Goal: Information Seeking & Learning: Find specific fact

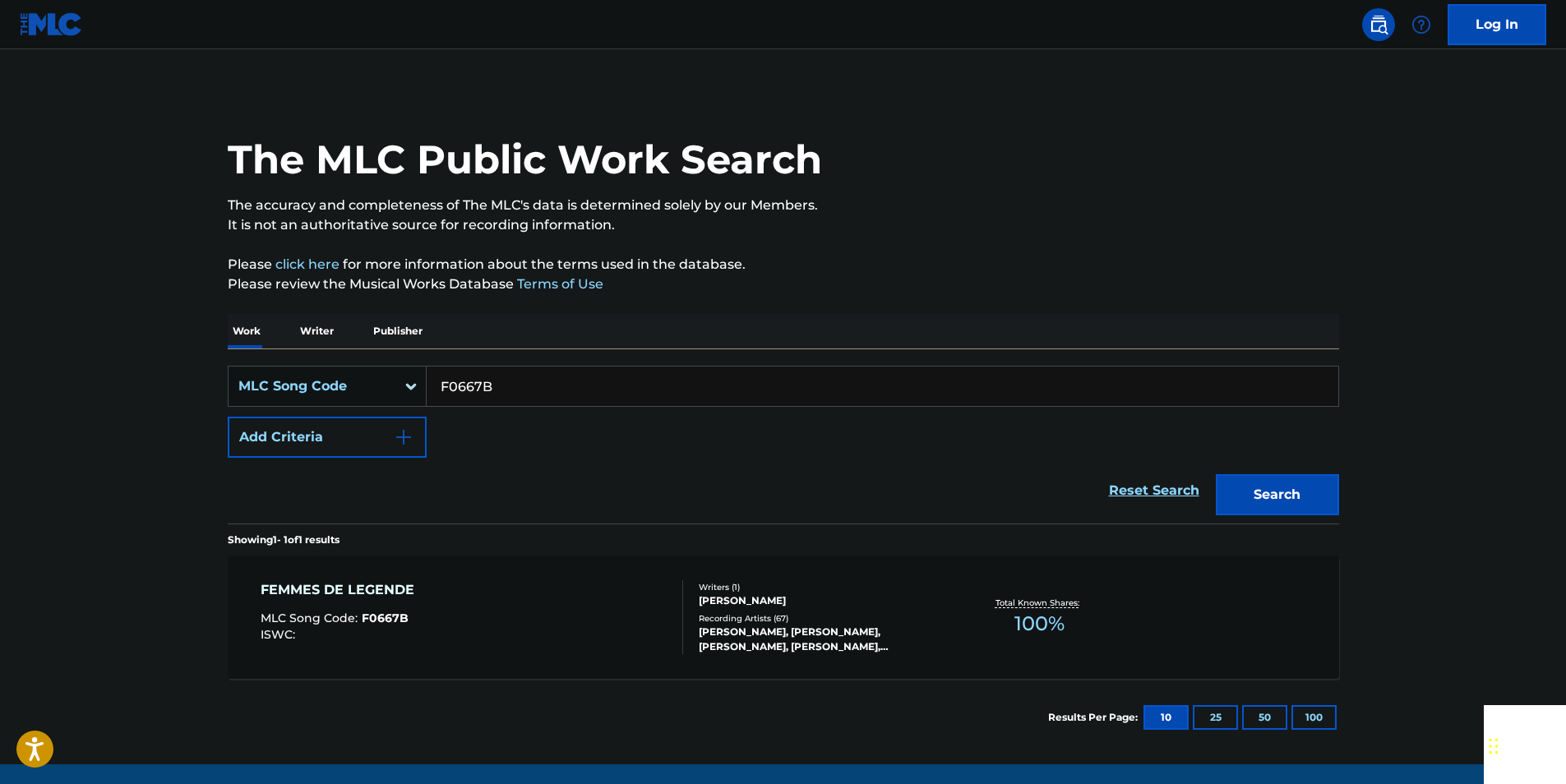
drag, startPoint x: 0, startPoint y: 0, endPoint x: 508, endPoint y: 385, distance: 637.4
click at [508, 385] on input "F0667B" at bounding box center [881, 385] width 911 height 39
paste input "A0020C"
click at [1313, 485] on button "Search" at bounding box center [1277, 494] width 123 height 41
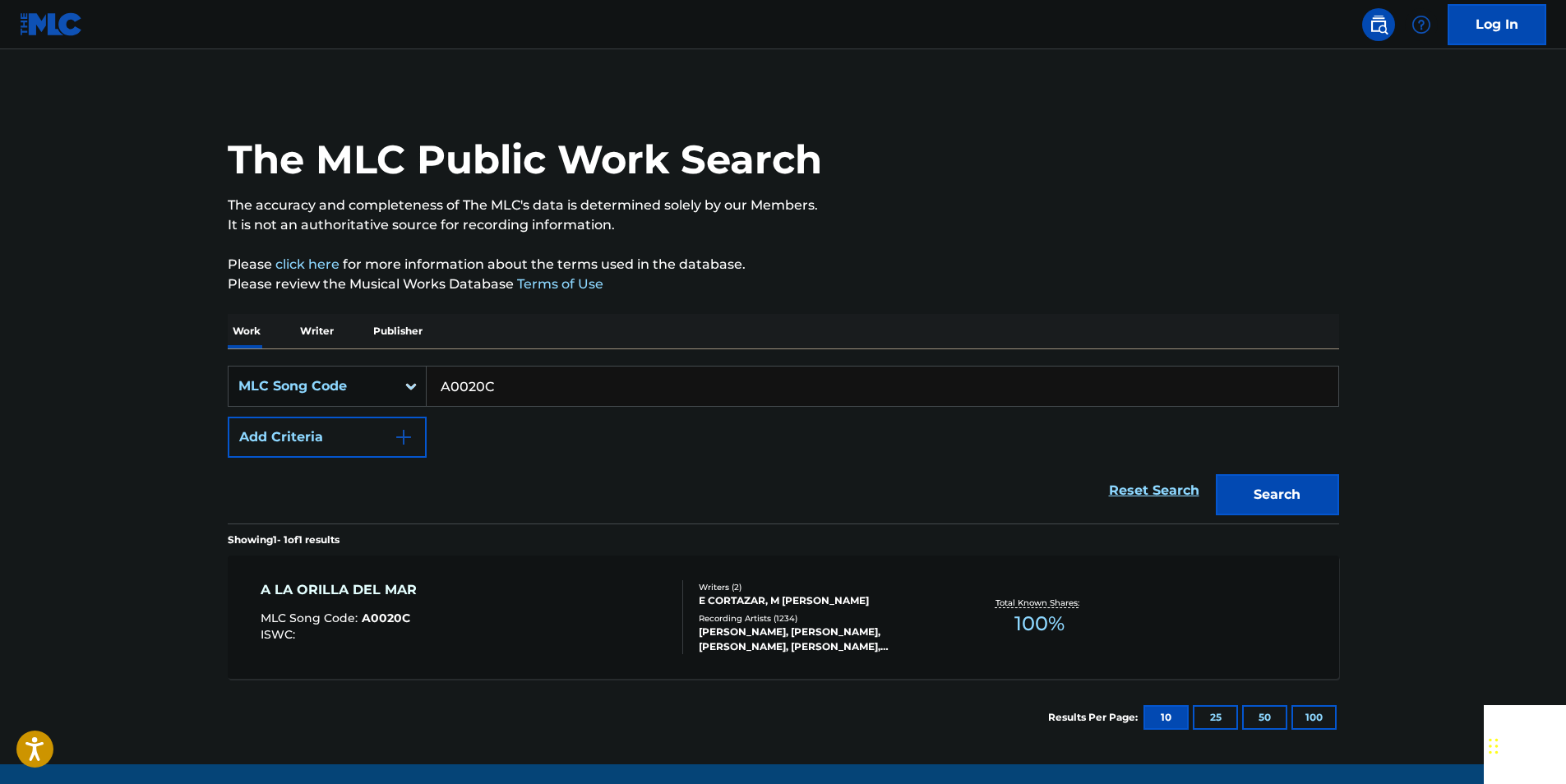
click at [493, 389] on input "A0020C" at bounding box center [881, 385] width 911 height 39
paste input "L0702E"
drag, startPoint x: 1318, startPoint y: 486, endPoint x: 1305, endPoint y: 476, distance: 16.4
click at [1318, 486] on button "Search" at bounding box center [1277, 494] width 123 height 41
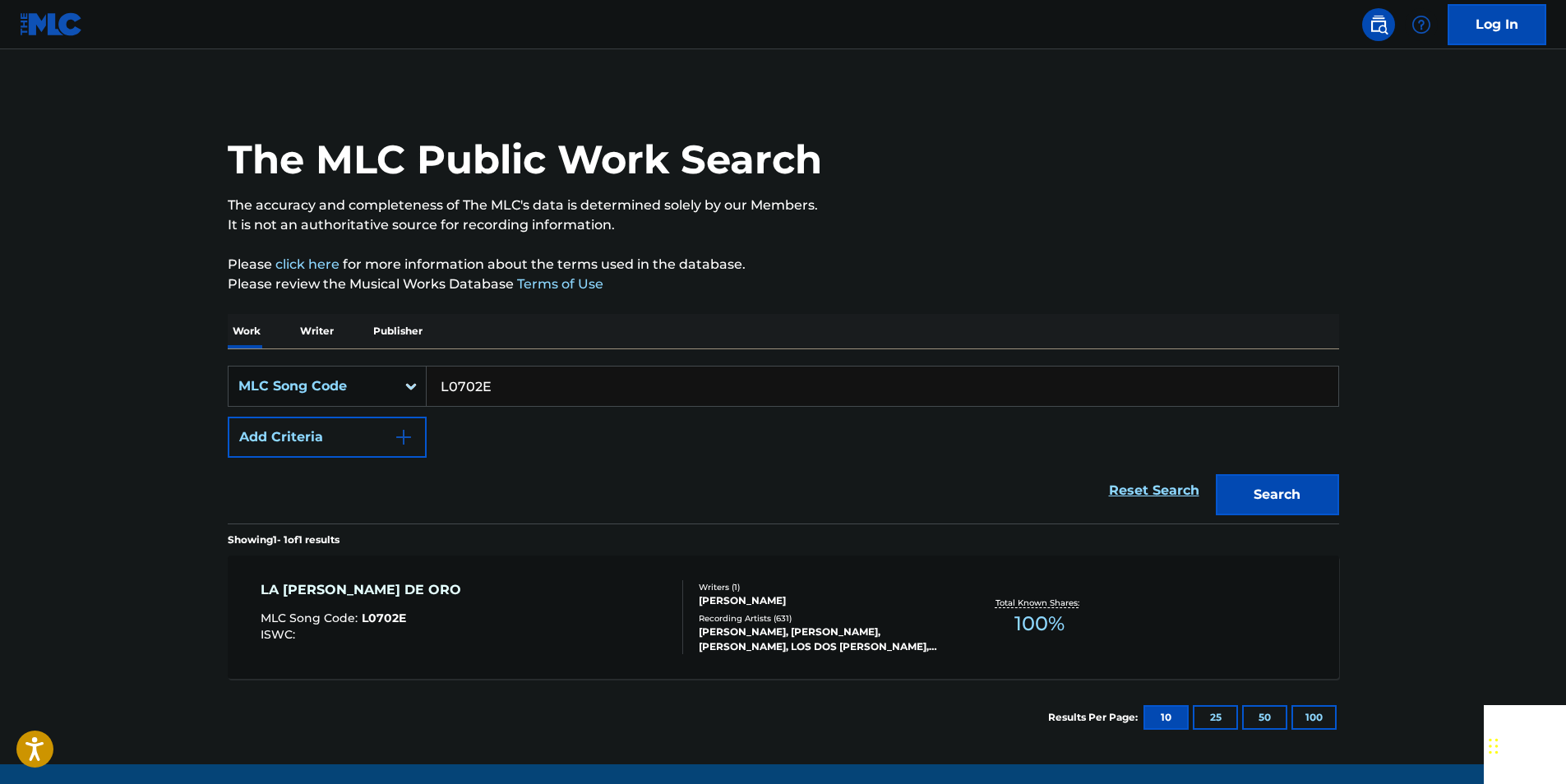
click at [498, 376] on input "L0702E" at bounding box center [881, 385] width 911 height 39
paste input "E24925"
click at [1302, 492] on button "Search" at bounding box center [1277, 494] width 123 height 41
click at [505, 386] on input "E24925" at bounding box center [881, 385] width 911 height 39
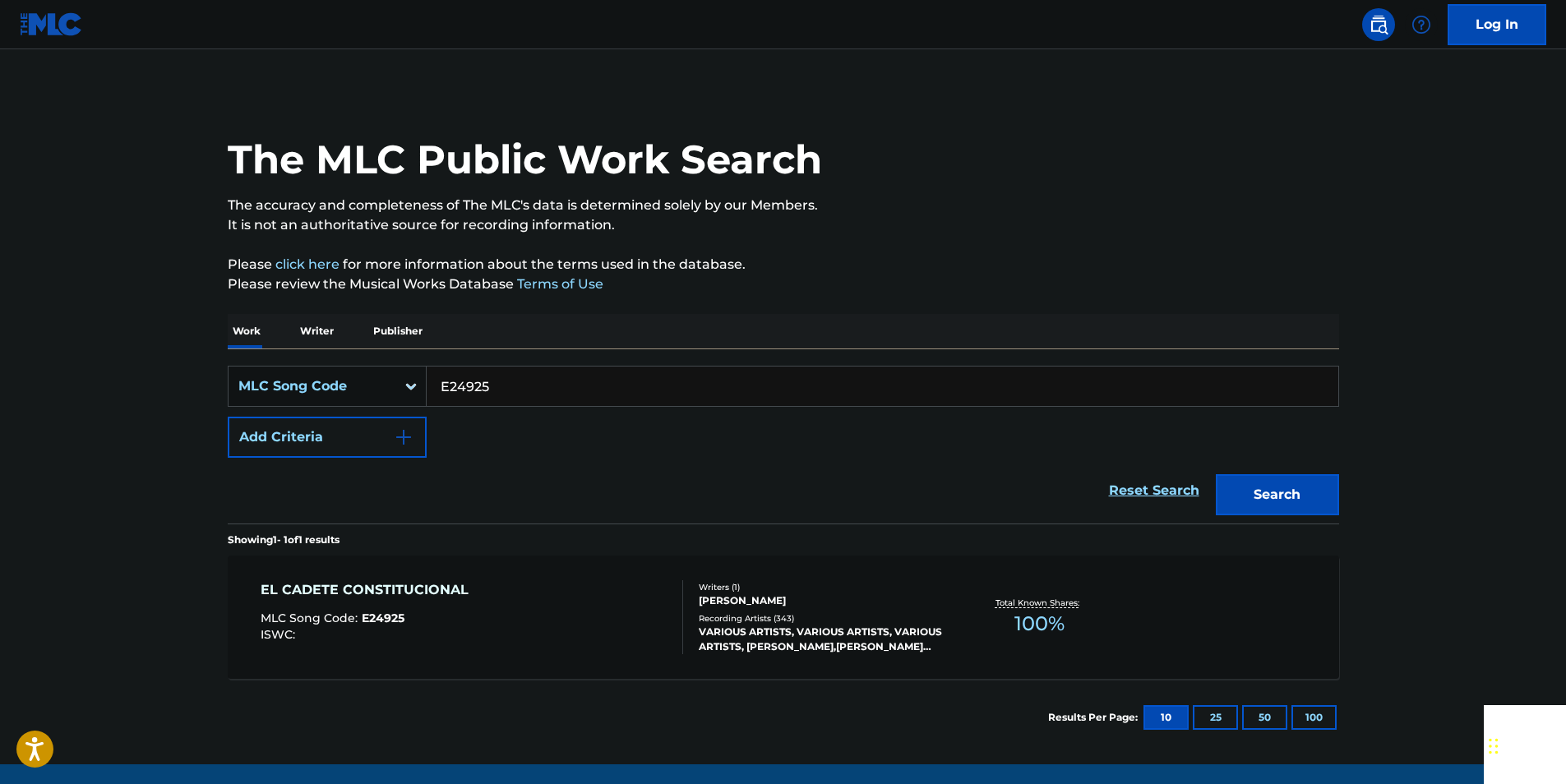
click at [505, 386] on input "E24925" at bounding box center [881, 385] width 911 height 39
paste input "A0020C"
drag, startPoint x: 1314, startPoint y: 486, endPoint x: 1265, endPoint y: 458, distance: 56.4
click at [1314, 486] on button "Search" at bounding box center [1277, 494] width 123 height 41
click at [516, 394] on input "A0020C" at bounding box center [881, 385] width 911 height 39
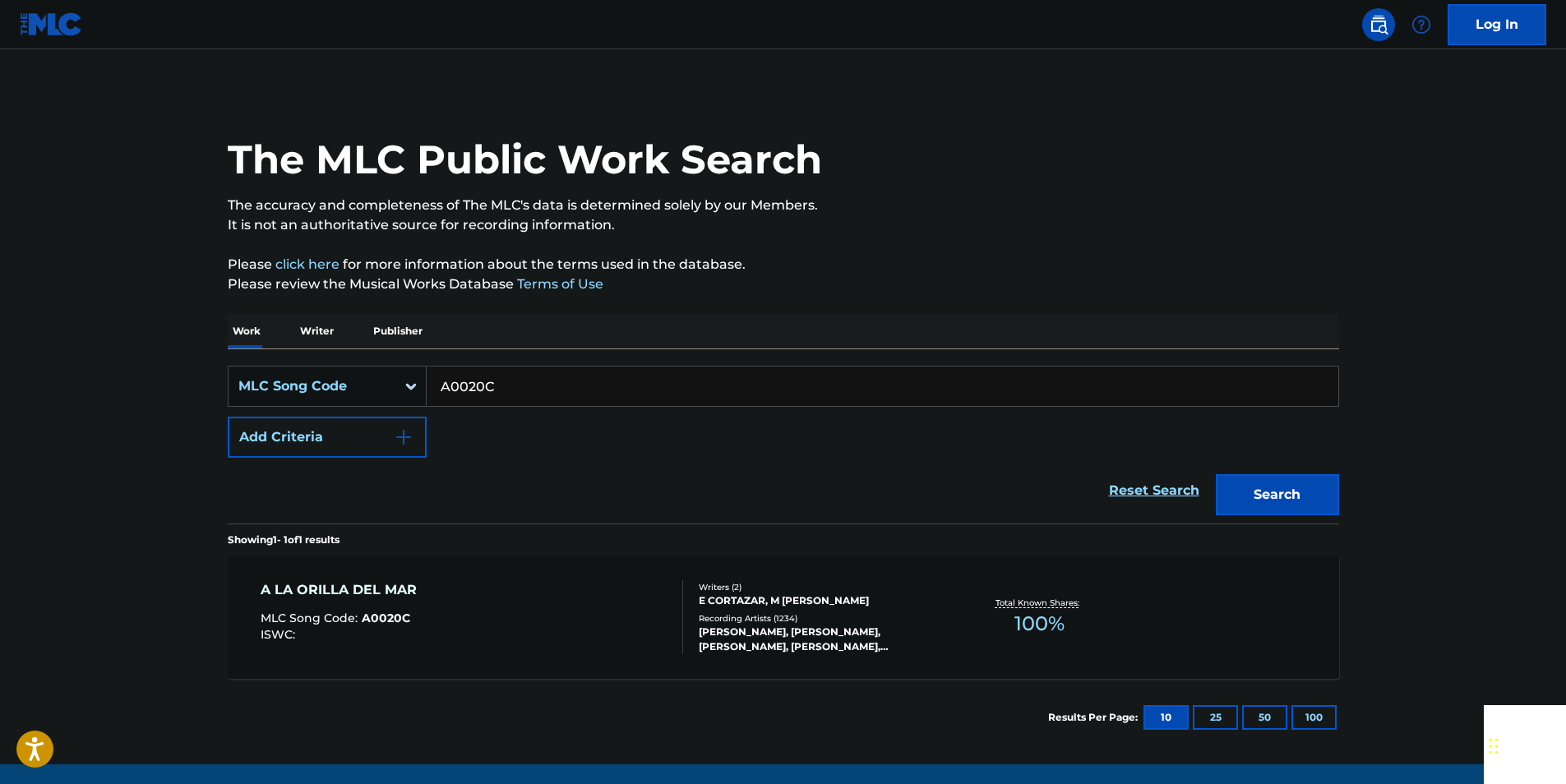
click at [516, 394] on input "A0020C" at bounding box center [881, 385] width 911 height 39
paste input "C81609"
click at [1309, 486] on button "Search" at bounding box center [1277, 494] width 123 height 41
click at [501, 390] on input "C81609" at bounding box center [881, 385] width 911 height 39
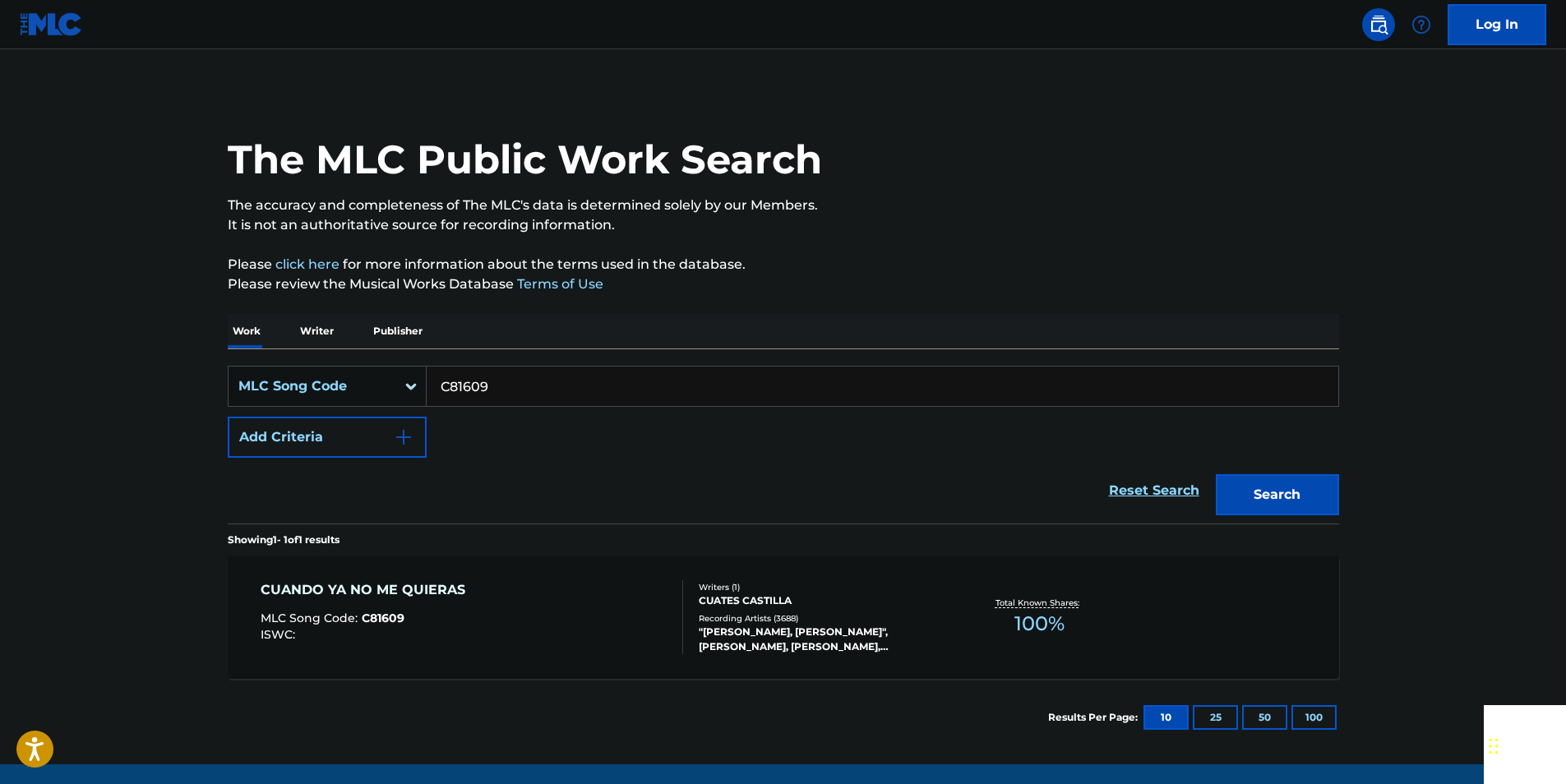
paste input "G16624"
click at [1313, 488] on button "Search" at bounding box center [1277, 494] width 123 height 41
click at [501, 385] on input "G16624" at bounding box center [881, 385] width 911 height 39
paste input "I4233I"
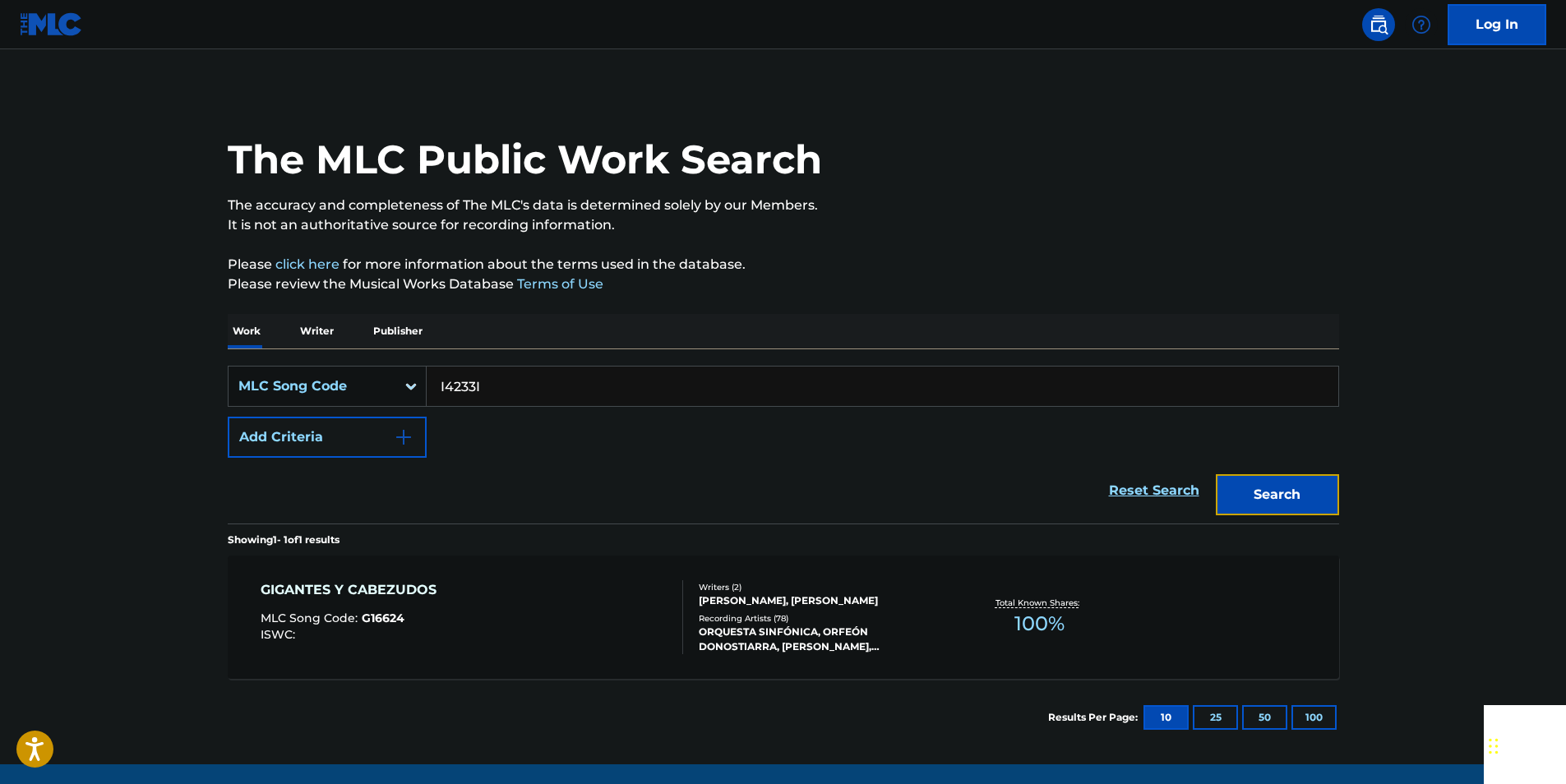
drag, startPoint x: 1316, startPoint y: 485, endPoint x: 1067, endPoint y: 351, distance: 282.8
click at [1316, 485] on button "Search" at bounding box center [1277, 494] width 123 height 41
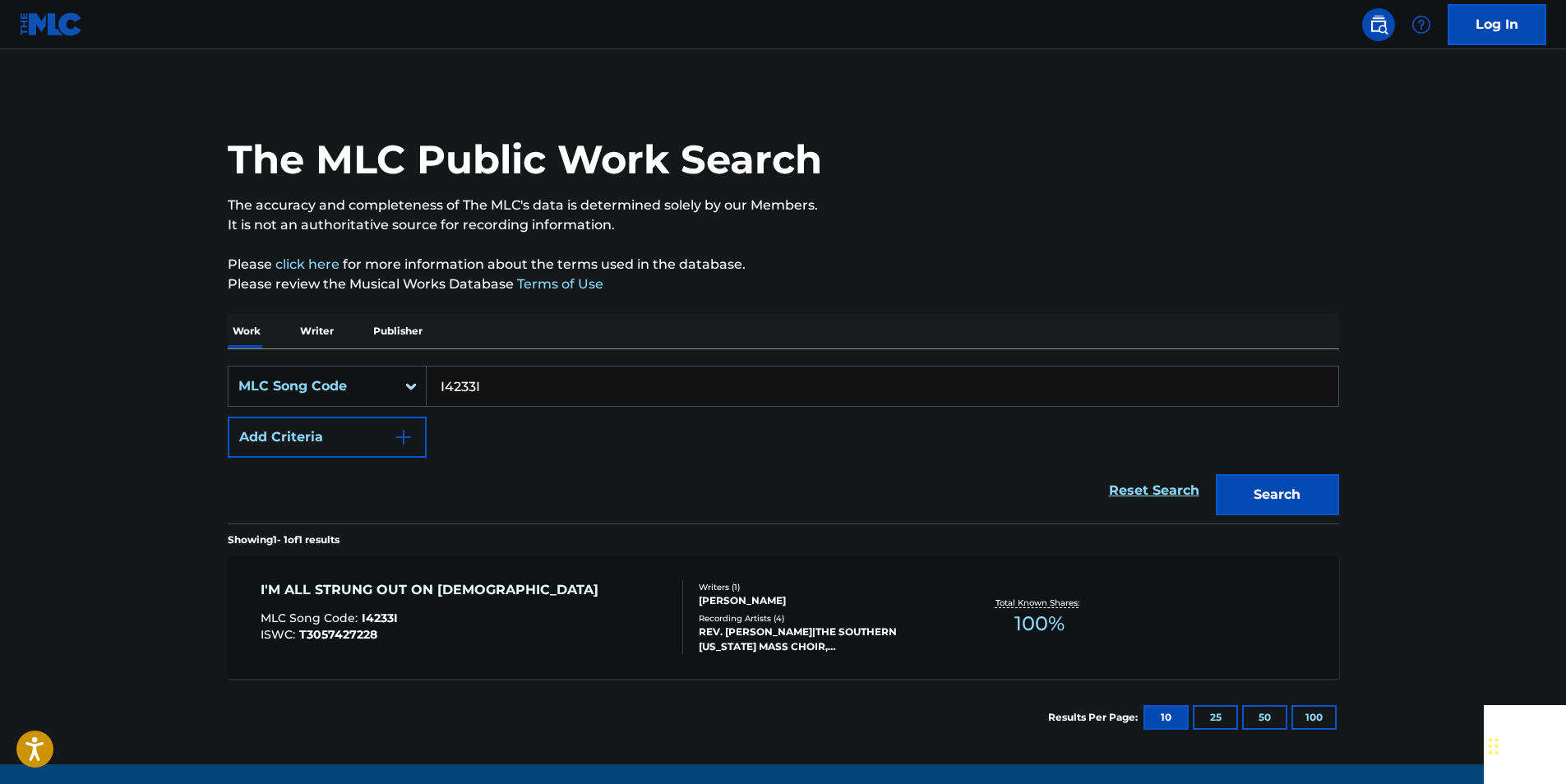
click at [523, 390] on input "I4233I" at bounding box center [881, 385] width 911 height 39
paste input "N06324"
click at [1271, 494] on button "Search" at bounding box center [1277, 494] width 123 height 41
click at [503, 387] on input "N06324" at bounding box center [881, 385] width 911 height 39
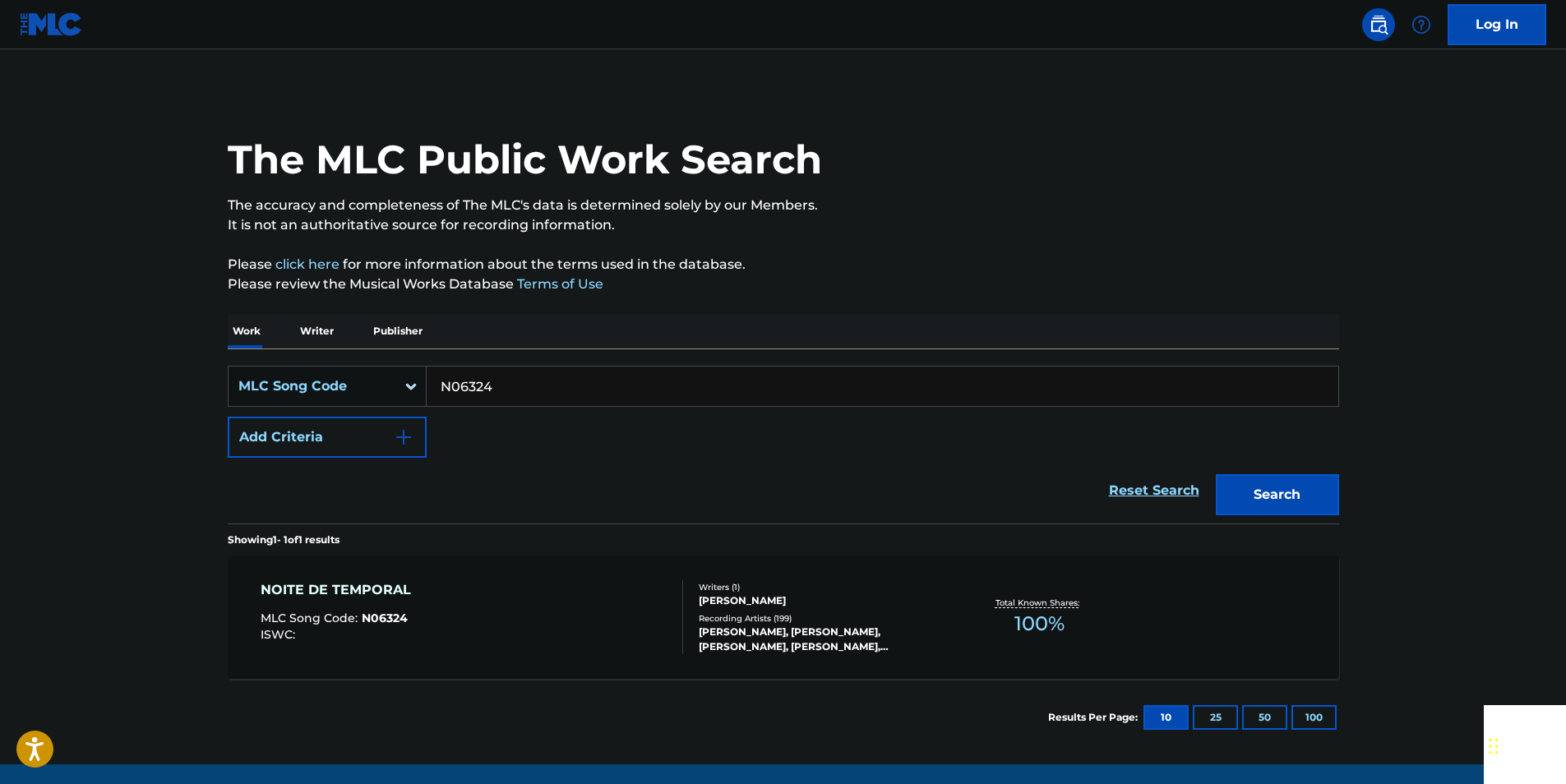
click at [503, 387] on input "N06324" at bounding box center [881, 385] width 911 height 39
paste input "HA5MUM"
click at [1318, 487] on button "Search" at bounding box center [1277, 494] width 123 height 41
click at [528, 388] on input "HA5MUM" at bounding box center [881, 385] width 911 height 39
drag, startPoint x: 528, startPoint y: 388, endPoint x: 506, endPoint y: 385, distance: 22.2
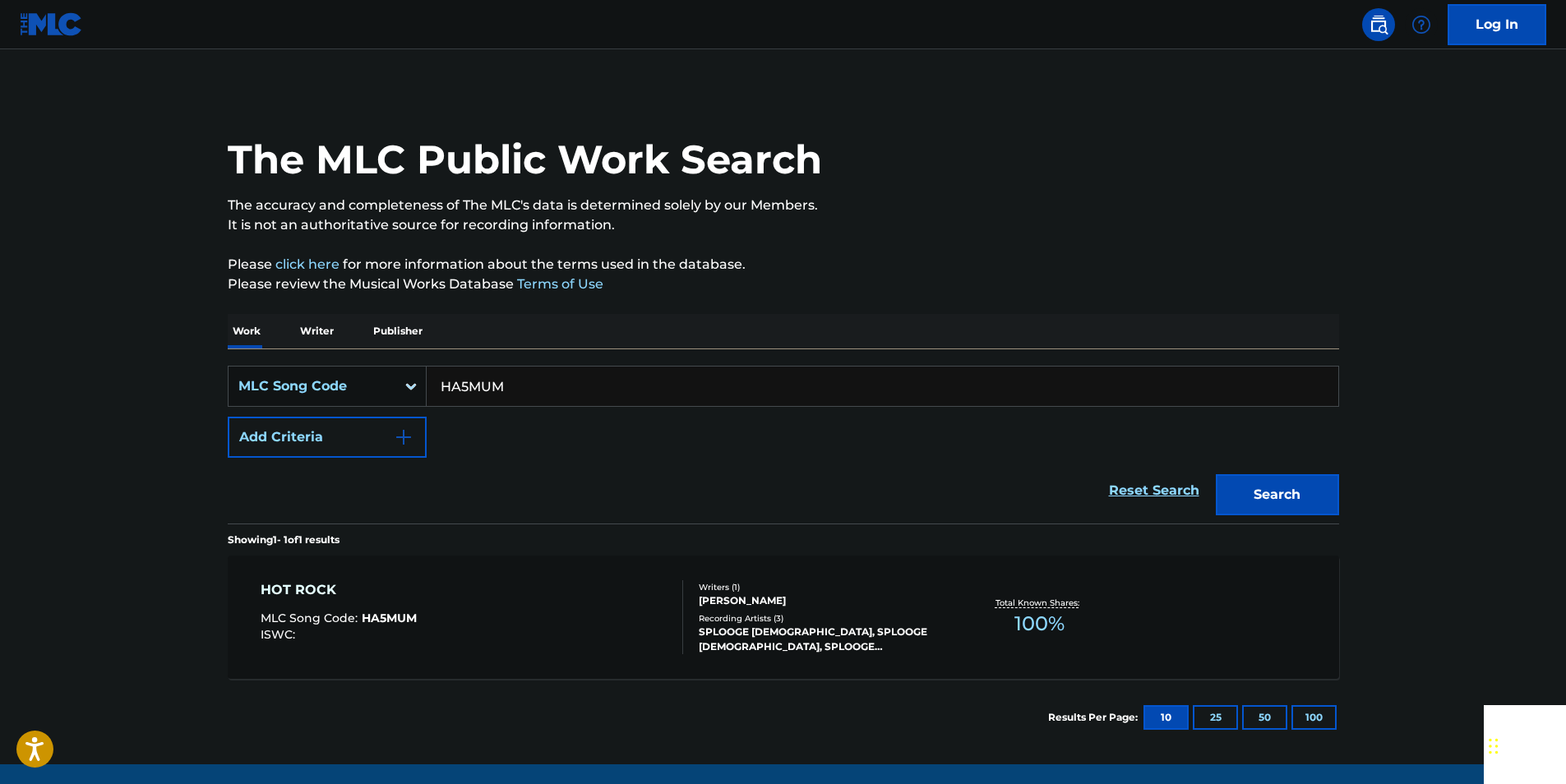
click at [528, 388] on input "HA5MUM" at bounding box center [881, 385] width 911 height 39
paste input "I21352"
drag, startPoint x: 1321, startPoint y: 486, endPoint x: 1299, endPoint y: 473, distance: 25.6
click at [1321, 486] on button "Search" at bounding box center [1277, 494] width 123 height 41
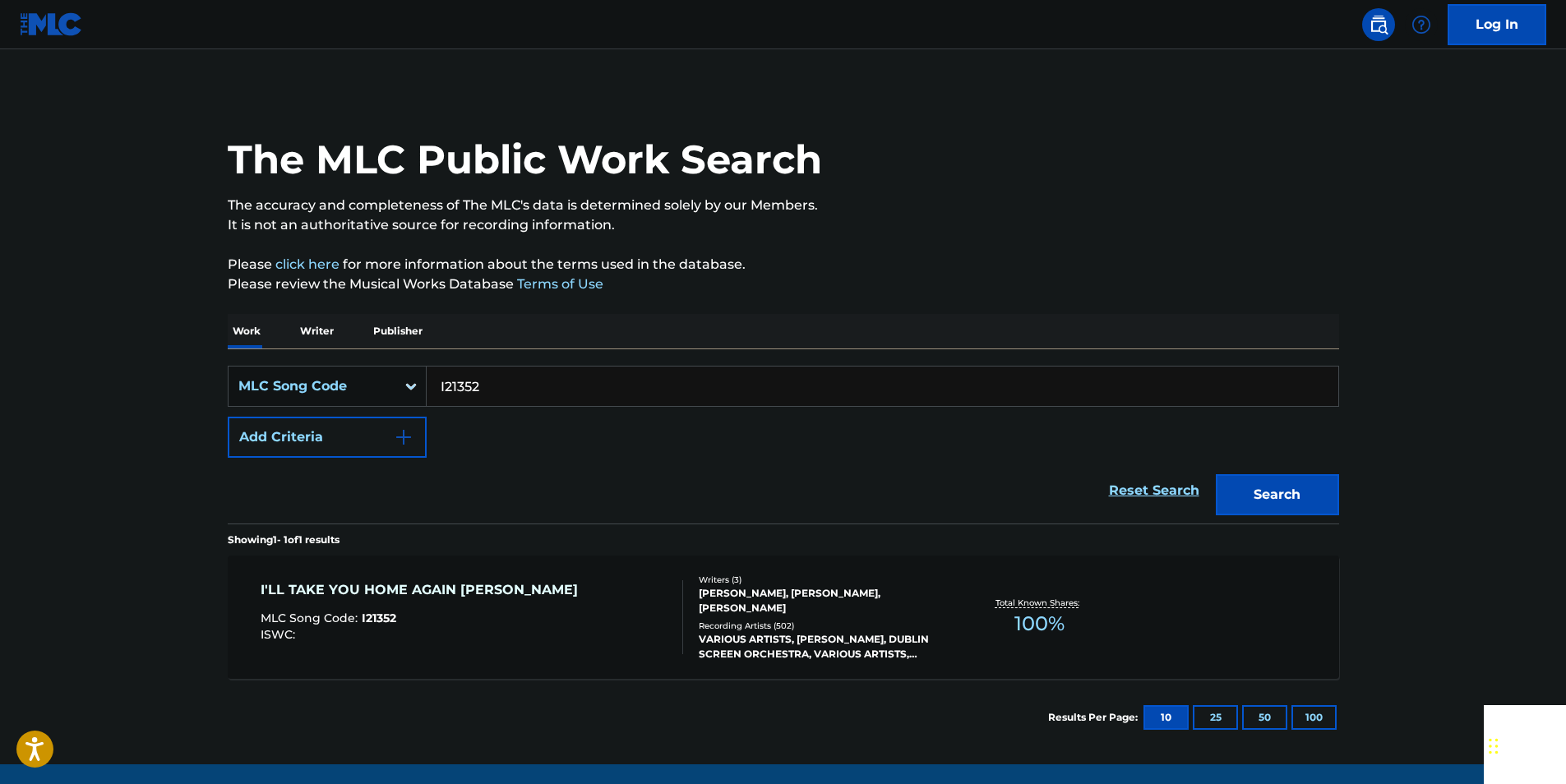
click at [486, 383] on input "I21352" at bounding box center [881, 385] width 911 height 39
paste input "7780D"
click at [1313, 488] on button "Search" at bounding box center [1277, 494] width 123 height 41
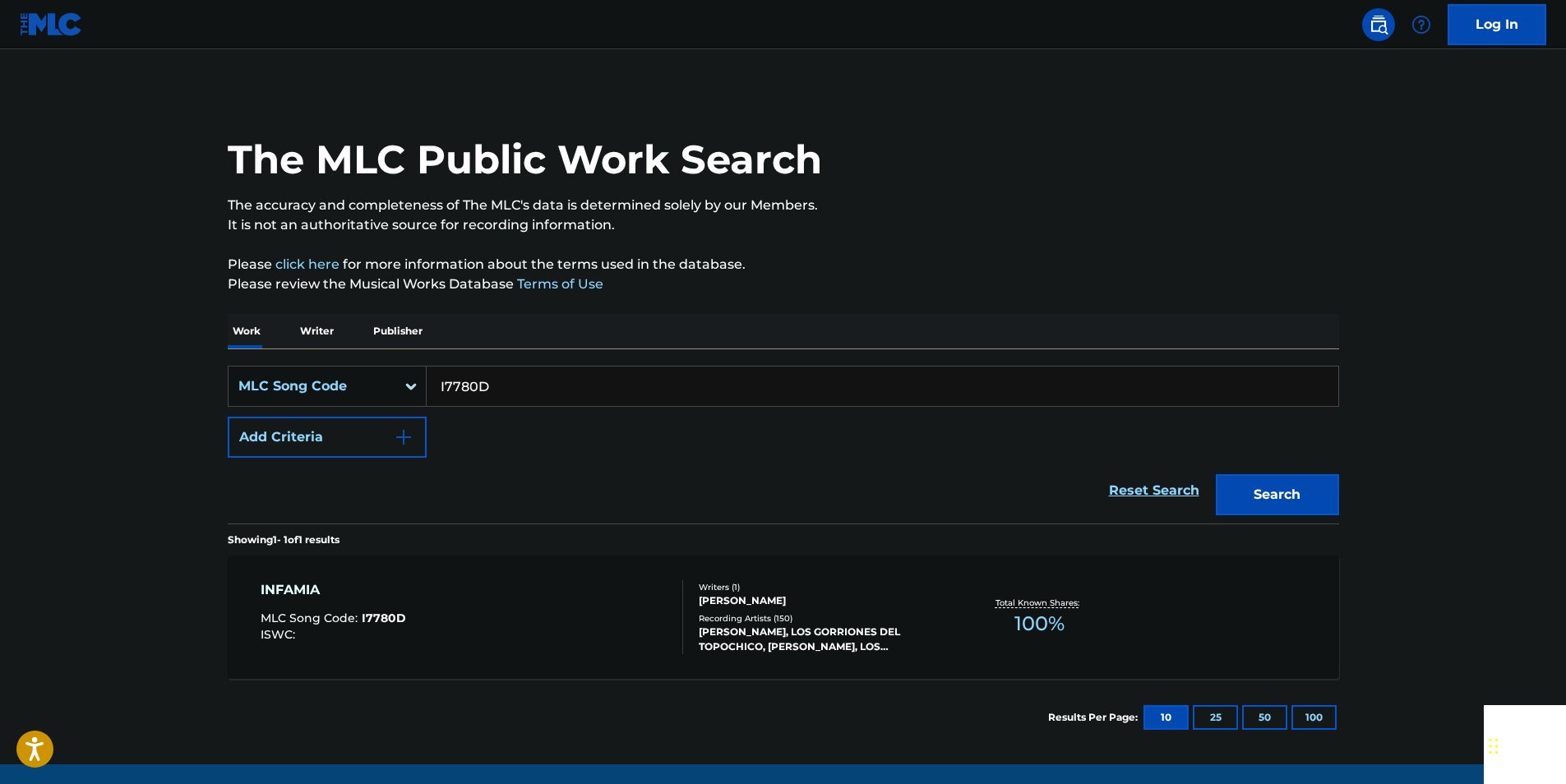
click at [519, 386] on input "I7780D" at bounding box center [881, 385] width 911 height 39
paste input "R35964"
click at [1333, 487] on button "Search" at bounding box center [1277, 494] width 123 height 41
click at [514, 385] on input "R35964" at bounding box center [881, 385] width 911 height 39
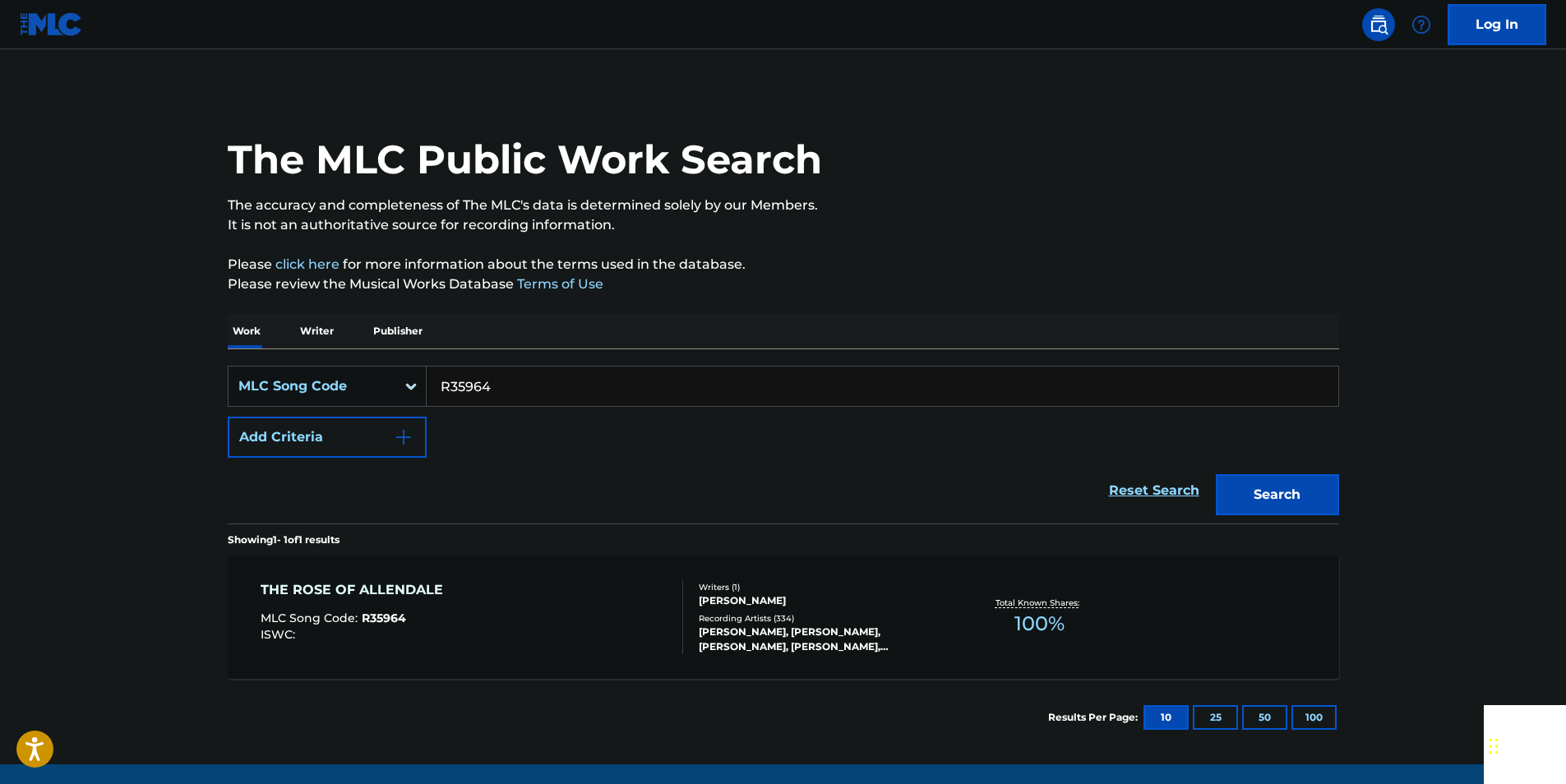
click at [514, 385] on input "R35964" at bounding box center [881, 385] width 911 height 39
paste input "E29450"
click at [1289, 501] on button "Search" at bounding box center [1277, 494] width 123 height 41
click at [536, 393] on input "E29450" at bounding box center [881, 385] width 911 height 39
drag, startPoint x: 536, startPoint y: 393, endPoint x: 510, endPoint y: 395, distance: 26.1
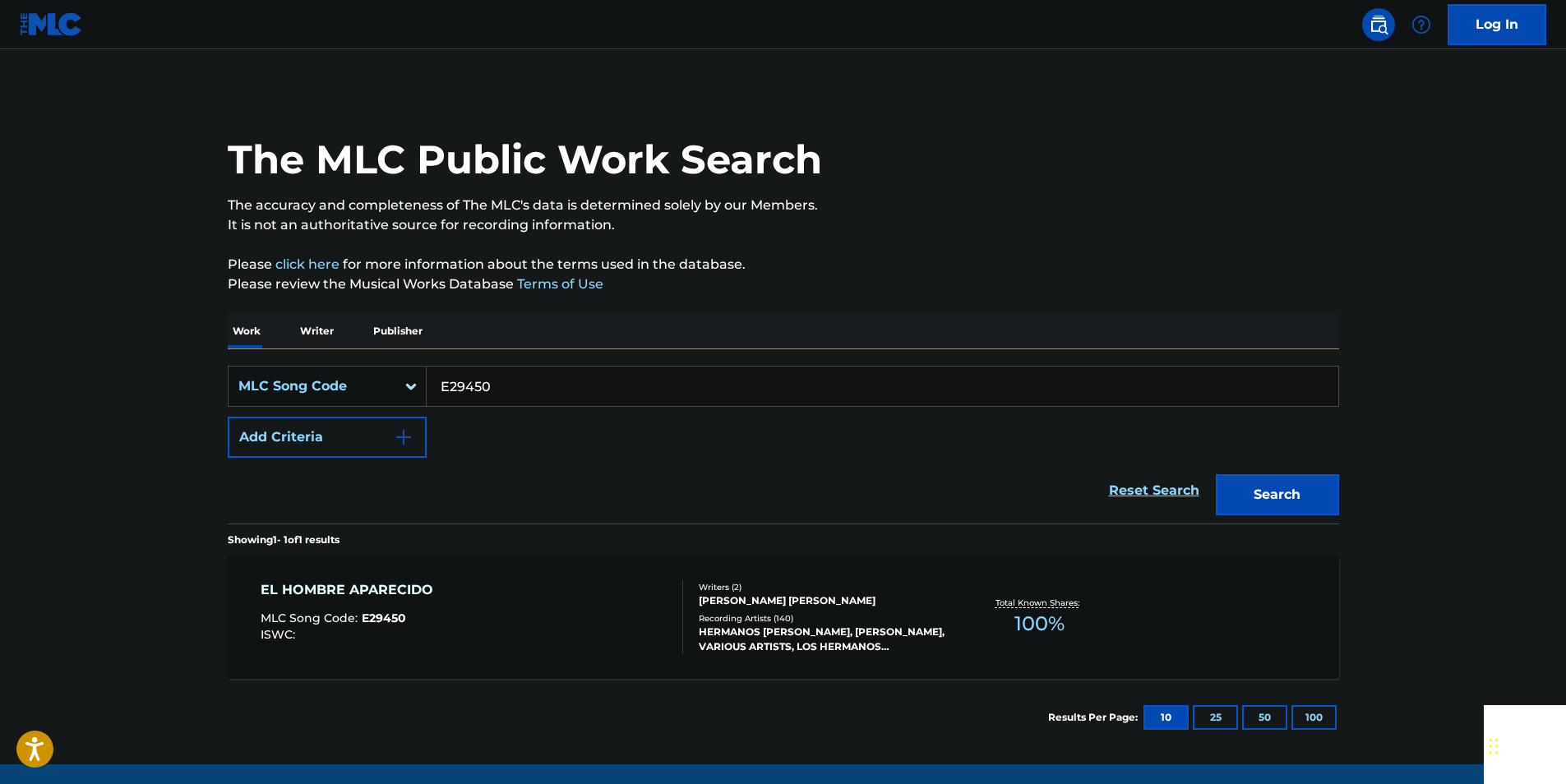
click at [533, 392] on input "E29450" at bounding box center [881, 385] width 911 height 39
paste input "P01403"
click at [1253, 485] on button "Search" at bounding box center [1277, 494] width 123 height 41
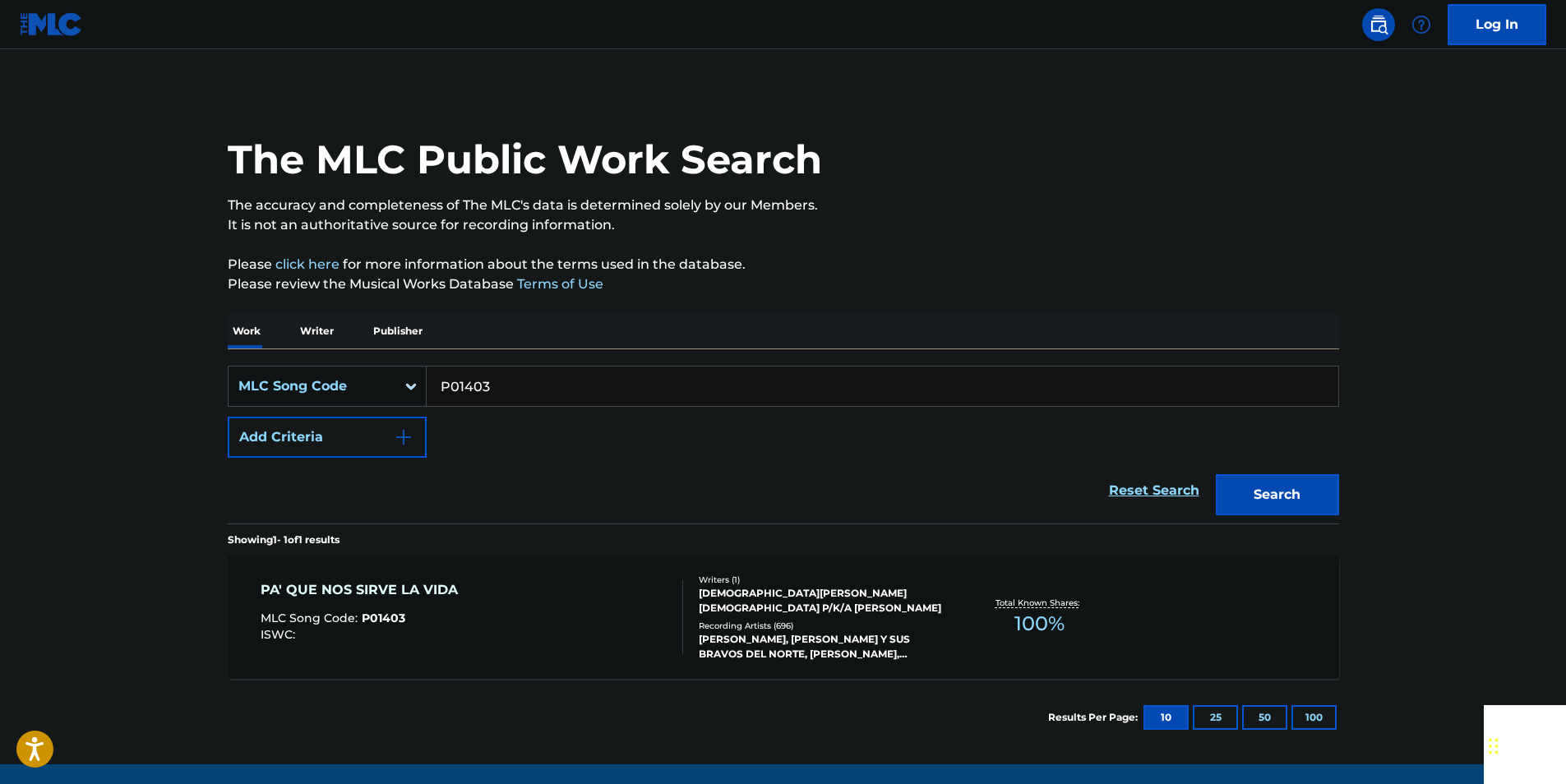
click at [501, 400] on input "P01403" at bounding box center [881, 385] width 911 height 39
drag, startPoint x: 501, startPoint y: 400, endPoint x: 484, endPoint y: 394, distance: 18.0
click at [500, 399] on input "P01403" at bounding box center [881, 385] width 911 height 39
paste input "66375"
click at [1323, 496] on button "Search" at bounding box center [1277, 494] width 123 height 41
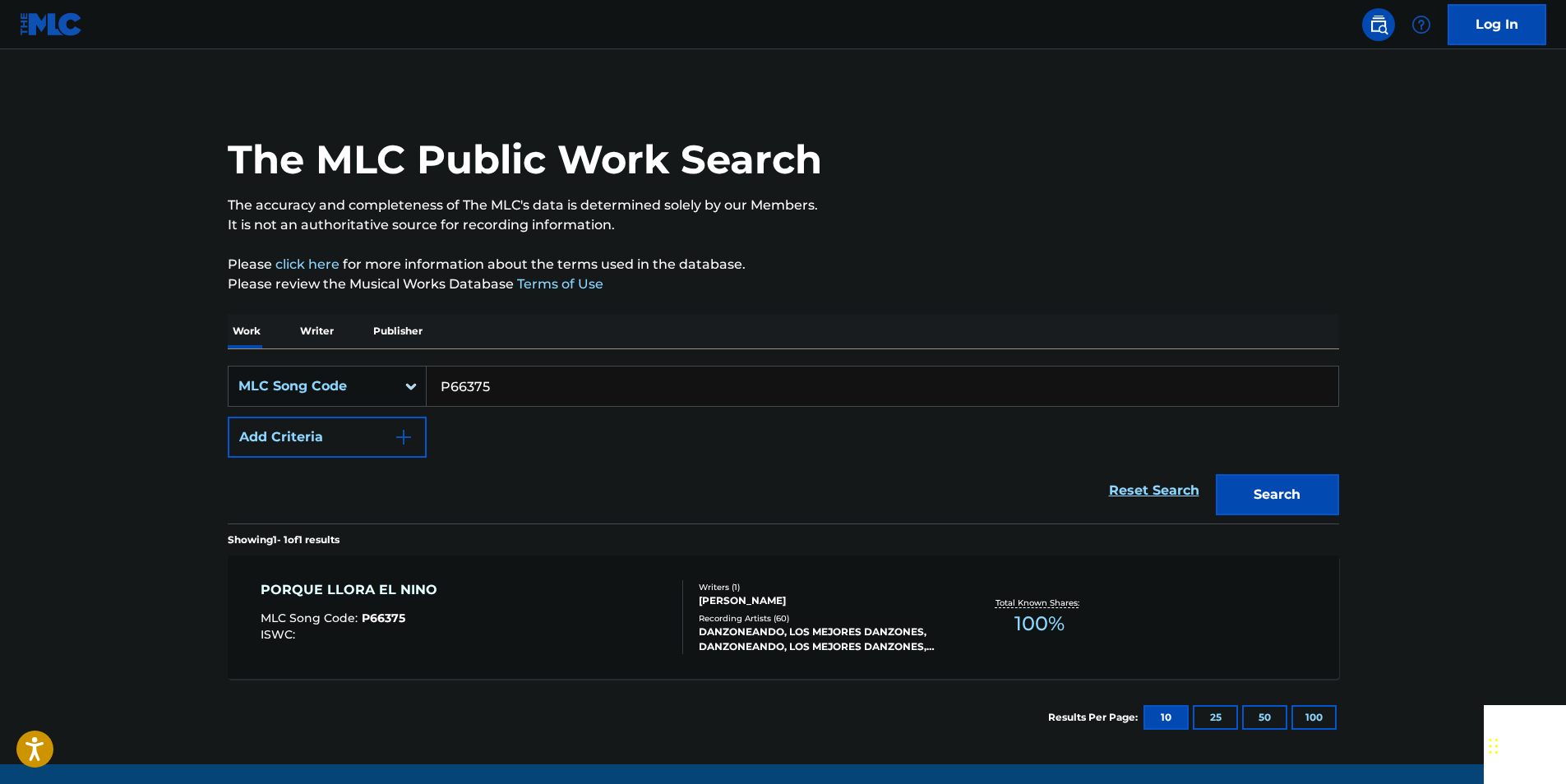
click at [493, 382] on input "P66375" at bounding box center [881, 385] width 911 height 39
paste input "993151"
click at [1288, 478] on button "Search" at bounding box center [1277, 494] width 123 height 41
click at [501, 386] on input "993151" at bounding box center [881, 385] width 911 height 39
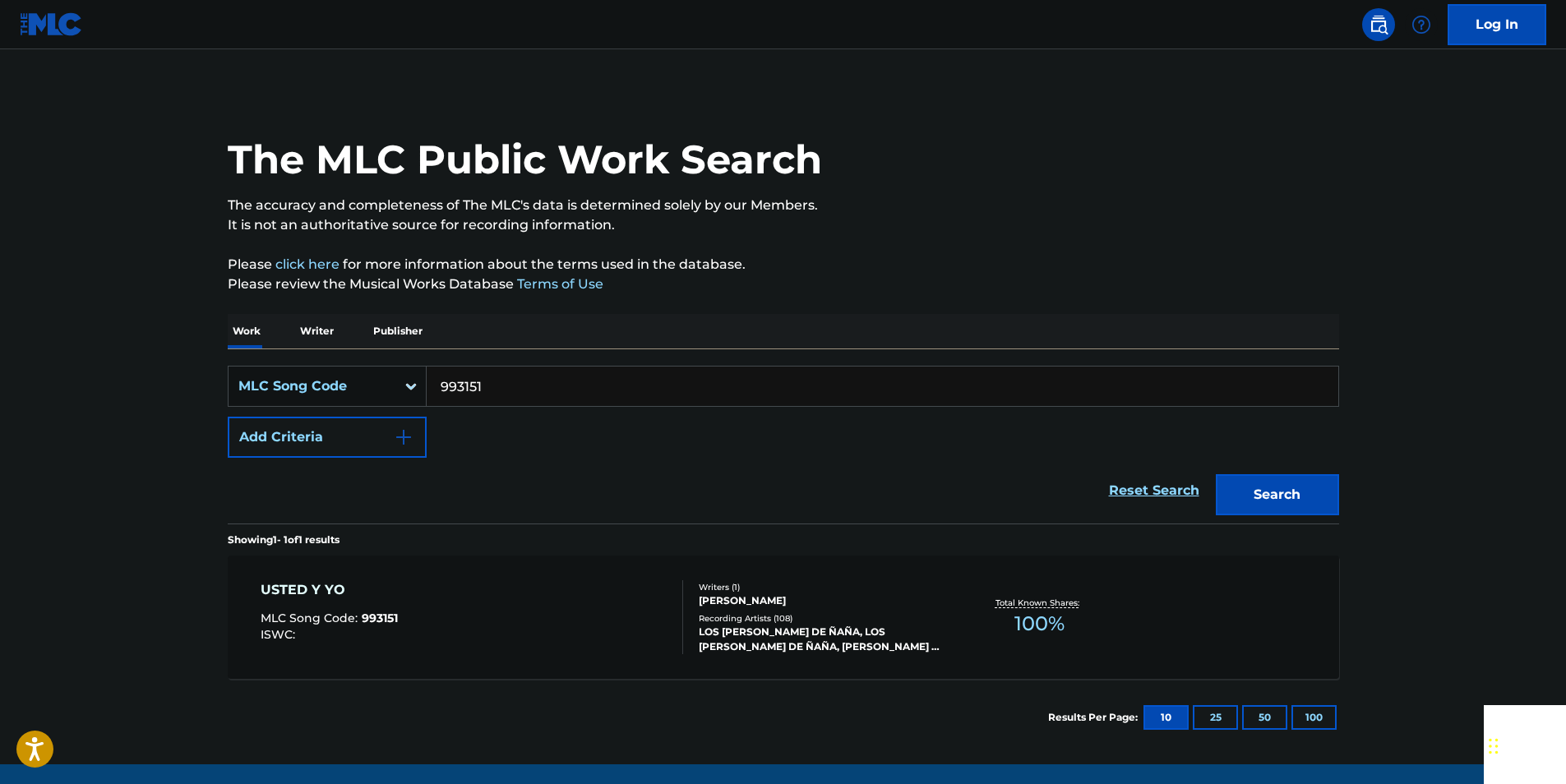
drag, startPoint x: 501, startPoint y: 386, endPoint x: 493, endPoint y: 385, distance: 8.1
click at [501, 385] on input "993151" at bounding box center [881, 385] width 911 height 39
paste input "5181"
click at [1316, 487] on button "Search" at bounding box center [1277, 494] width 123 height 41
click at [513, 389] on input "951811" at bounding box center [881, 385] width 911 height 39
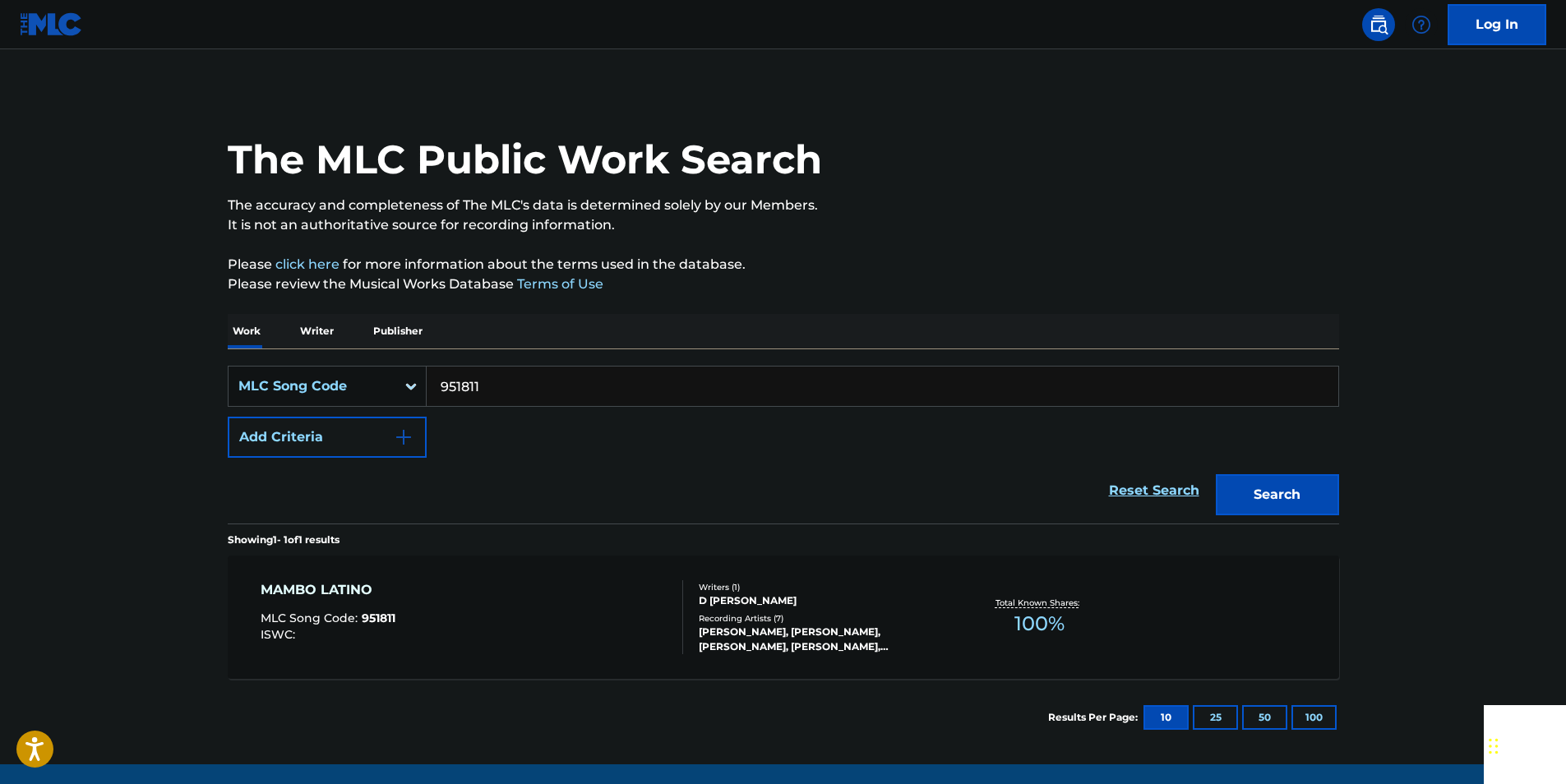
drag, startPoint x: 513, startPoint y: 389, endPoint x: 499, endPoint y: 387, distance: 14.1
click at [513, 389] on input "951811" at bounding box center [881, 385] width 911 height 39
paste input "A51095"
drag, startPoint x: 1317, startPoint y: 487, endPoint x: 1136, endPoint y: 380, distance: 210.3
click at [1317, 487] on button "Search" at bounding box center [1277, 494] width 123 height 41
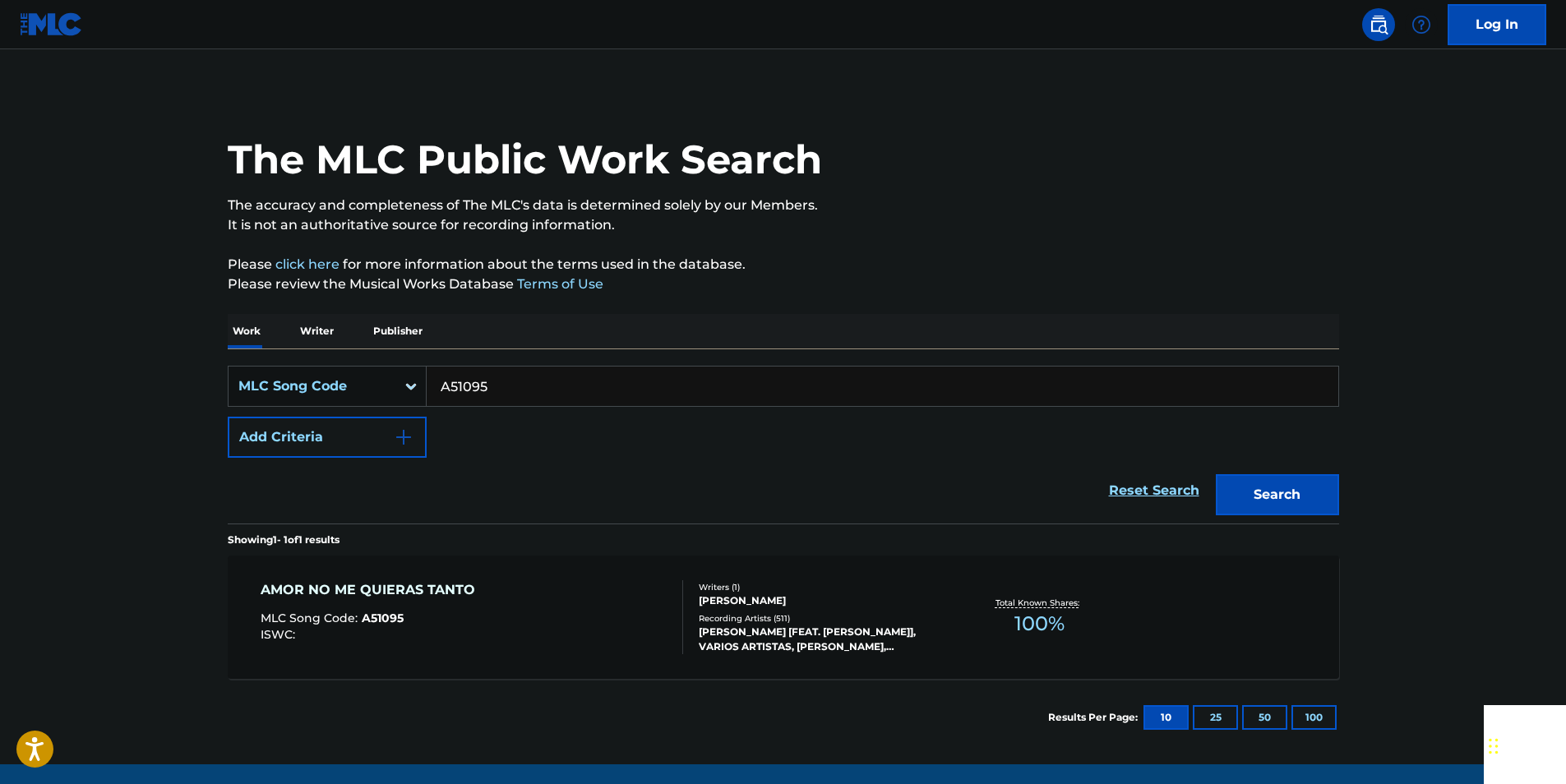
click at [529, 370] on input "A51095" at bounding box center [881, 385] width 911 height 39
drag, startPoint x: 529, startPoint y: 370, endPoint x: 520, endPoint y: 371, distance: 9.1
click at [529, 370] on input "A51095" at bounding box center [881, 385] width 911 height 39
paste input "C8088A"
drag, startPoint x: 1318, startPoint y: 497, endPoint x: 989, endPoint y: 350, distance: 360.3
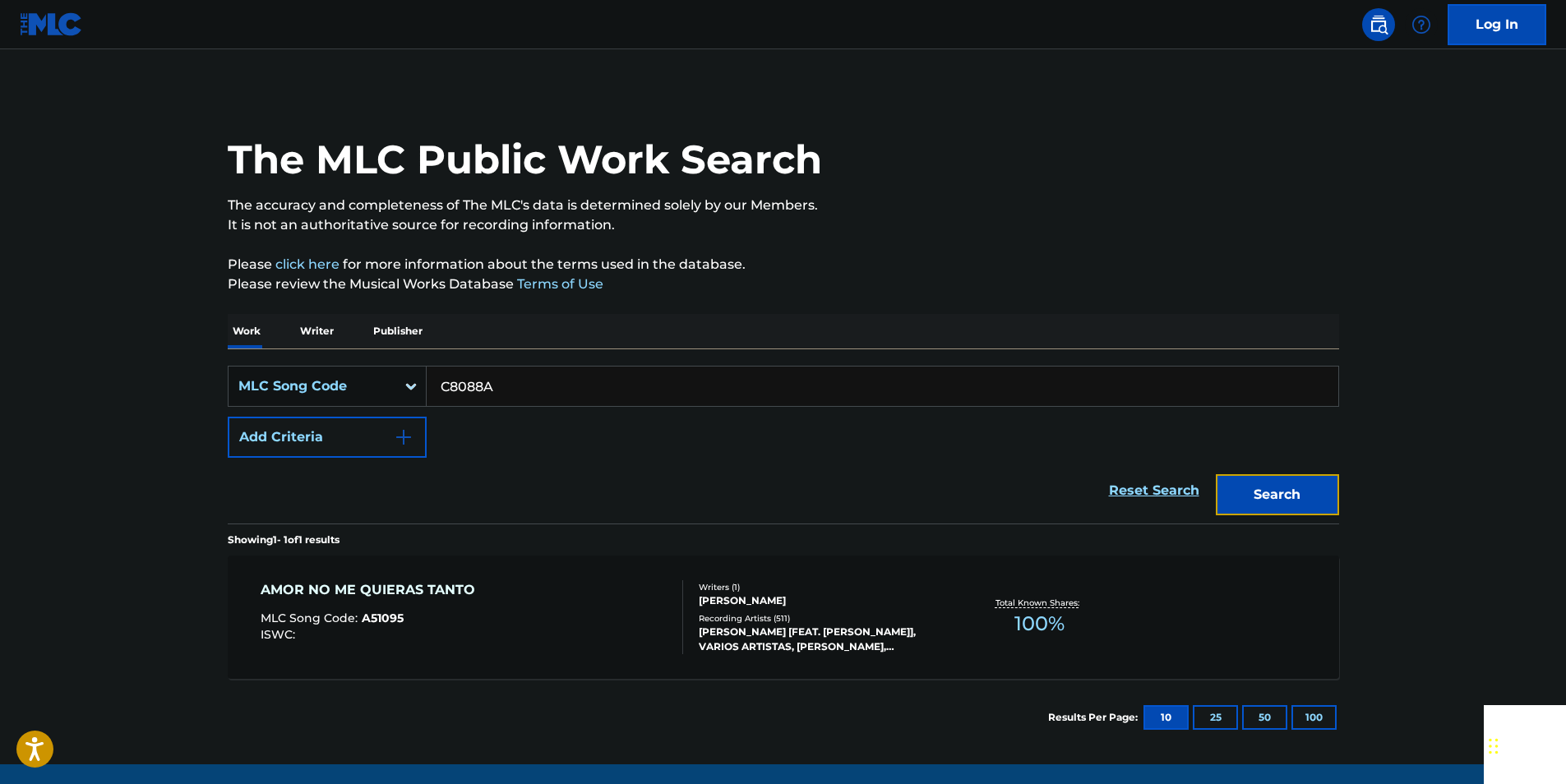
click at [1317, 497] on button "Search" at bounding box center [1277, 494] width 123 height 41
click at [500, 392] on input "C8088A" at bounding box center [881, 385] width 911 height 39
paste input "E05428"
click at [1215, 474] on button "Search" at bounding box center [1277, 494] width 123 height 41
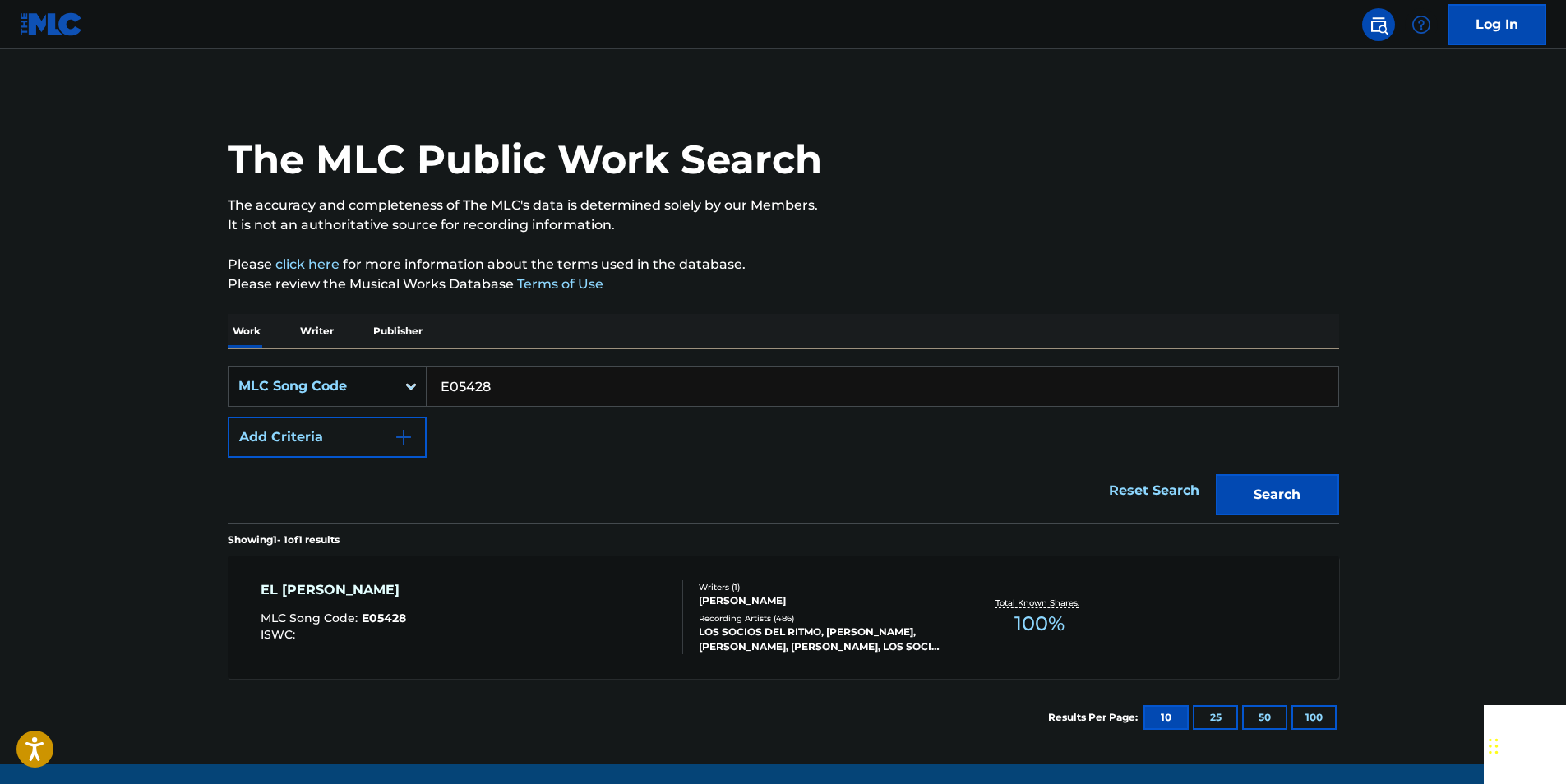
click at [500, 385] on input "E05428" at bounding box center [881, 385] width 911 height 39
drag, startPoint x: 500, startPoint y: 385, endPoint x: 492, endPoint y: 386, distance: 8.1
click at [500, 385] on input "E05428" at bounding box center [881, 385] width 911 height 39
paste input "AVDCXR"
click at [1272, 505] on button "Search" at bounding box center [1277, 494] width 123 height 41
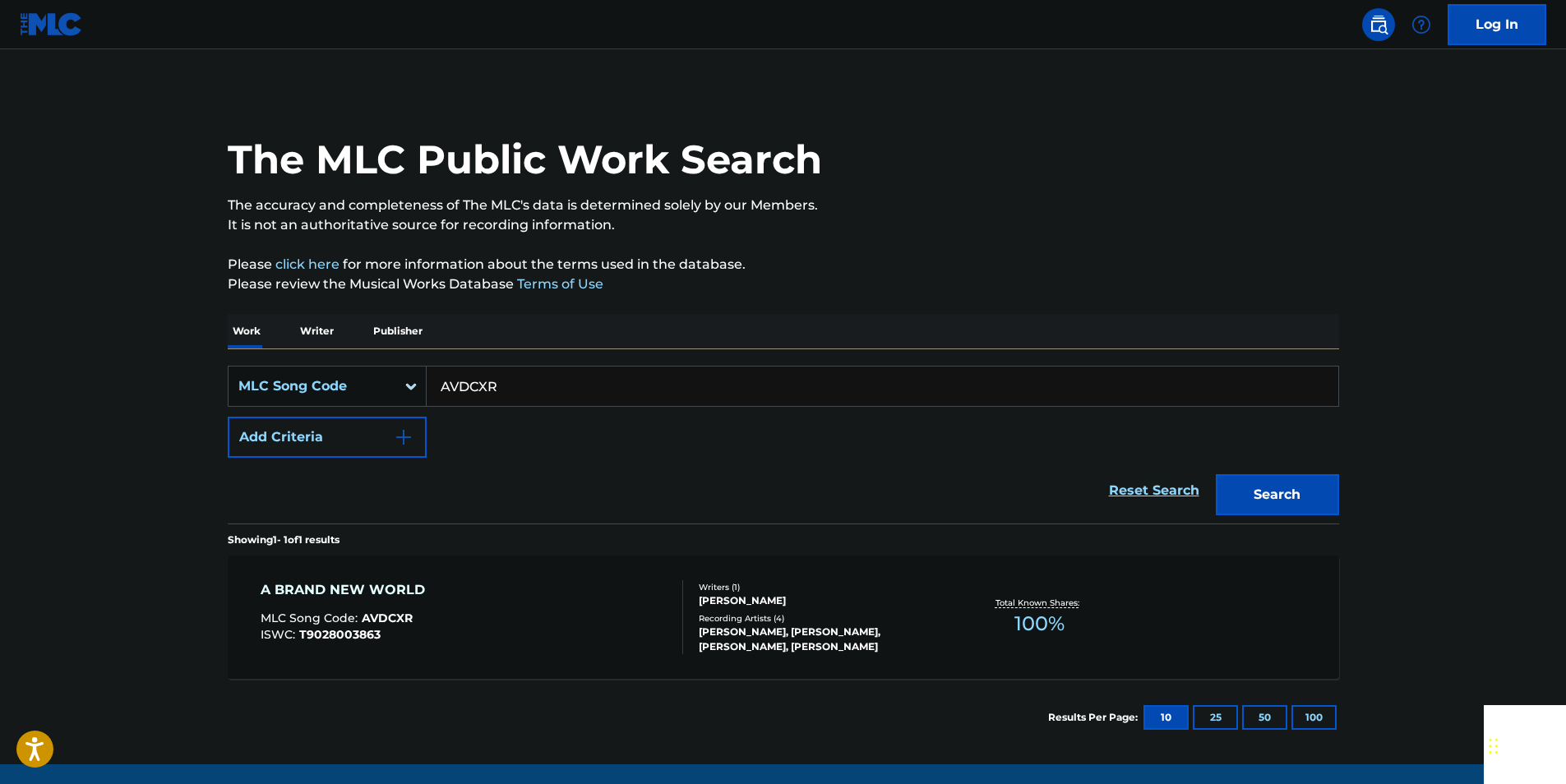
click at [534, 383] on input "AVDCXR" at bounding box center [881, 385] width 911 height 39
drag, startPoint x: 534, startPoint y: 383, endPoint x: 523, endPoint y: 383, distance: 11.0
click at [534, 383] on input "AVDCXR" at bounding box center [881, 385] width 911 height 39
paste input "O66609"
drag, startPoint x: 1303, startPoint y: 487, endPoint x: 1141, endPoint y: 420, distance: 175.3
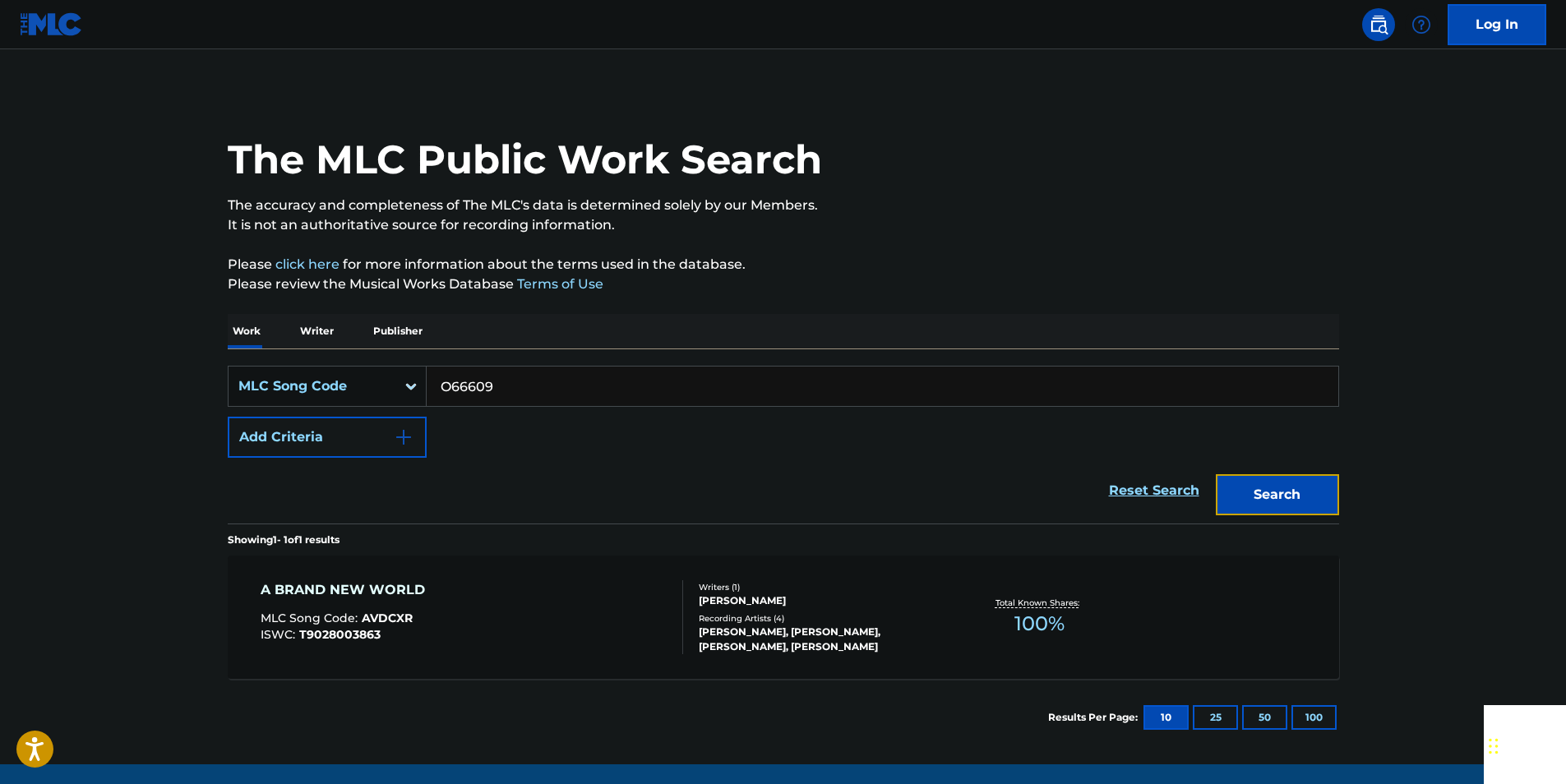
click at [1303, 487] on button "Search" at bounding box center [1277, 494] width 123 height 41
click at [517, 380] on input "O66609" at bounding box center [881, 385] width 911 height 39
paste input "L16315"
click at [1321, 484] on button "Search" at bounding box center [1277, 494] width 123 height 41
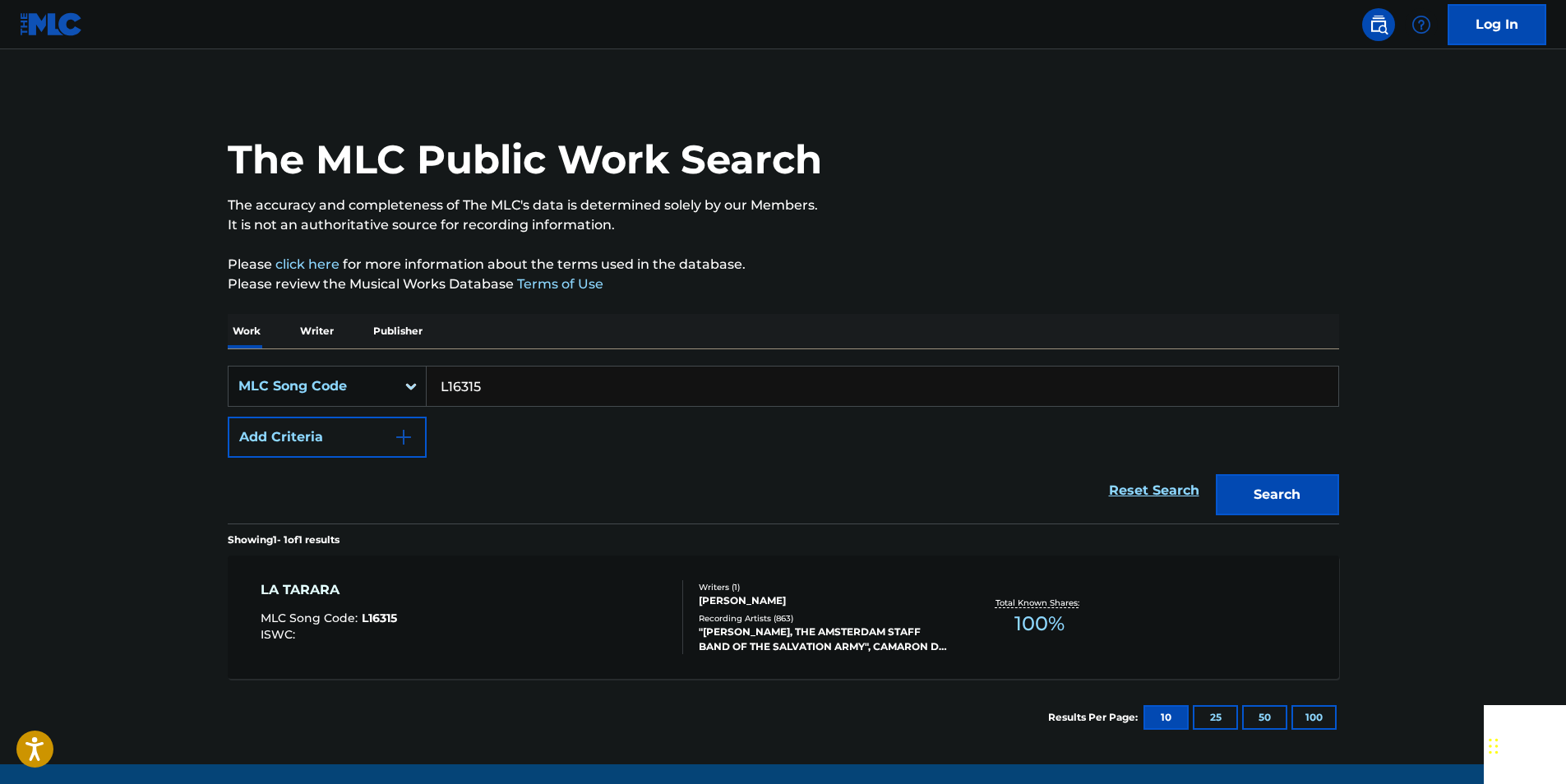
click at [533, 382] on input "L16315" at bounding box center [881, 385] width 911 height 39
drag, startPoint x: 533, startPoint y: 382, endPoint x: 508, endPoint y: 382, distance: 25.0
click at [533, 382] on input "L16315" at bounding box center [881, 385] width 911 height 39
paste input "I36330"
drag, startPoint x: 1304, startPoint y: 497, endPoint x: 1142, endPoint y: 402, distance: 187.8
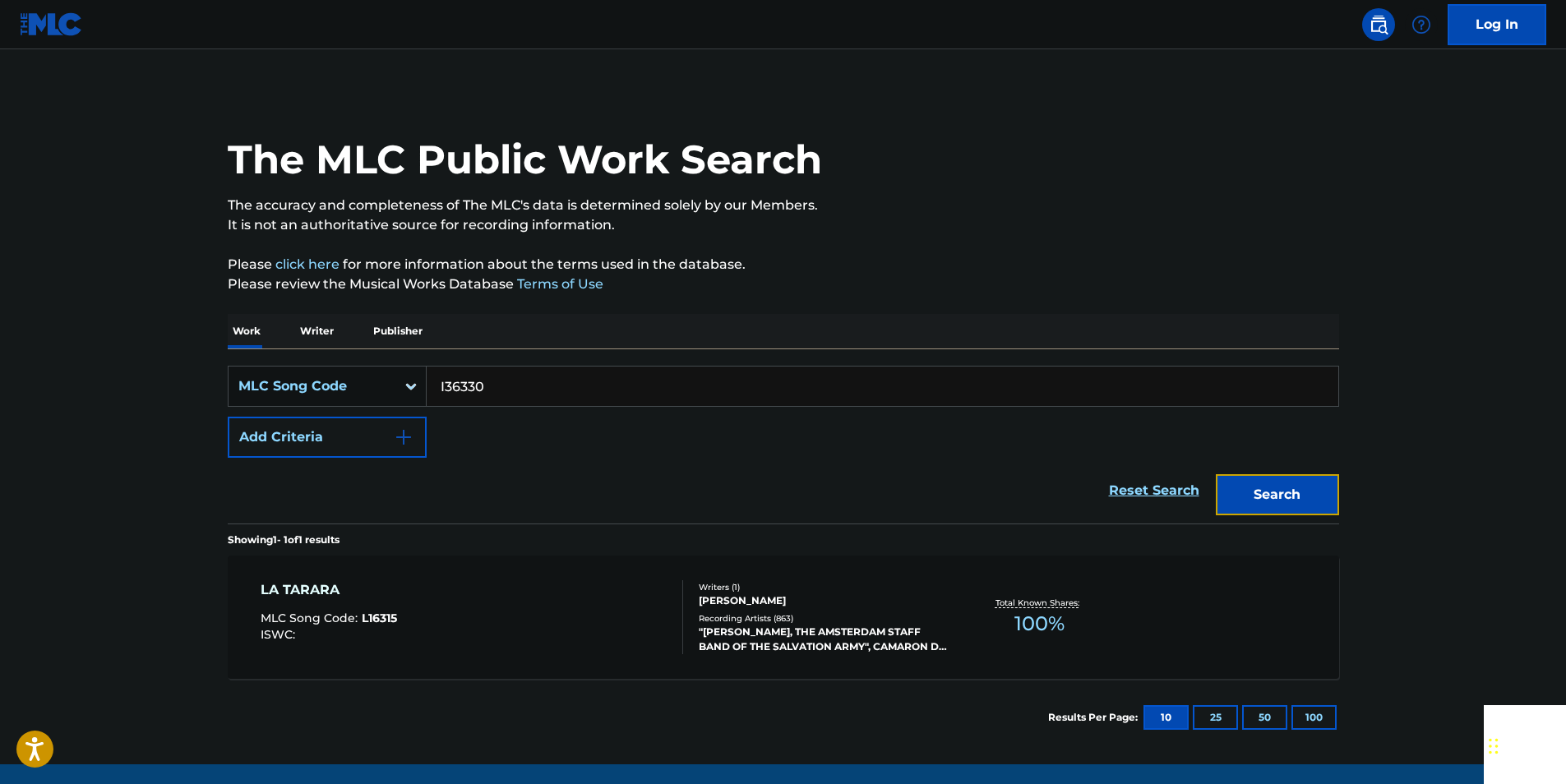
click at [1304, 497] on button "Search" at bounding box center [1277, 494] width 123 height 41
click at [503, 378] on input "I36330" at bounding box center [881, 385] width 911 height 39
paste input "C0901"
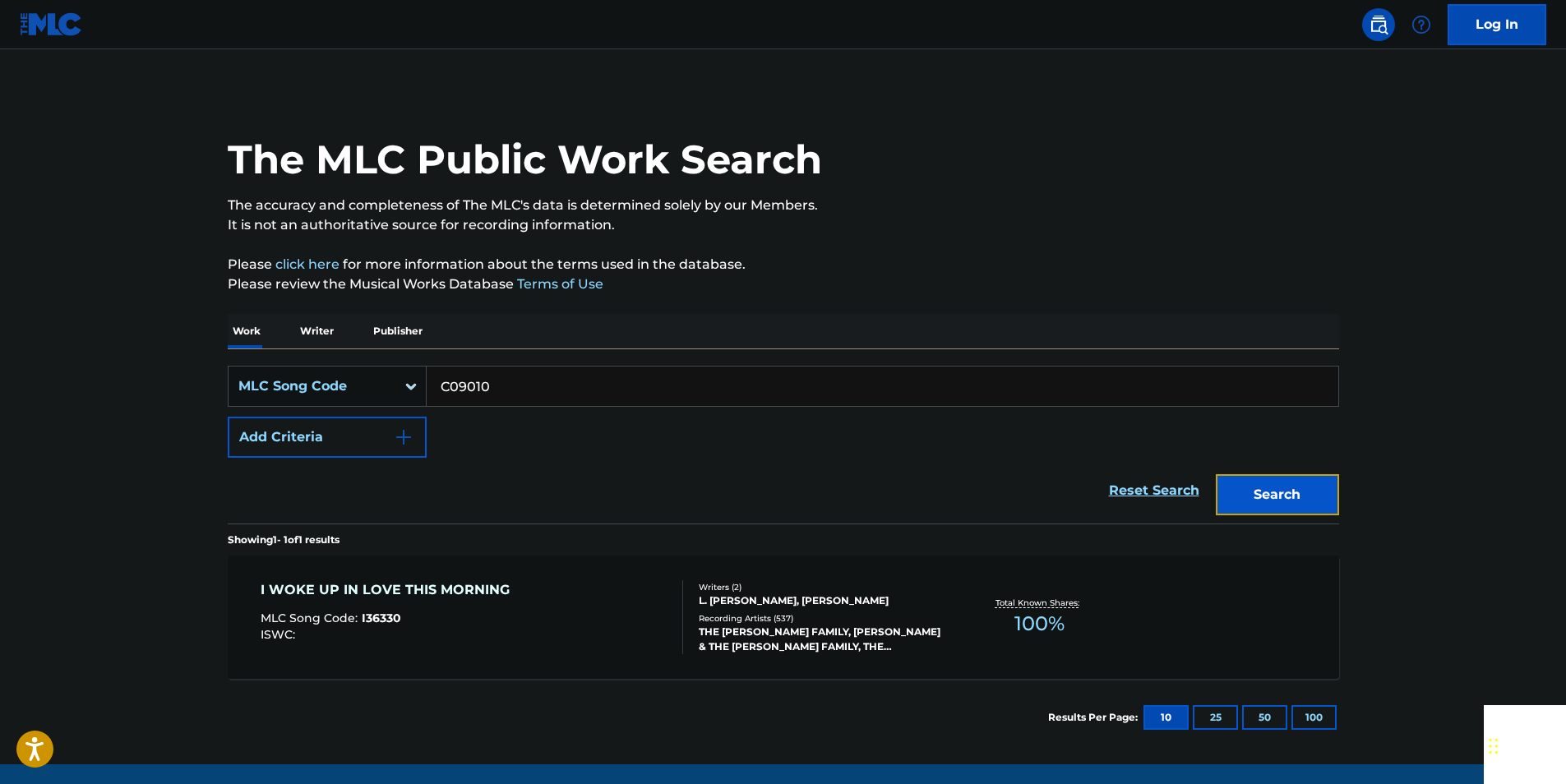
click at [1312, 493] on button "Search" at bounding box center [1277, 494] width 123 height 41
click at [513, 380] on input "C09010" at bounding box center [881, 385] width 911 height 39
paste input "SC1MD3"
click at [1315, 486] on button "Search" at bounding box center [1277, 494] width 123 height 41
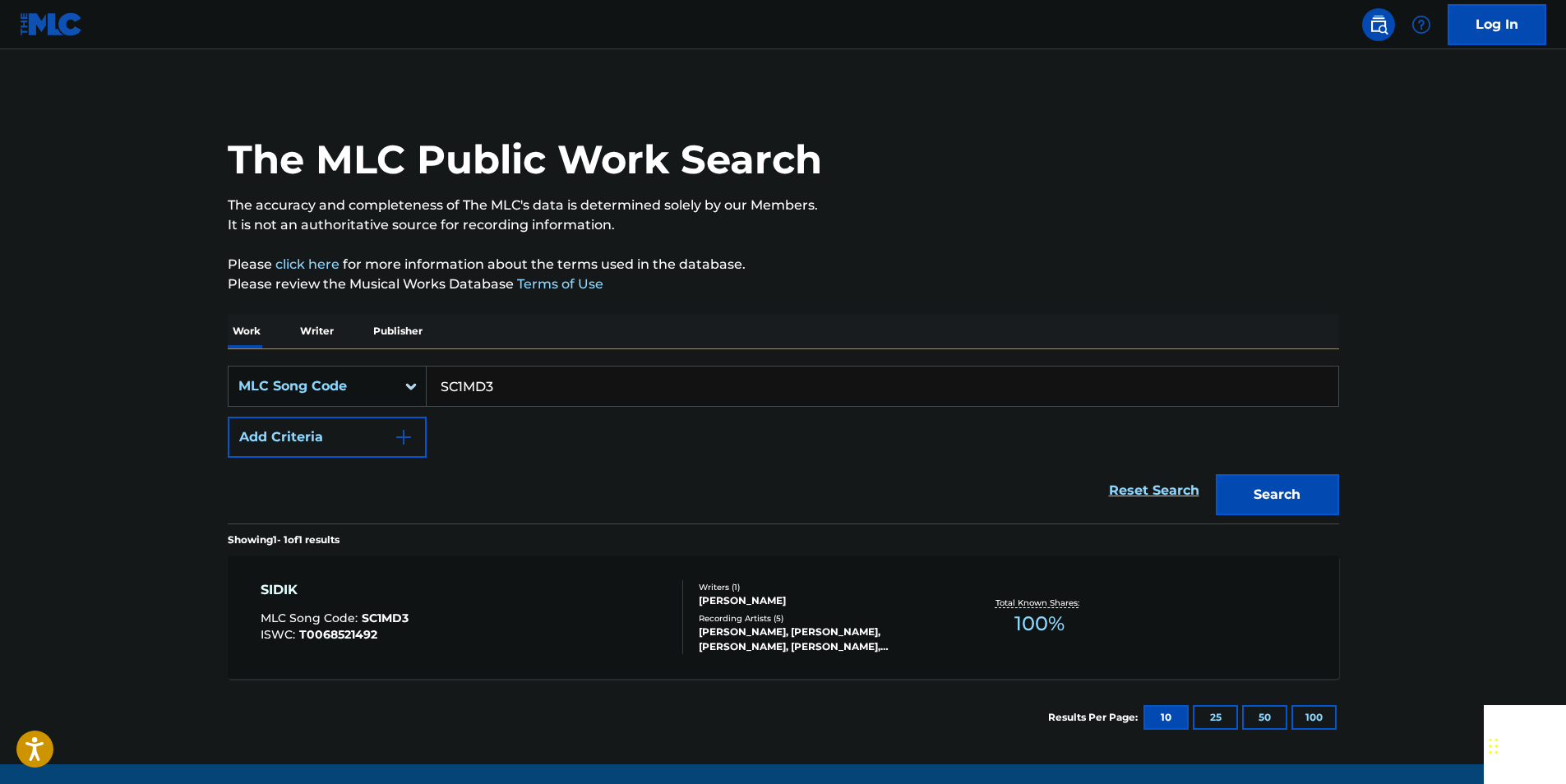
click at [497, 377] on input "SC1MD3" at bounding box center [881, 385] width 911 height 39
paste input "911549"
click at [1312, 487] on button "Search" at bounding box center [1277, 494] width 123 height 41
click at [519, 374] on input "911549" at bounding box center [881, 385] width 911 height 39
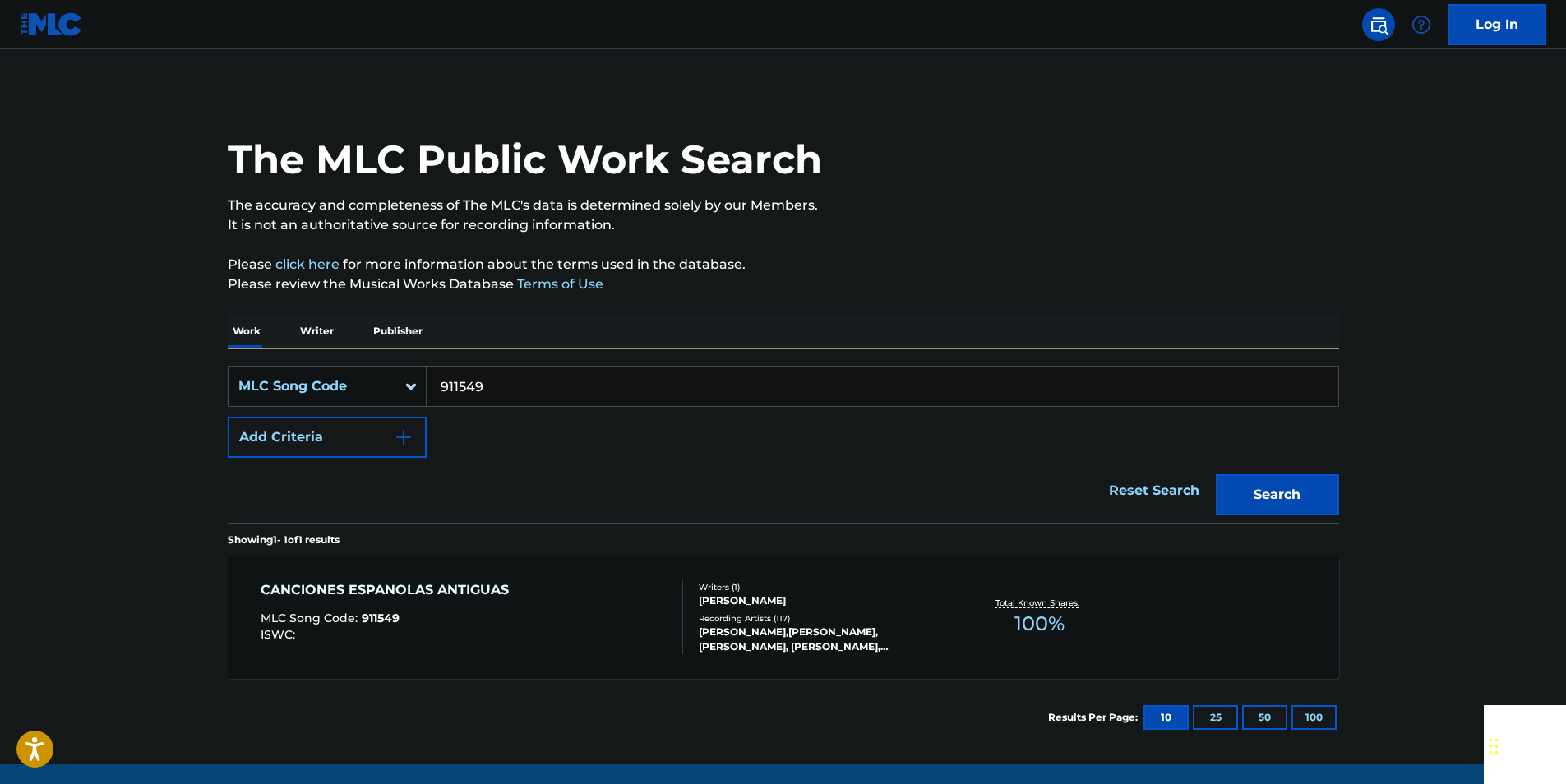
click at [519, 374] on input "911549" at bounding box center [881, 385] width 911 height 39
drag, startPoint x: 463, startPoint y: 382, endPoint x: 528, endPoint y: 350, distance: 72.4
click at [528, 350] on div "SearchWithCriteria7923c320-89f6-447e-a701-3ff64b03b67b MLC Song Code 911549 Add…" at bounding box center [783, 436] width 1112 height 174
click at [496, 388] on input "911549" at bounding box center [881, 385] width 911 height 39
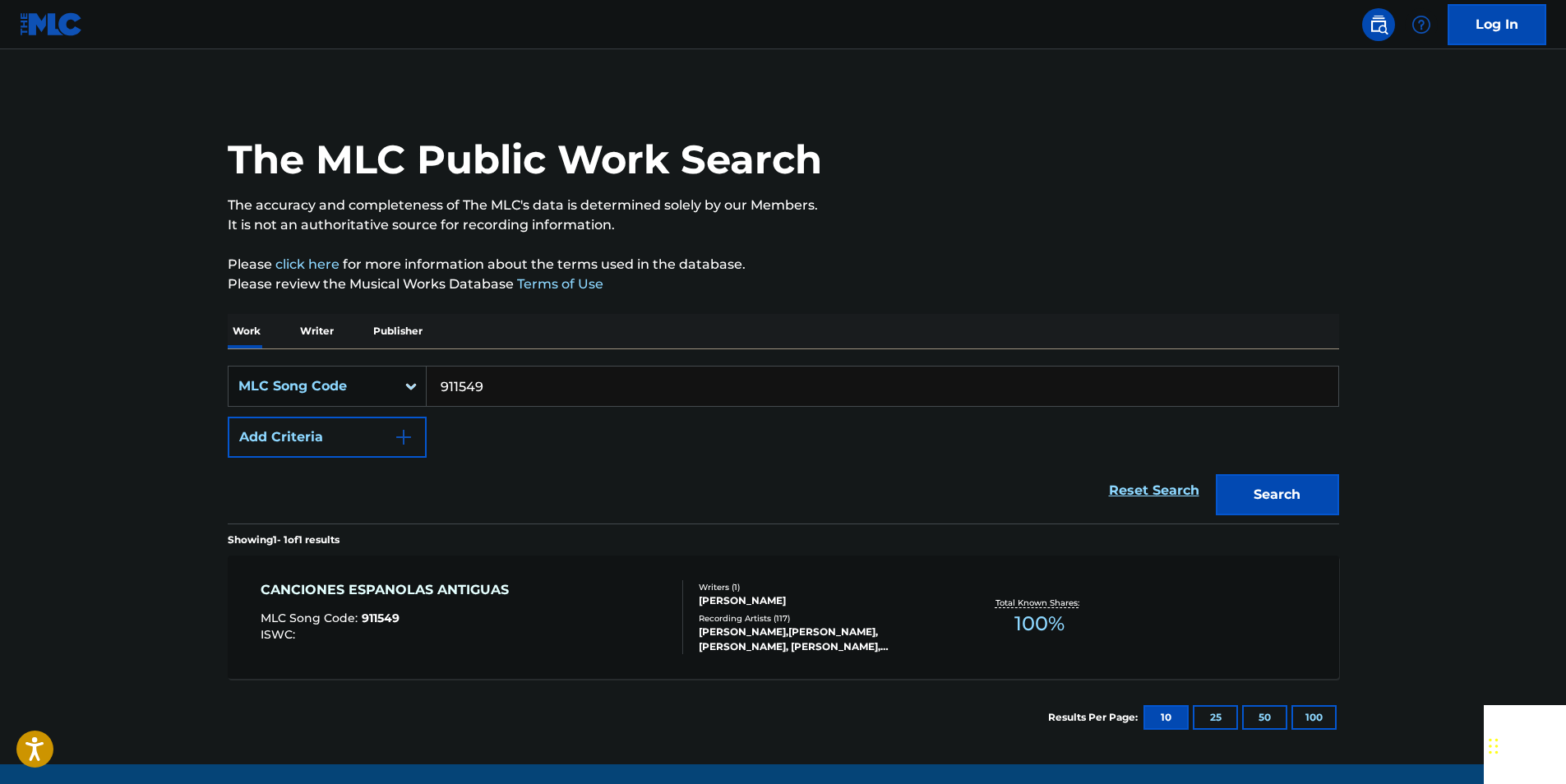
paste input "NV9K54"
click at [1314, 486] on button "Search" at bounding box center [1277, 494] width 123 height 41
click at [520, 387] on input "NV9K54" at bounding box center [881, 385] width 911 height 39
drag, startPoint x: 520, startPoint y: 387, endPoint x: 508, endPoint y: 385, distance: 12.2
click at [520, 387] on input "NV9K54" at bounding box center [881, 385] width 911 height 39
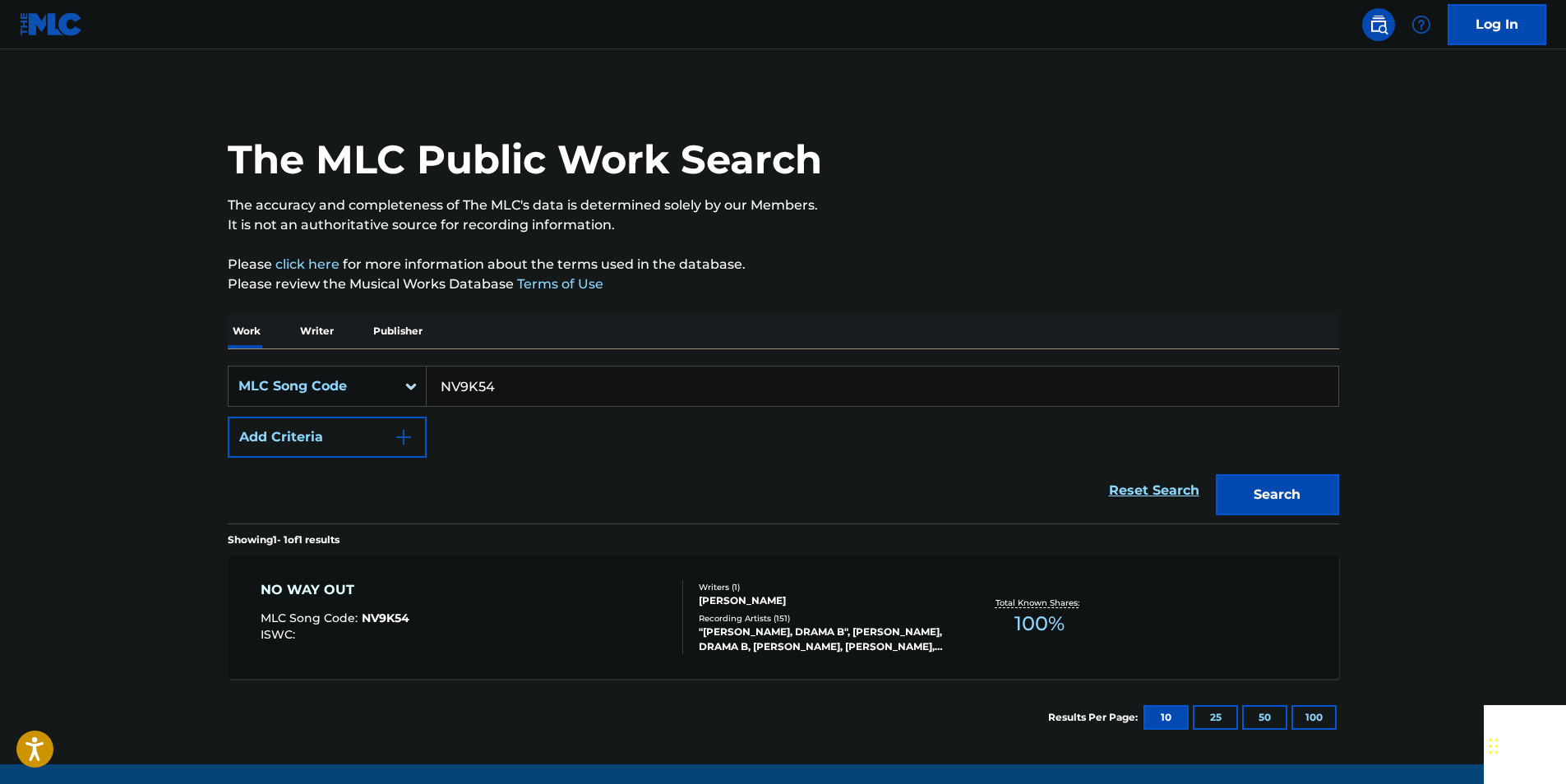
paste input "M02868"
click at [1317, 484] on button "Search" at bounding box center [1277, 494] width 123 height 41
click at [510, 389] on input "M02868" at bounding box center [881, 385] width 911 height 39
drag, startPoint x: 510, startPoint y: 389, endPoint x: 495, endPoint y: 389, distance: 15.0
click at [510, 389] on input "M02868" at bounding box center [881, 385] width 911 height 39
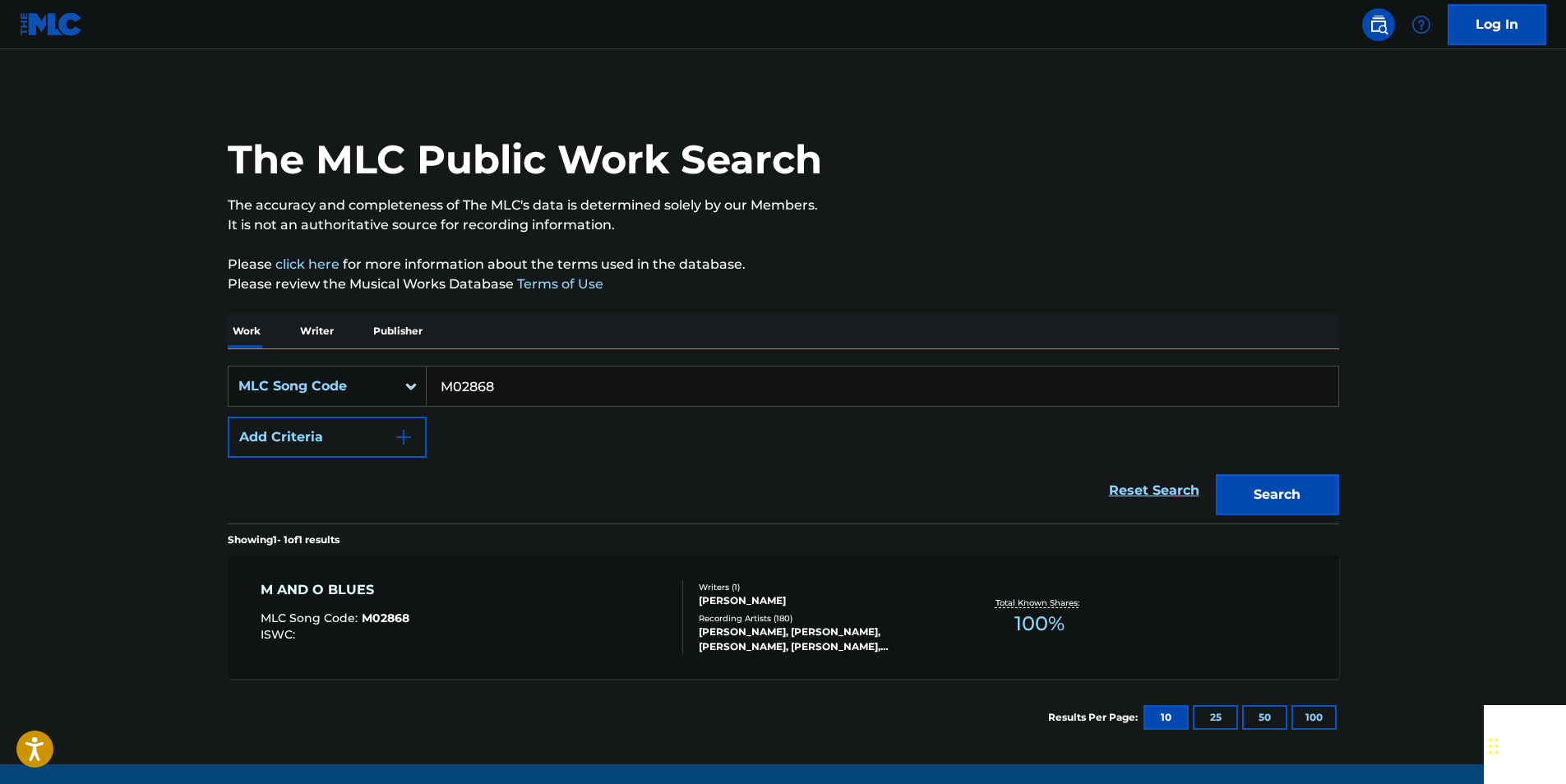
paste input "W1270Q"
click at [1298, 491] on button "Search" at bounding box center [1277, 494] width 123 height 41
click at [543, 397] on input "W1270Q" at bounding box center [881, 385] width 911 height 39
drag, startPoint x: 543, startPoint y: 397, endPoint x: 509, endPoint y: 394, distance: 34.1
click at [543, 397] on input "W1270Q" at bounding box center [881, 385] width 911 height 39
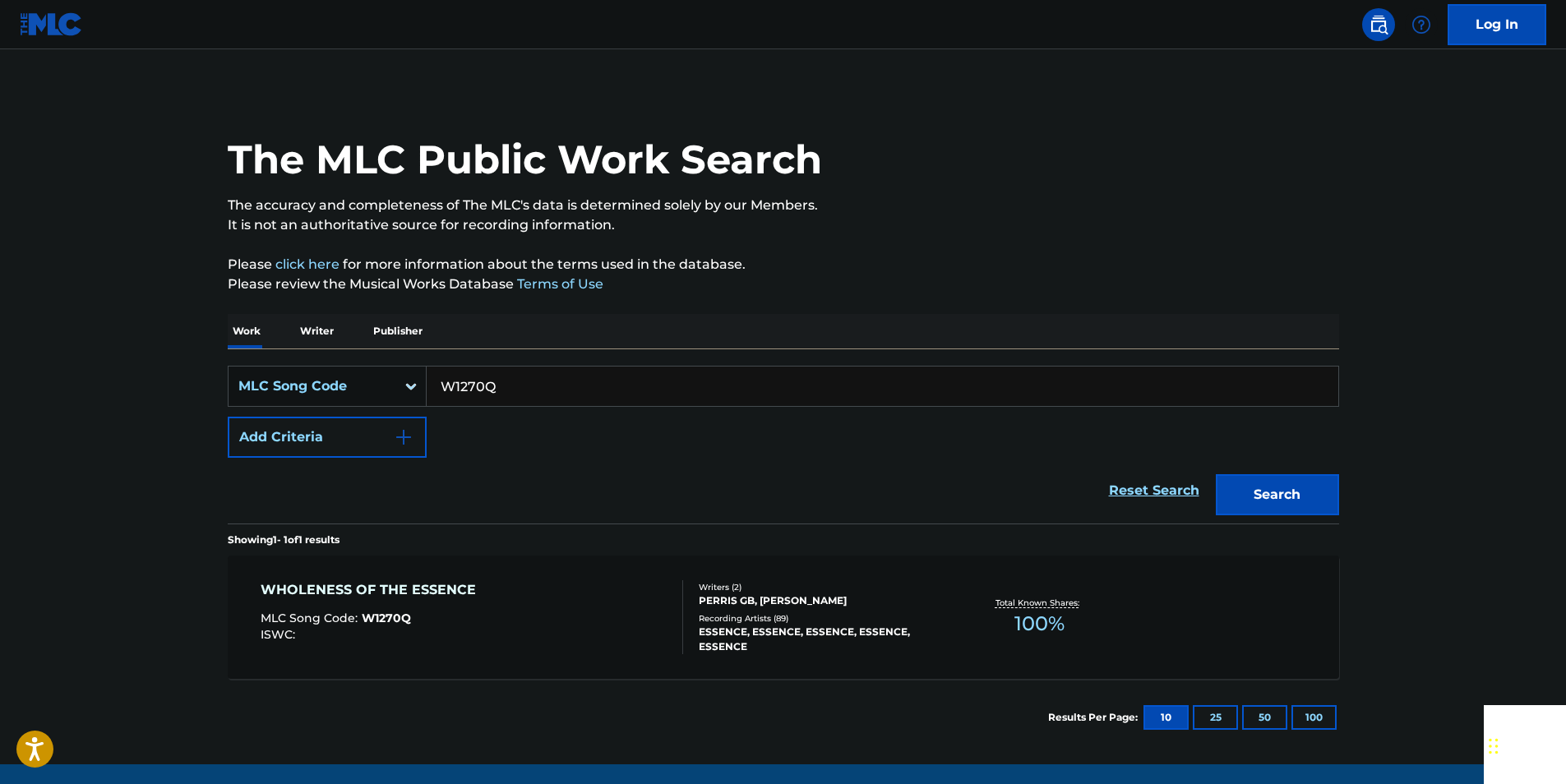
paste input "E4609A"
drag, startPoint x: 1333, startPoint y: 499, endPoint x: 1112, endPoint y: 357, distance: 262.7
click at [1333, 499] on button "Search" at bounding box center [1277, 494] width 123 height 41
click at [501, 385] on input "E4609A" at bounding box center [881, 385] width 911 height 39
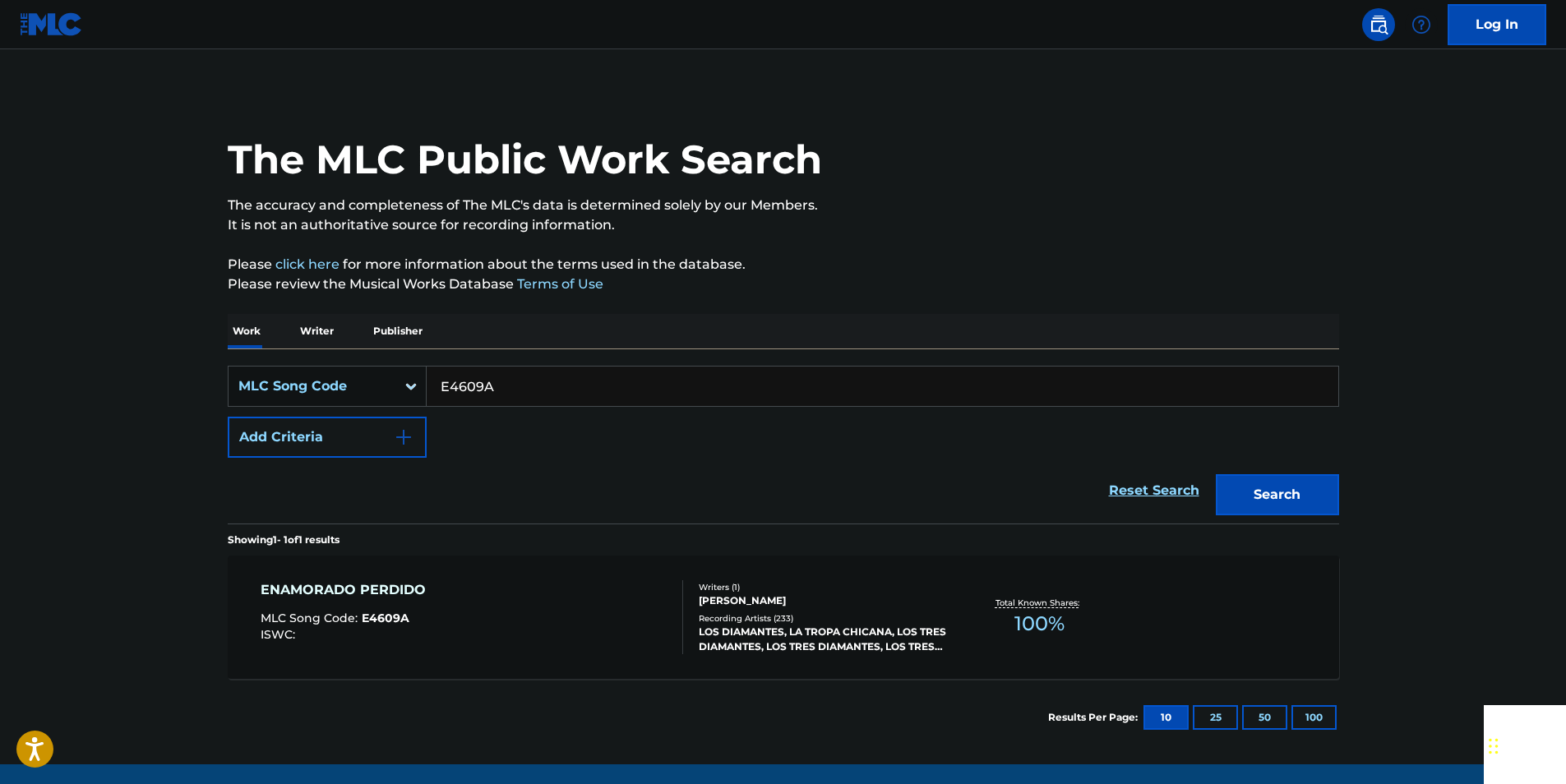
paste input "A05655"
click at [1314, 484] on button "Search" at bounding box center [1277, 494] width 123 height 41
click at [512, 375] on input "A05655" at bounding box center [881, 385] width 911 height 39
paste input "C60371"
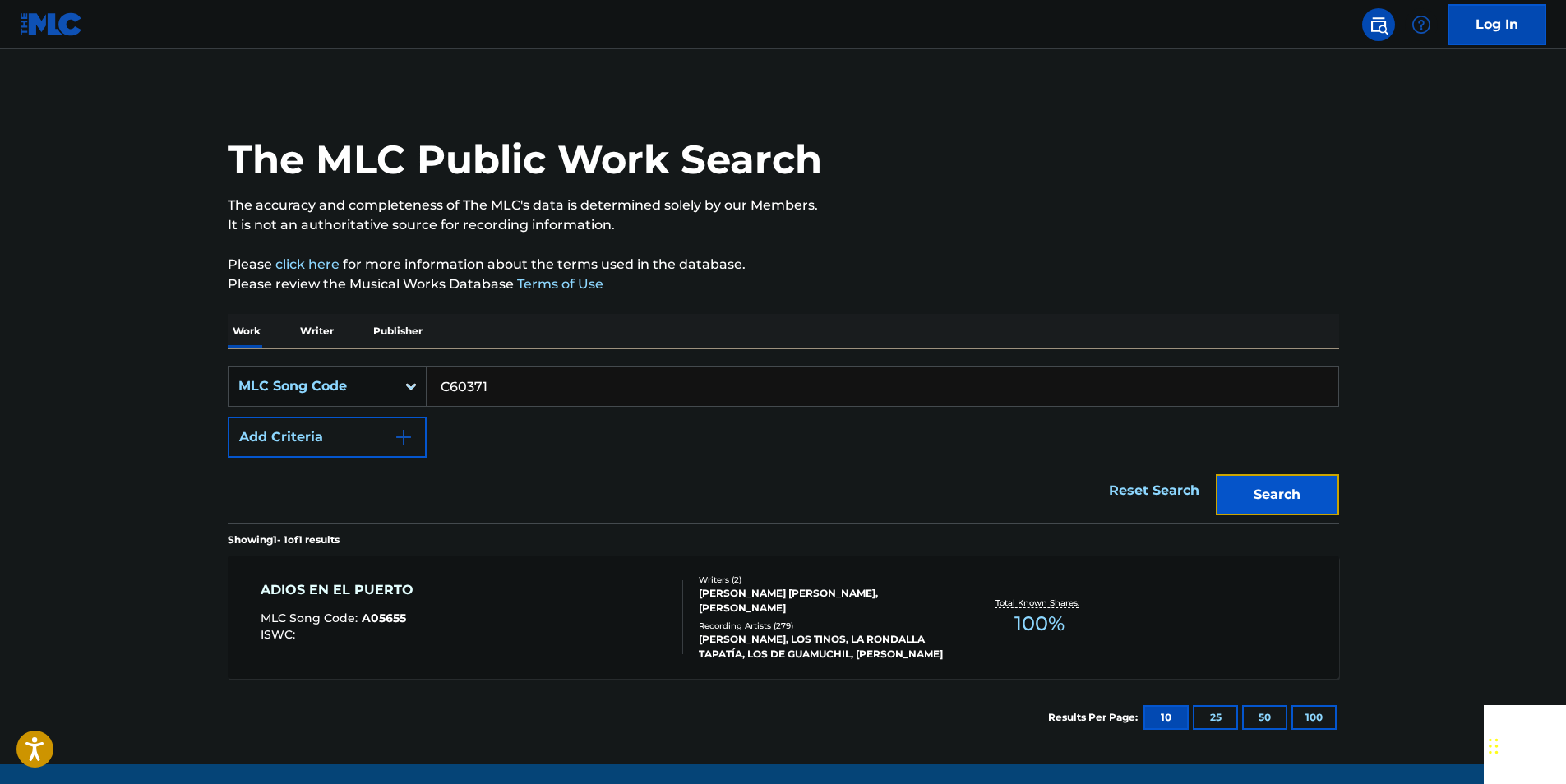
click at [1324, 478] on button "Search" at bounding box center [1277, 494] width 123 height 41
click at [513, 384] on input "C60371" at bounding box center [881, 385] width 911 height 39
drag, startPoint x: 513, startPoint y: 384, endPoint x: 501, endPoint y: 384, distance: 12.0
click at [513, 384] on input "C60371" at bounding box center [881, 385] width 911 height 39
paste input "J0897X"
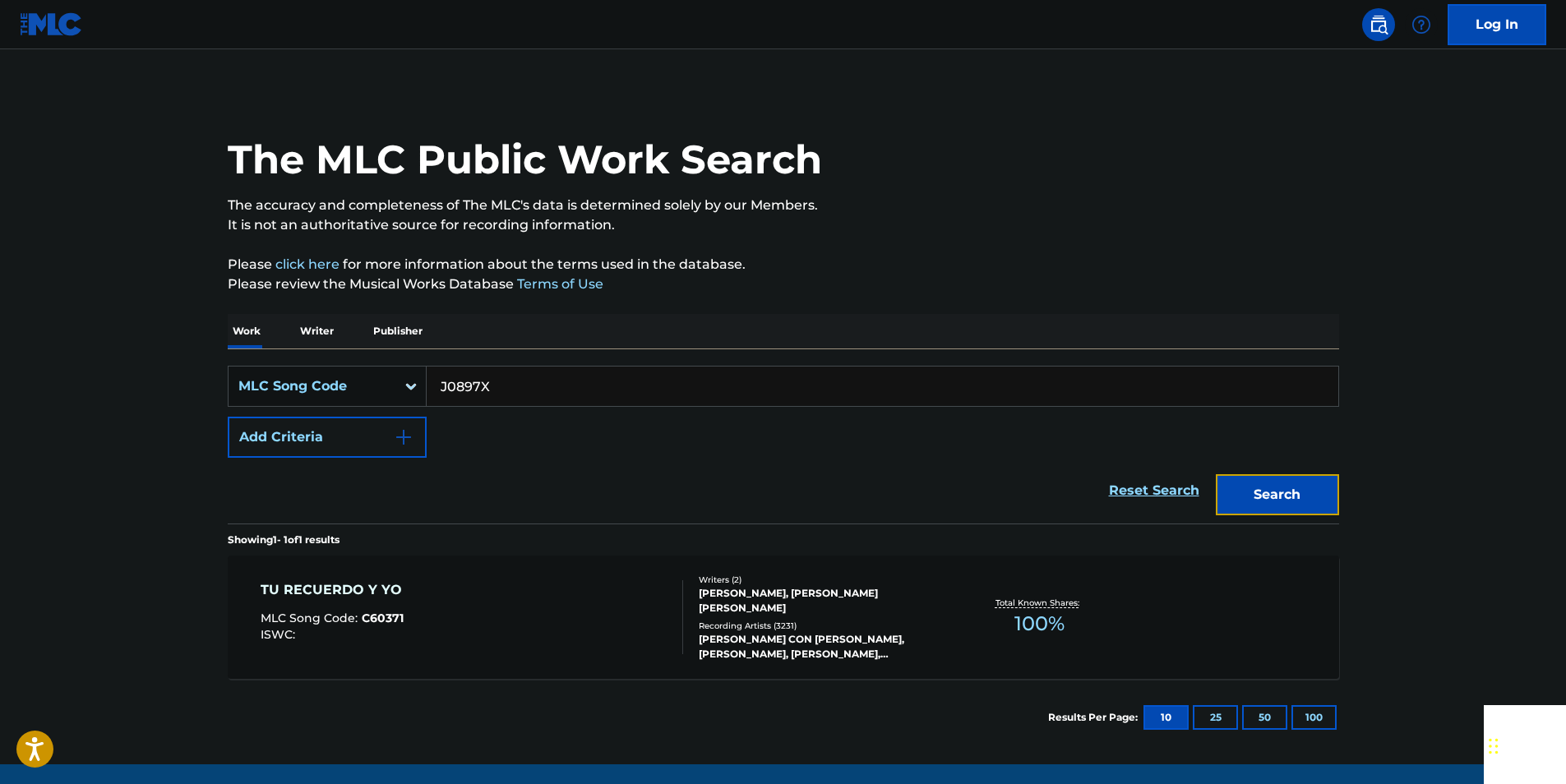
click at [1278, 502] on button "Search" at bounding box center [1277, 494] width 123 height 41
click at [507, 389] on input "J0897X" at bounding box center [881, 385] width 911 height 39
paste input "B32600"
click at [1311, 493] on button "Search" at bounding box center [1277, 494] width 123 height 41
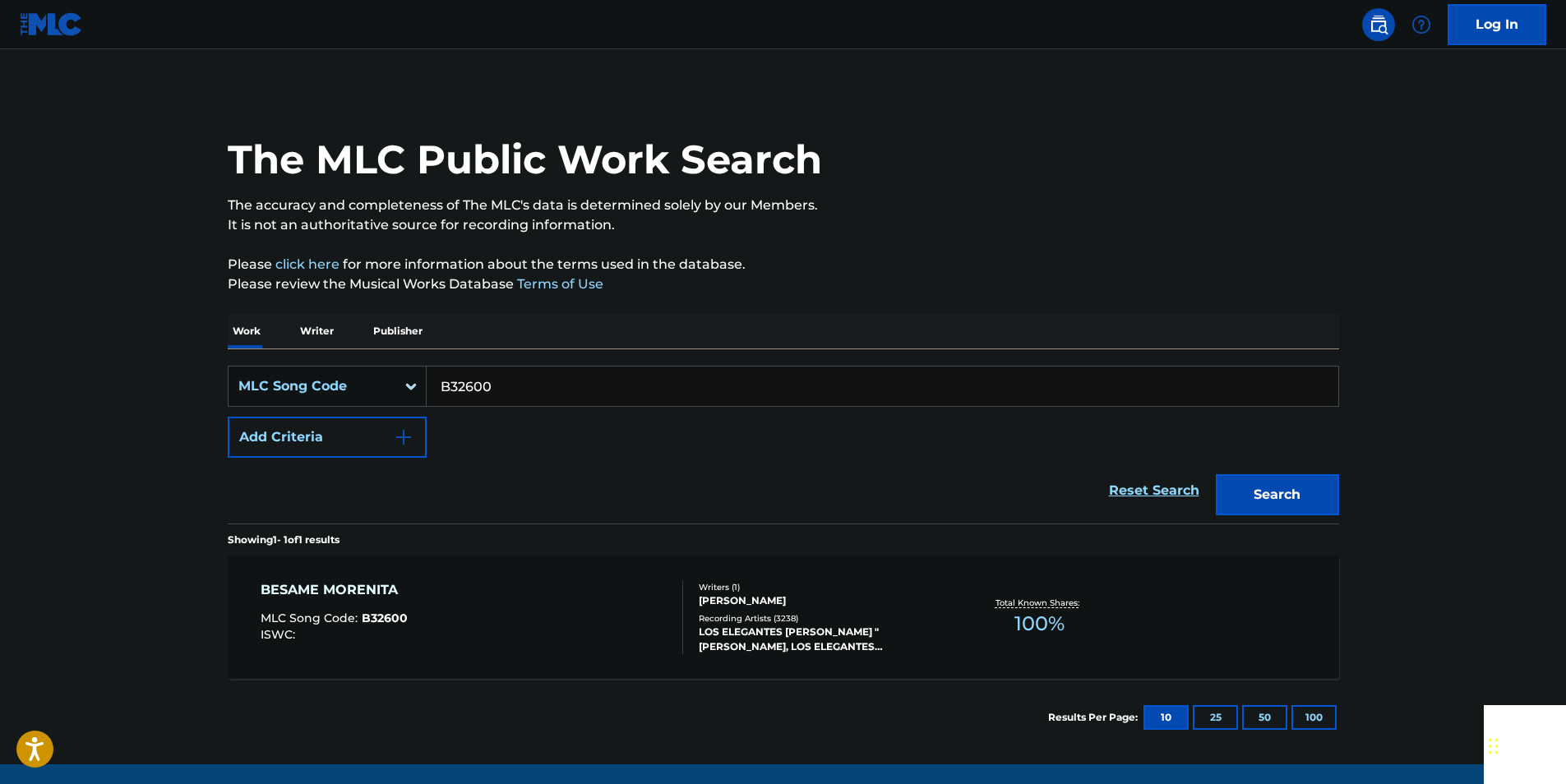
click at [538, 381] on input "B32600" at bounding box center [881, 385] width 911 height 39
click at [538, 381] on input "B32600" at bounding box center [881, 385] width 911 height 39
paste input "Y06177"
click at [1281, 502] on button "Search" at bounding box center [1277, 494] width 123 height 41
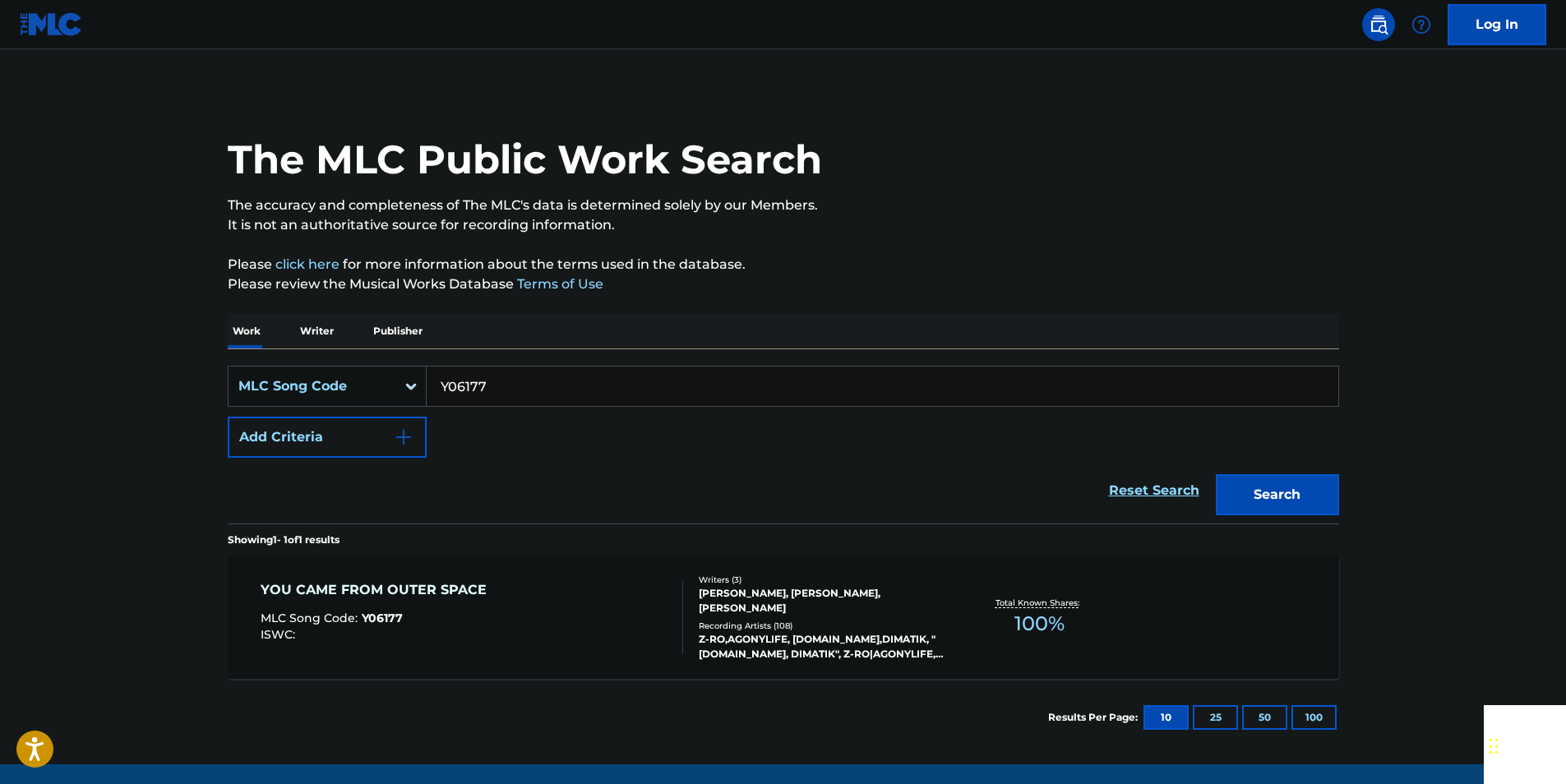
click at [531, 386] on input "Y06177" at bounding box center [881, 385] width 911 height 39
drag, startPoint x: 531, startPoint y: 387, endPoint x: 494, endPoint y: 388, distance: 37.0
click at [529, 387] on input "Y06177" at bounding box center [881, 385] width 911 height 39
paste input "L2399N"
drag, startPoint x: 1320, startPoint y: 490, endPoint x: 1299, endPoint y: 482, distance: 22.5
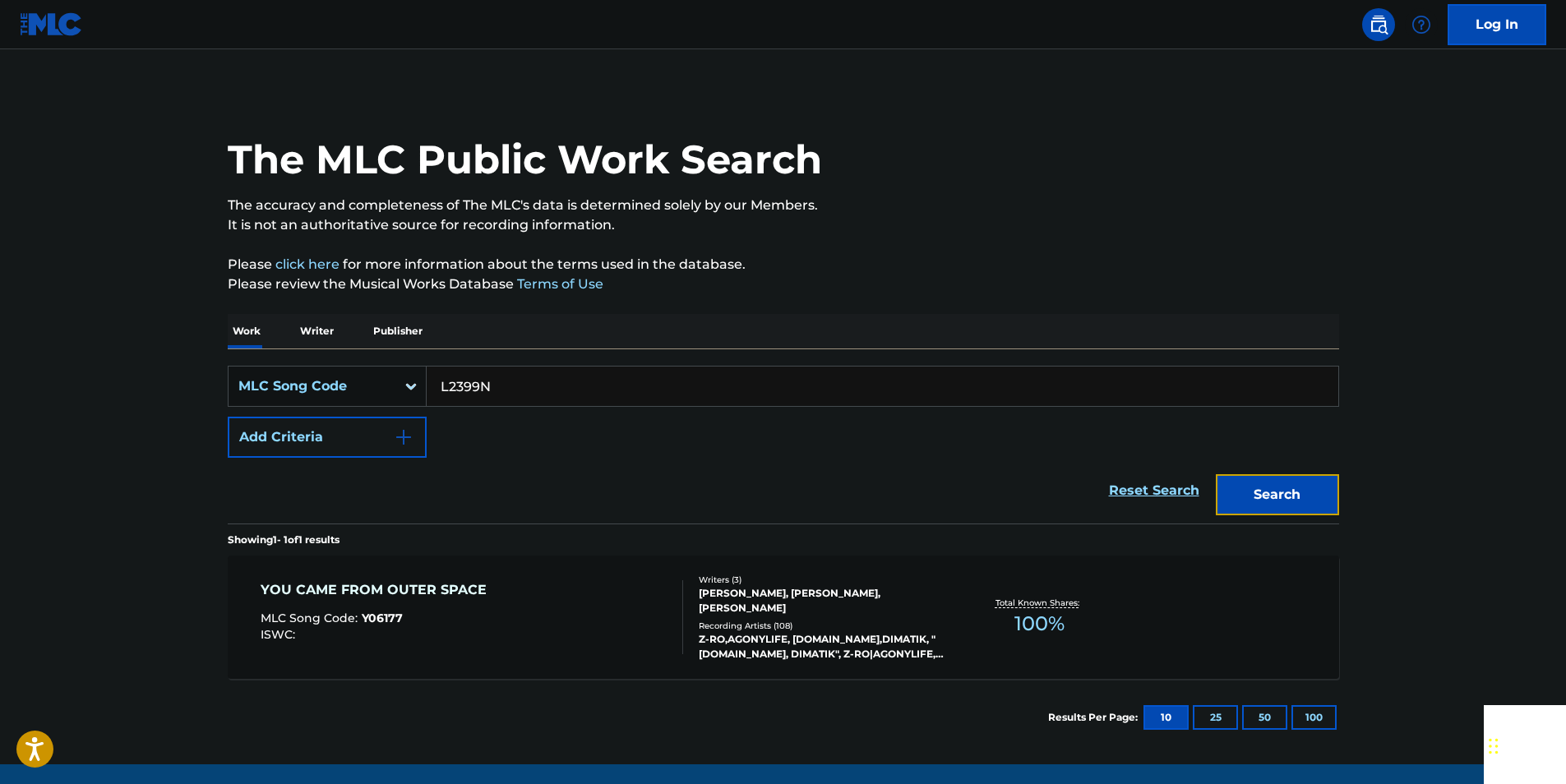
click at [1320, 490] on button "Search" at bounding box center [1277, 494] width 123 height 41
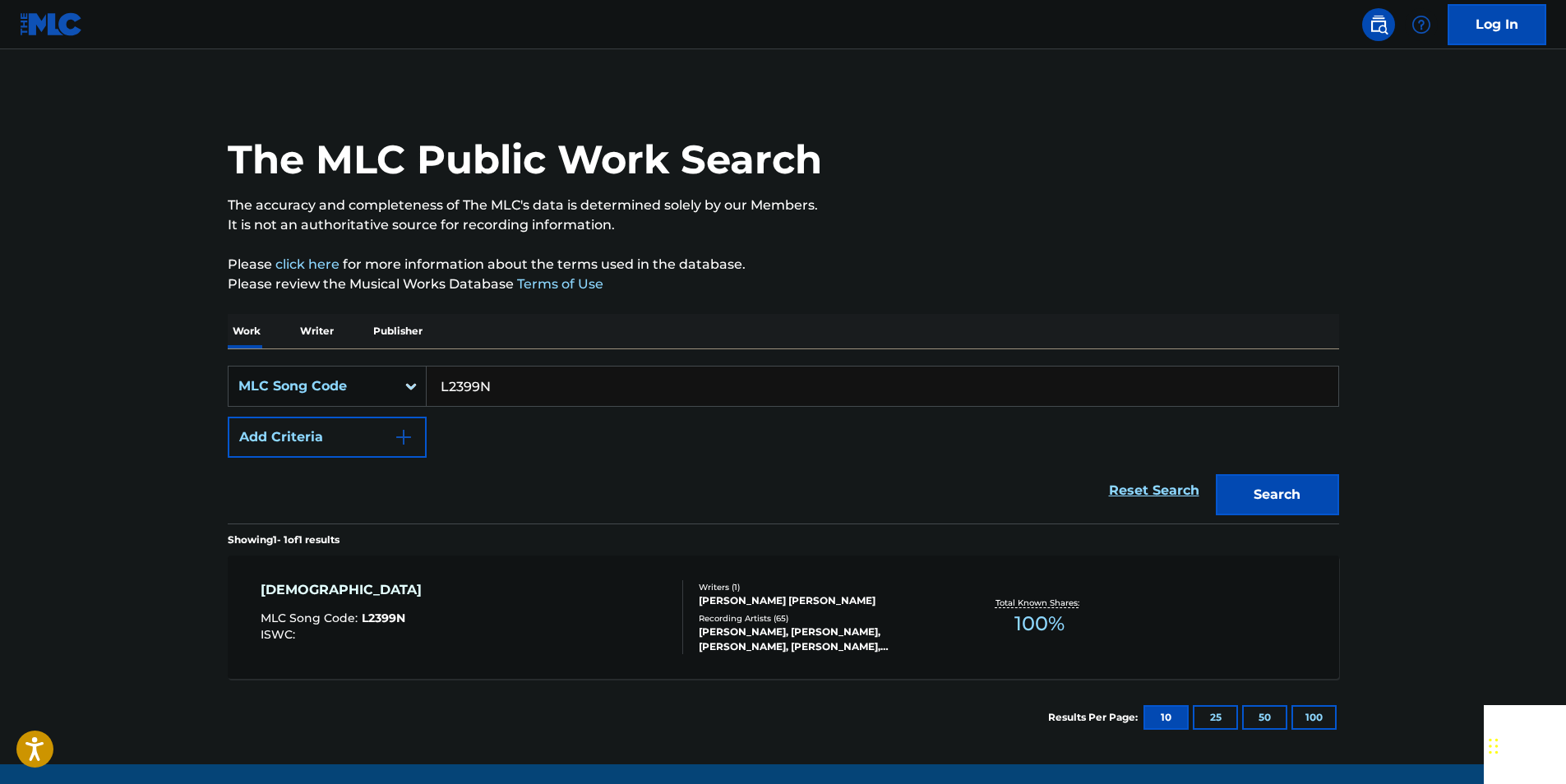
click at [511, 390] on input "L2399N" at bounding box center [881, 385] width 911 height 39
paste input "Q0649X"
click at [1257, 506] on button "Search" at bounding box center [1277, 494] width 123 height 41
click at [528, 398] on input "Q0649X" at bounding box center [881, 385] width 911 height 39
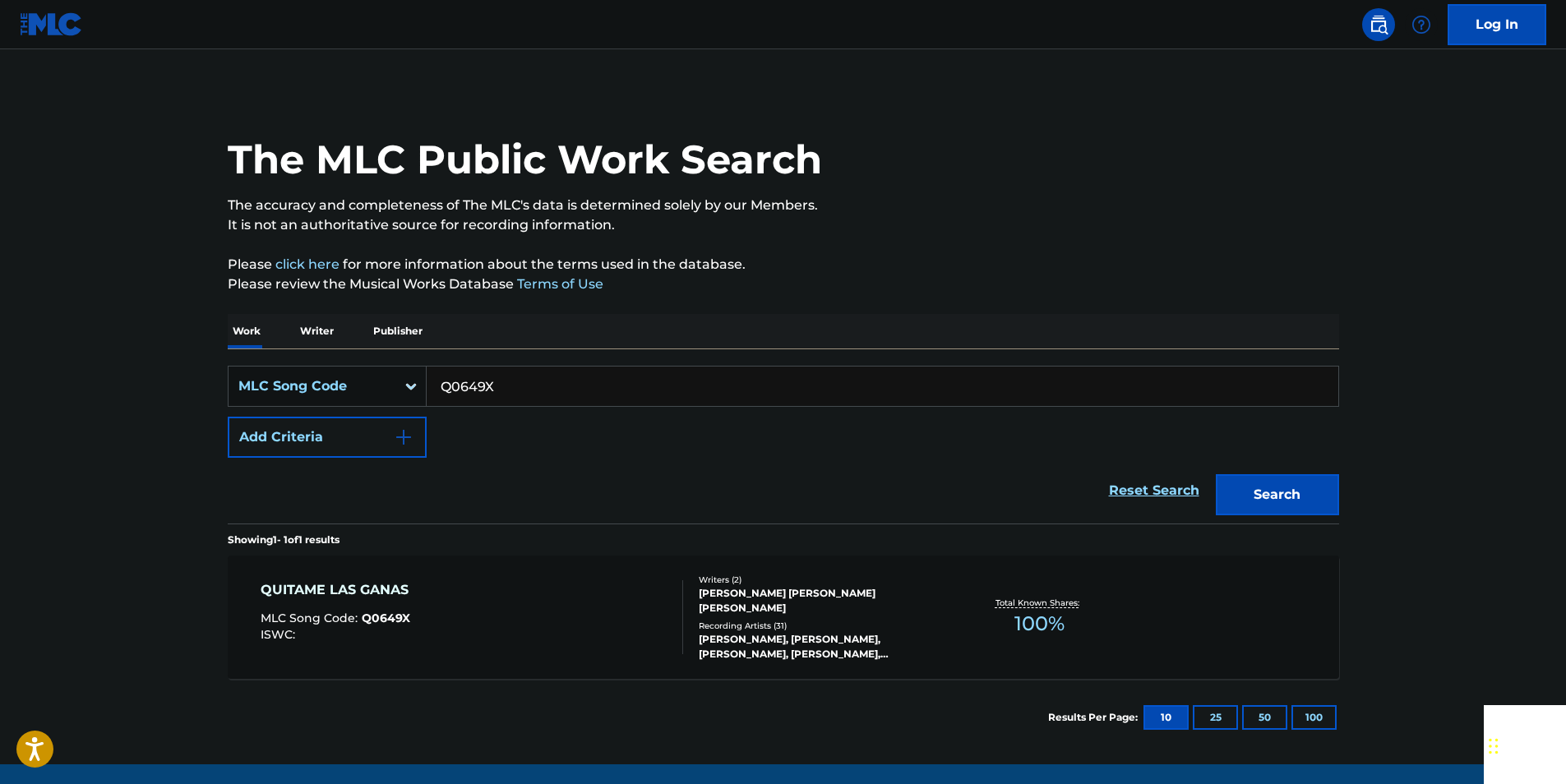
drag, startPoint x: 528, startPoint y: 398, endPoint x: 498, endPoint y: 394, distance: 30.3
click at [528, 398] on input "Q0649X" at bounding box center [881, 385] width 911 height 39
paste input "B12681"
click at [1309, 476] on button "Search" at bounding box center [1277, 494] width 123 height 41
click at [519, 396] on input "B12681" at bounding box center [881, 385] width 911 height 39
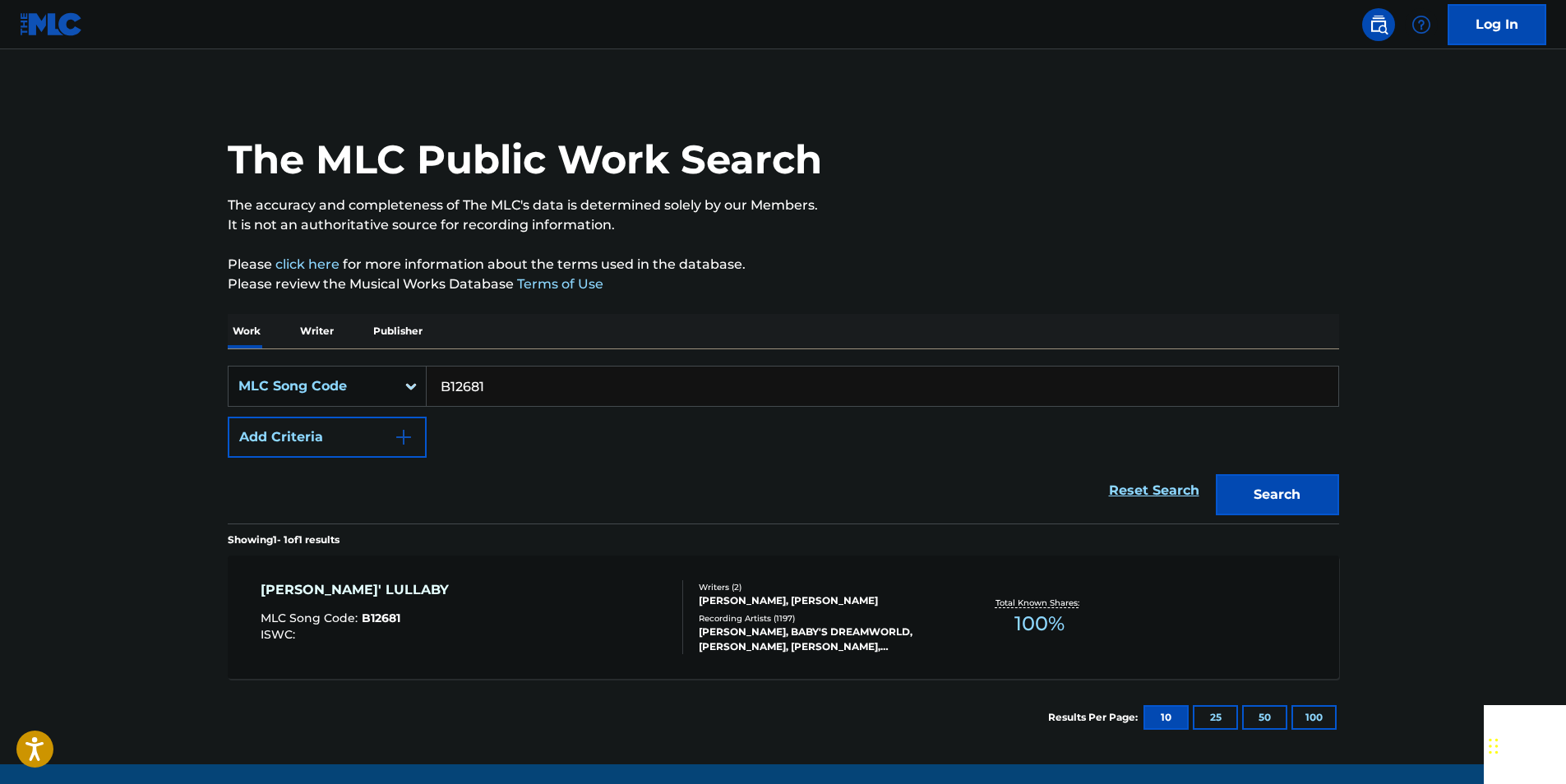
click at [519, 396] on input "B12681" at bounding box center [881, 385] width 911 height 39
paste input "E00757"
click at [1322, 488] on button "Search" at bounding box center [1277, 494] width 123 height 41
click at [528, 398] on input "E00757" at bounding box center [881, 385] width 911 height 39
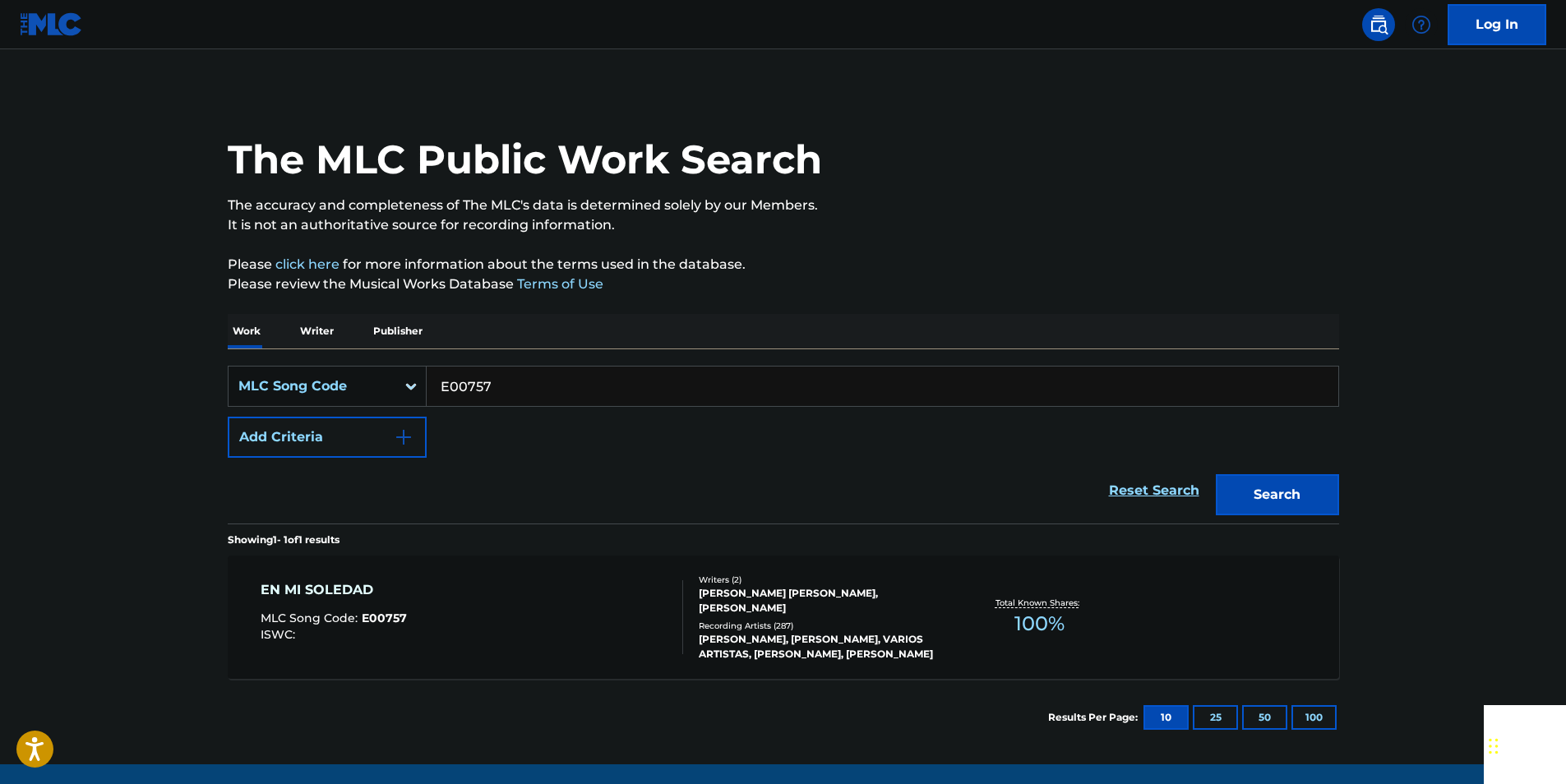
paste input "L06055"
click at [1259, 502] on button "Search" at bounding box center [1277, 494] width 123 height 41
click at [514, 383] on input "L06055" at bounding box center [881, 385] width 911 height 39
drag, startPoint x: 514, startPoint y: 383, endPoint x: 481, endPoint y: 380, distance: 33.1
click at [512, 382] on input "L06055" at bounding box center [881, 385] width 911 height 39
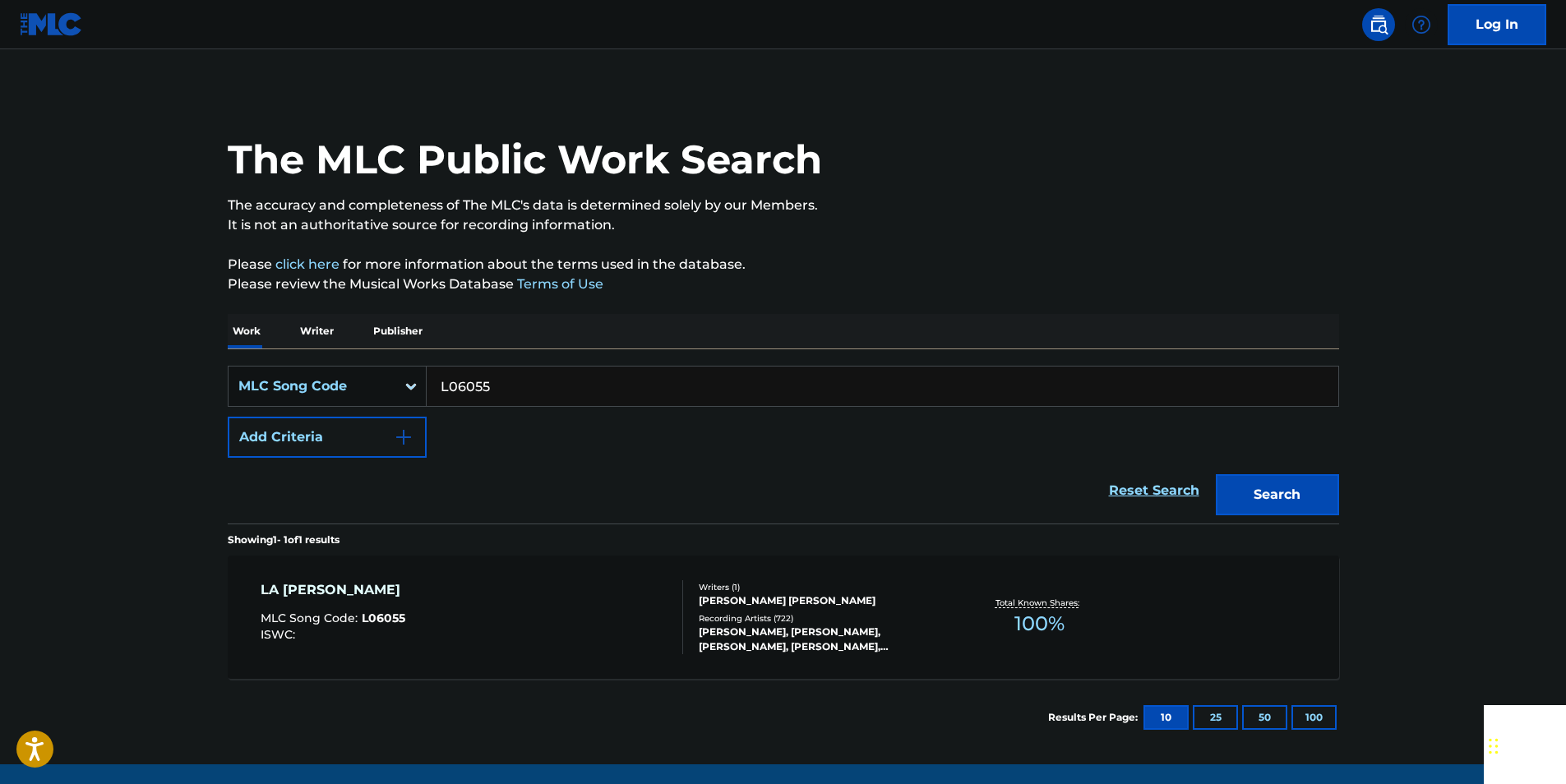
paste input "S31220"
click at [1329, 499] on button "Search" at bounding box center [1277, 494] width 123 height 41
click at [506, 370] on input "S31220" at bounding box center [881, 385] width 911 height 39
paste input "14893"
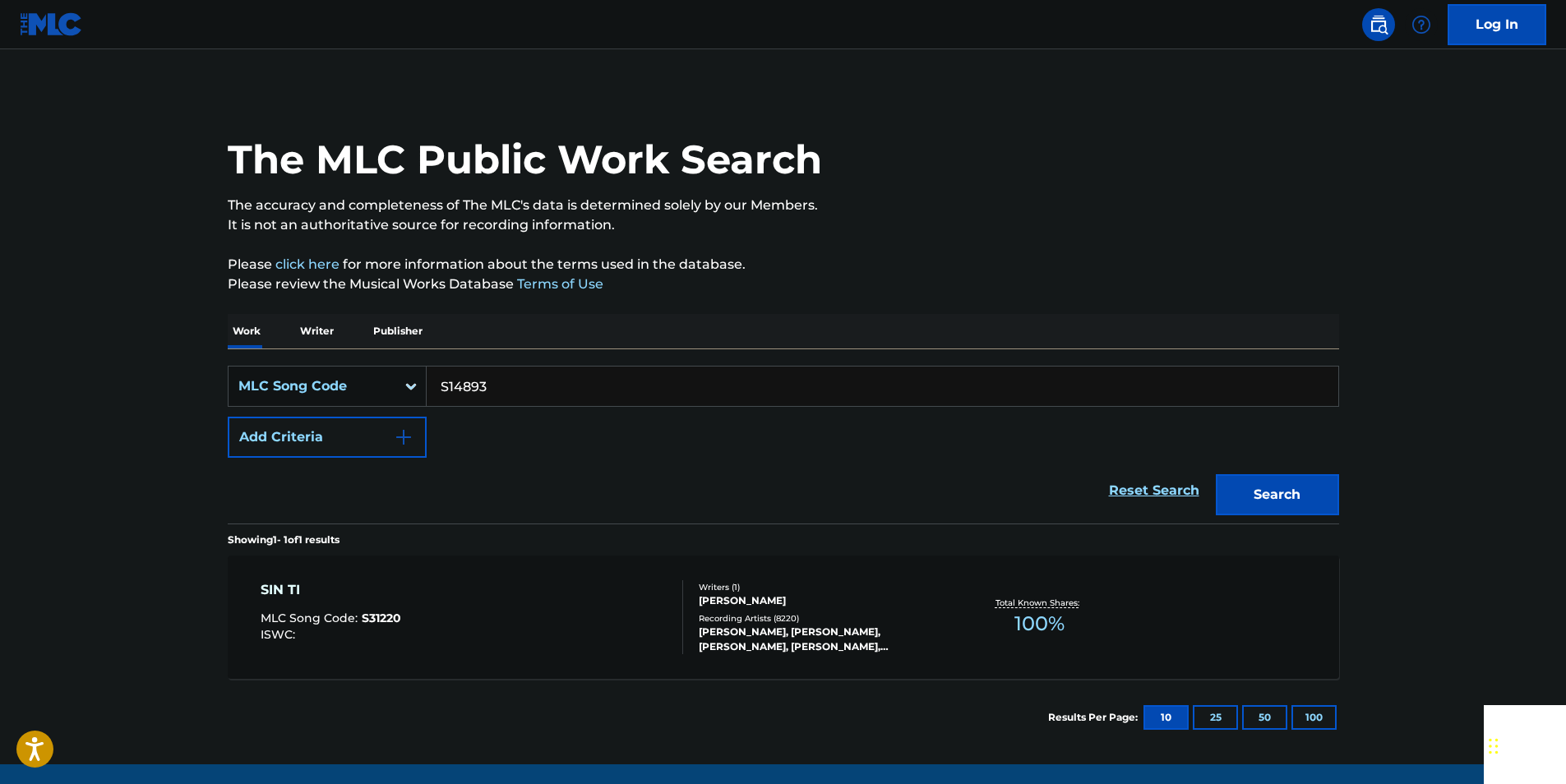
click at [1215, 474] on button "Search" at bounding box center [1277, 494] width 123 height 41
click at [494, 380] on input "S14893" at bounding box center [881, 385] width 911 height 39
click at [1215, 474] on button "Search" at bounding box center [1277, 494] width 123 height 41
click at [501, 390] on input "S14893" at bounding box center [881, 385] width 911 height 39
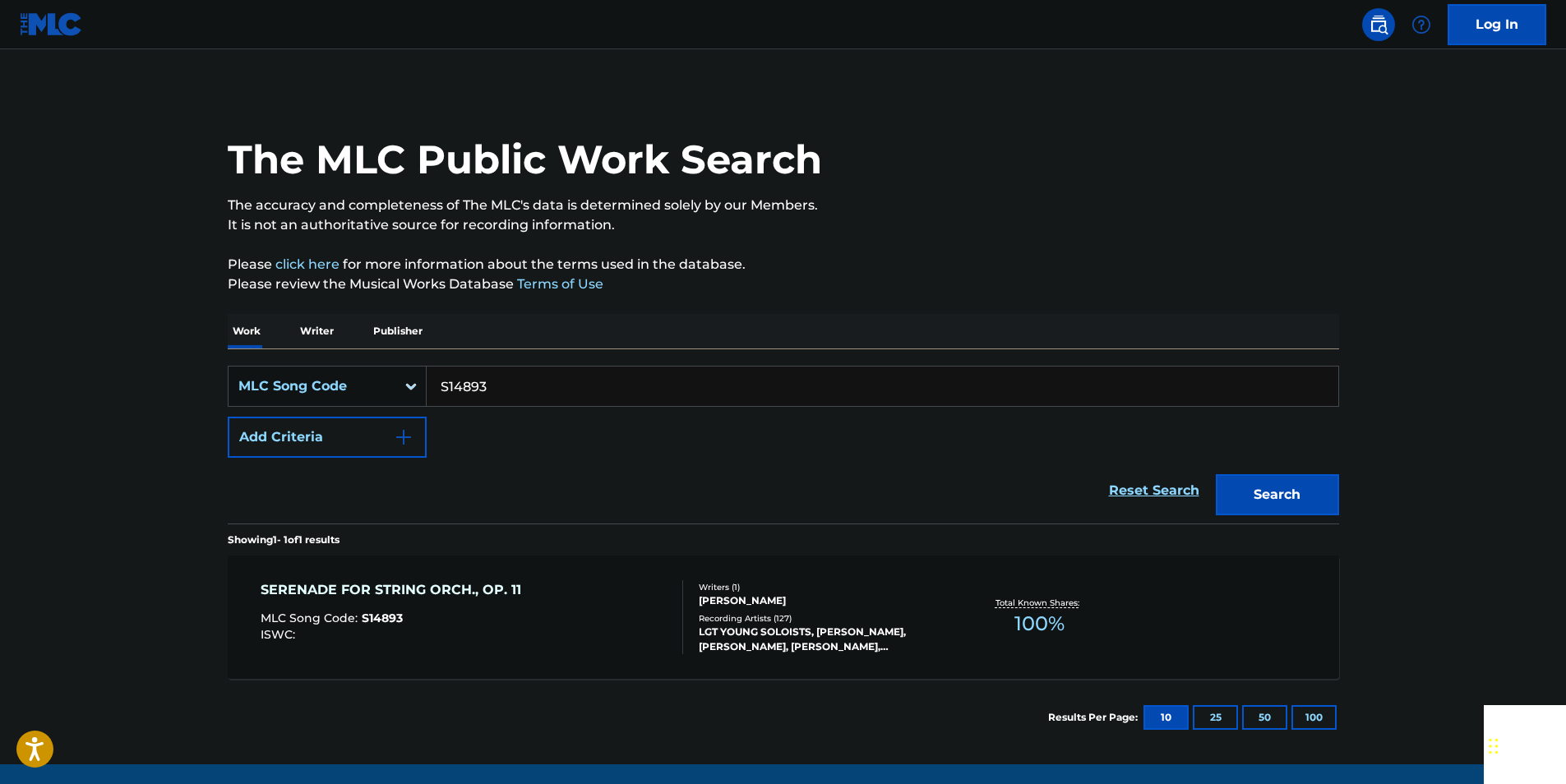
drag, startPoint x: 501, startPoint y: 390, endPoint x: 469, endPoint y: 385, distance: 32.4
click at [498, 390] on input "S14893" at bounding box center [881, 385] width 911 height 39
paste input "IVAGYZ"
click at [1294, 524] on section "Showing 1 - 1 of 1 results" at bounding box center [783, 535] width 1112 height 24
drag, startPoint x: 1269, startPoint y: 497, endPoint x: 1147, endPoint y: 430, distance: 139.2
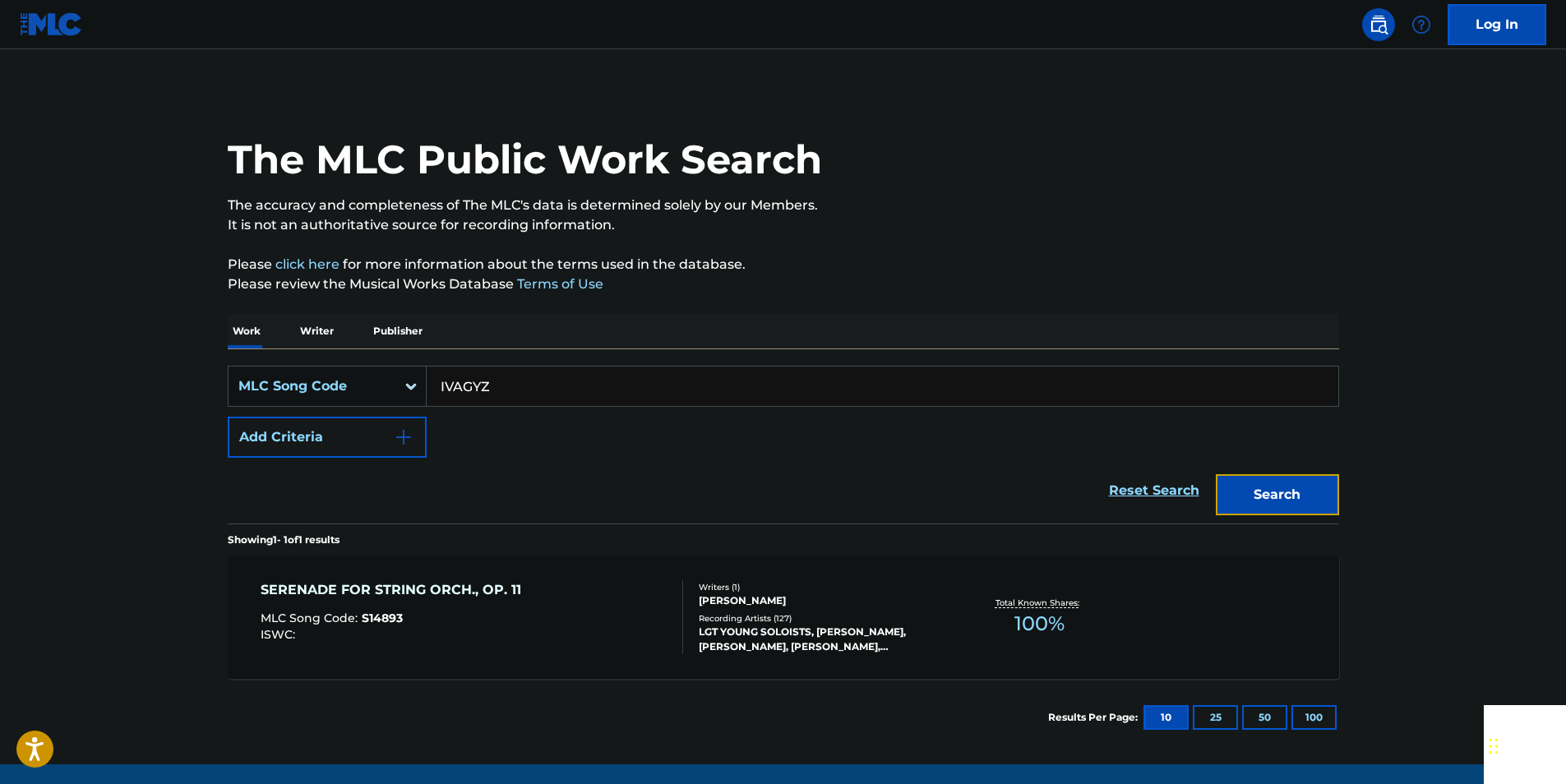
click at [1269, 497] on button "Search" at bounding box center [1277, 494] width 123 height 41
click at [523, 394] on input "IVAGYZ" at bounding box center [881, 385] width 911 height 39
paste input "L04135"
click at [1322, 483] on button "Search" at bounding box center [1277, 494] width 123 height 41
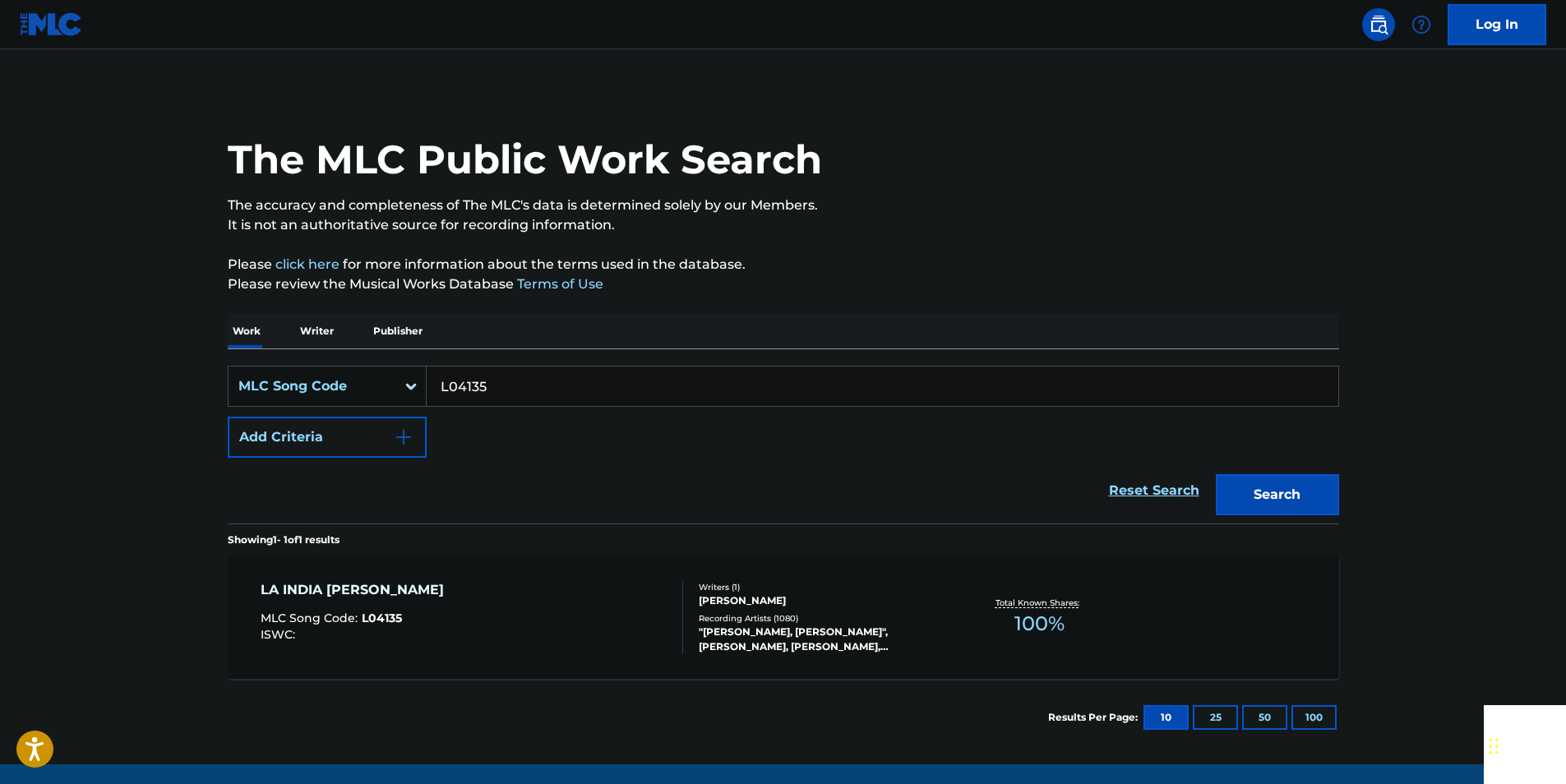
click at [485, 383] on input "L04135" at bounding box center [881, 385] width 911 height 39
paste input "C18489"
click at [1215, 474] on button "Search" at bounding box center [1277, 494] width 123 height 41
click at [501, 386] on input "C18489" at bounding box center [881, 385] width 911 height 39
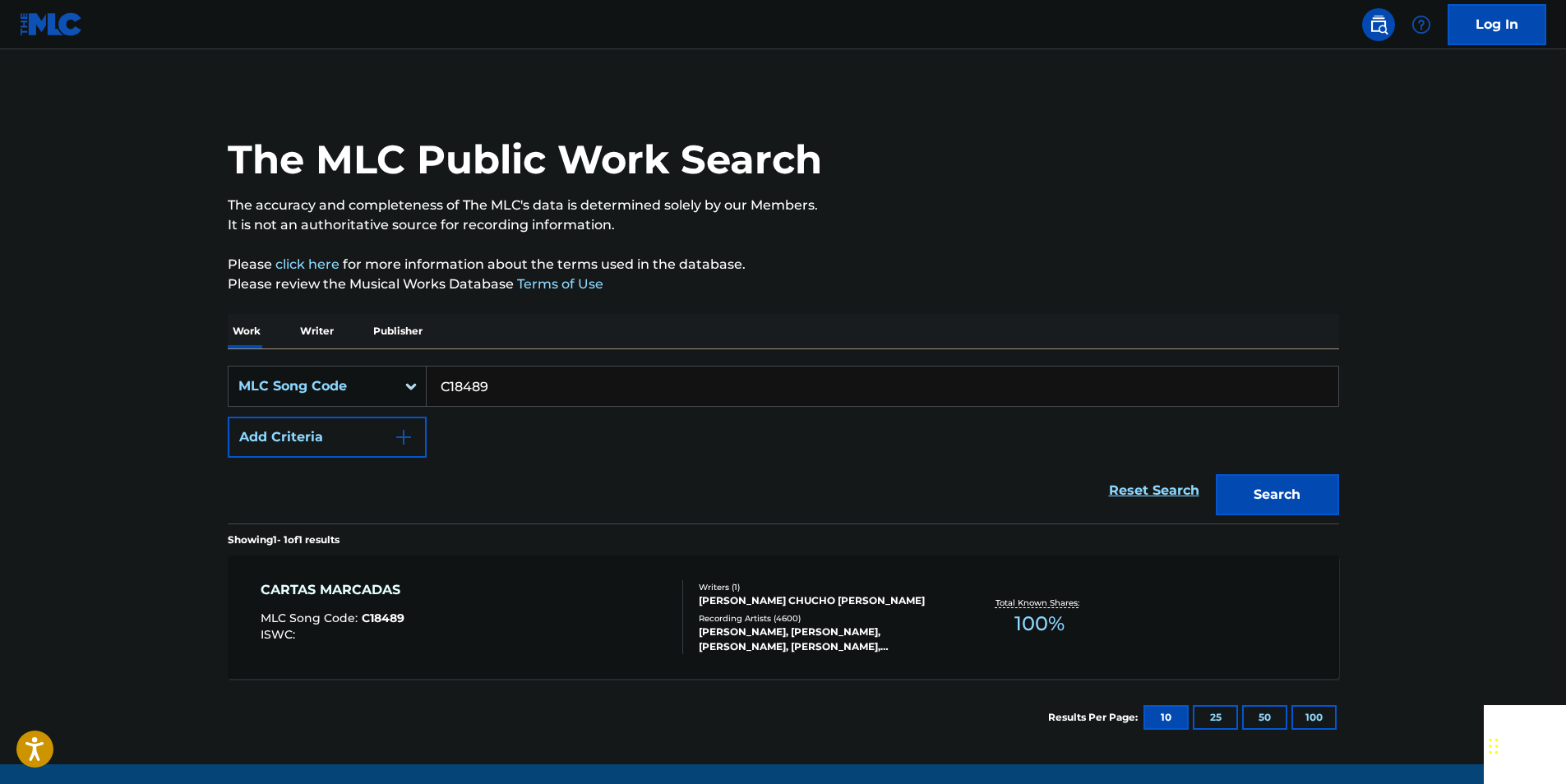
drag, startPoint x: 501, startPoint y: 386, endPoint x: 477, endPoint y: 380, distance: 24.7
click at [501, 386] on input "C18489" at bounding box center [881, 385] width 911 height 39
paste input "H50040"
drag, startPoint x: 1293, startPoint y: 517, endPoint x: 1240, endPoint y: 471, distance: 70.2
click at [1293, 517] on div "Search" at bounding box center [1273, 490] width 131 height 66
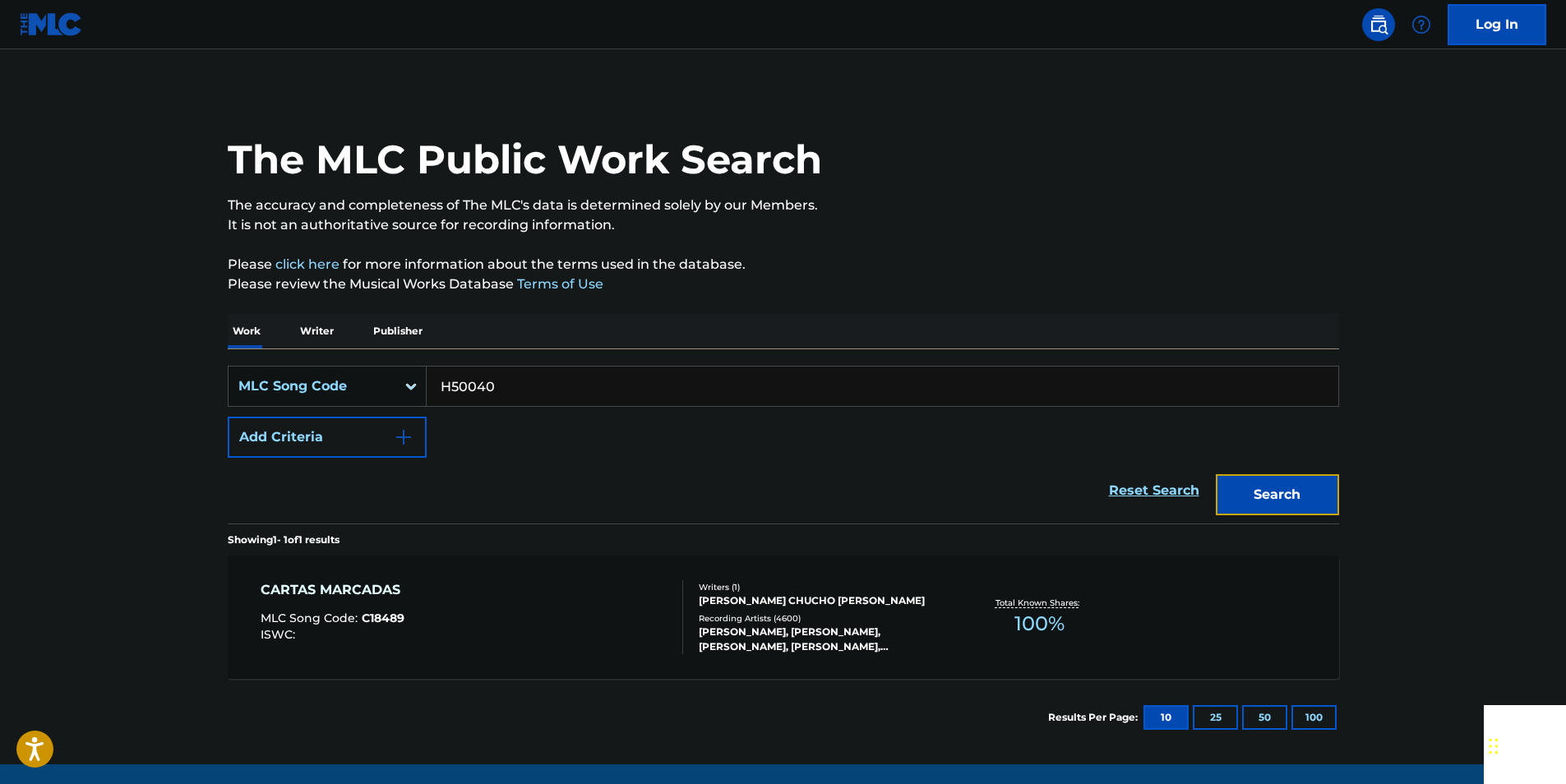
drag, startPoint x: 1277, startPoint y: 488, endPoint x: 1007, endPoint y: 314, distance: 321.2
click at [1277, 488] on button "Search" at bounding box center [1277, 494] width 123 height 41
click at [523, 382] on input "H50040" at bounding box center [881, 385] width 911 height 39
paste input "M04819"
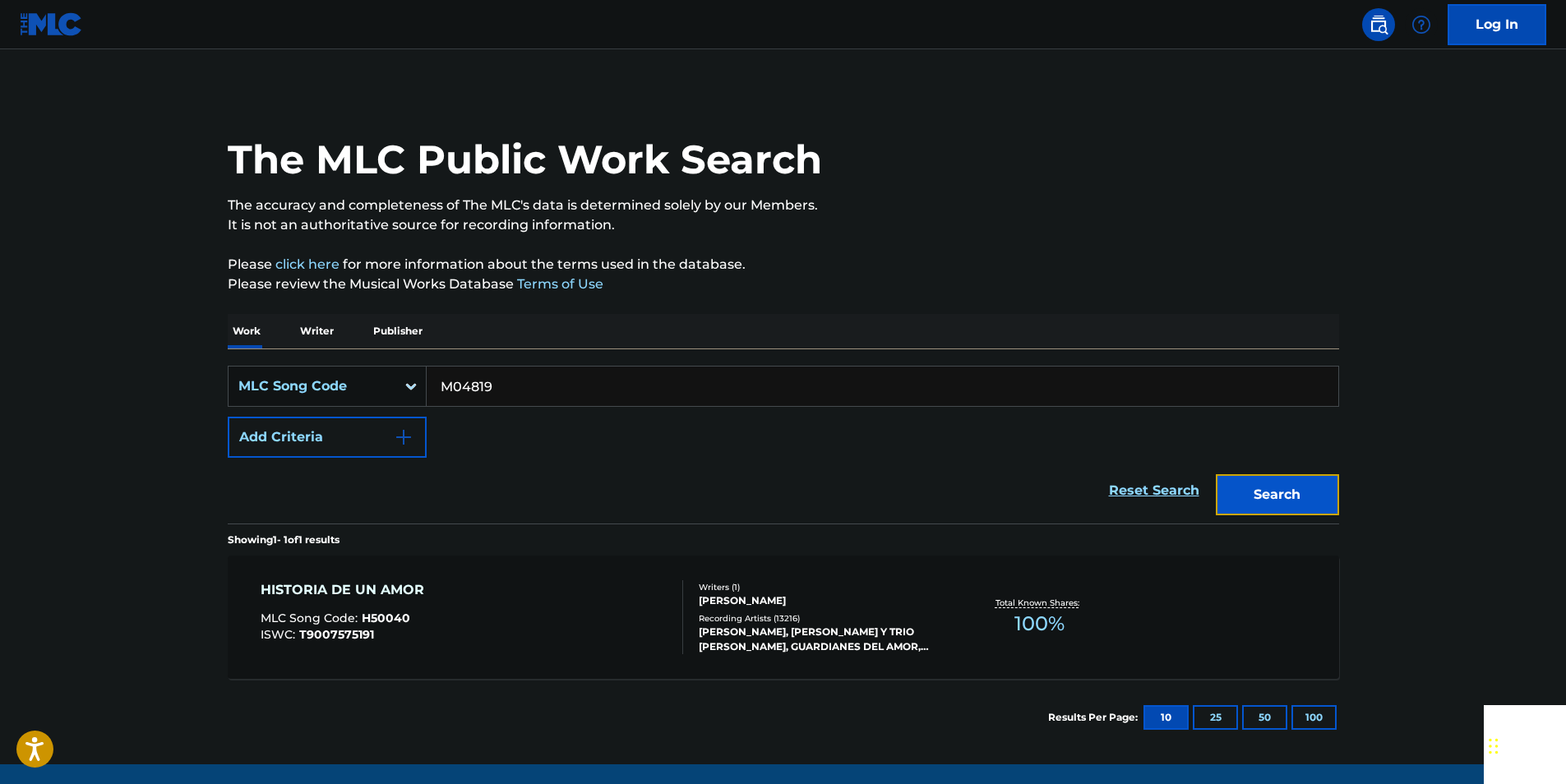
click at [1316, 487] on button "Search" at bounding box center [1277, 494] width 123 height 41
click at [499, 373] on input "M04819" at bounding box center [881, 385] width 911 height 39
paste input "L05574"
drag, startPoint x: 1314, startPoint y: 483, endPoint x: 1303, endPoint y: 483, distance: 11.0
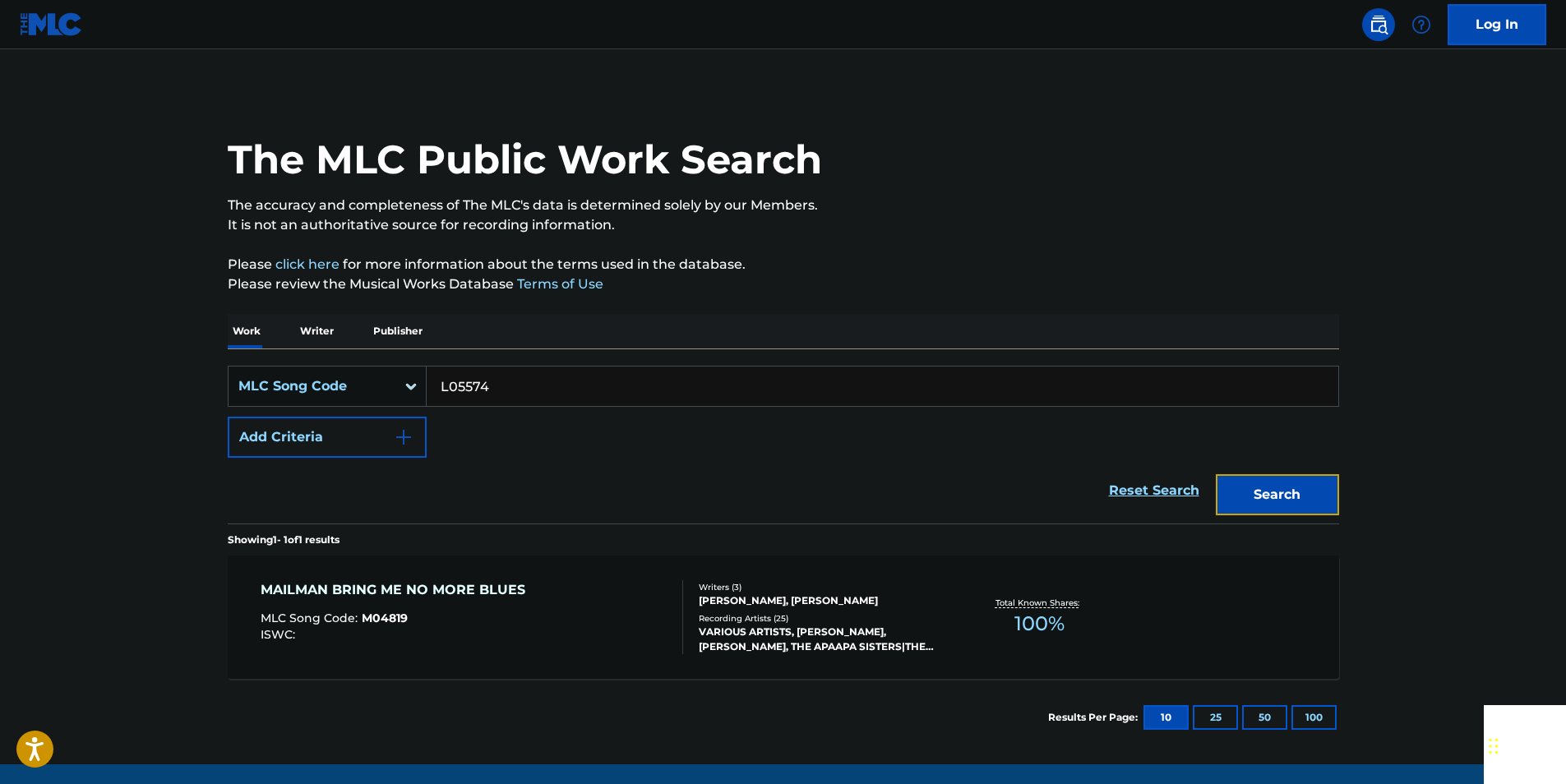
click at [1314, 483] on button "Search" at bounding box center [1277, 494] width 123 height 41
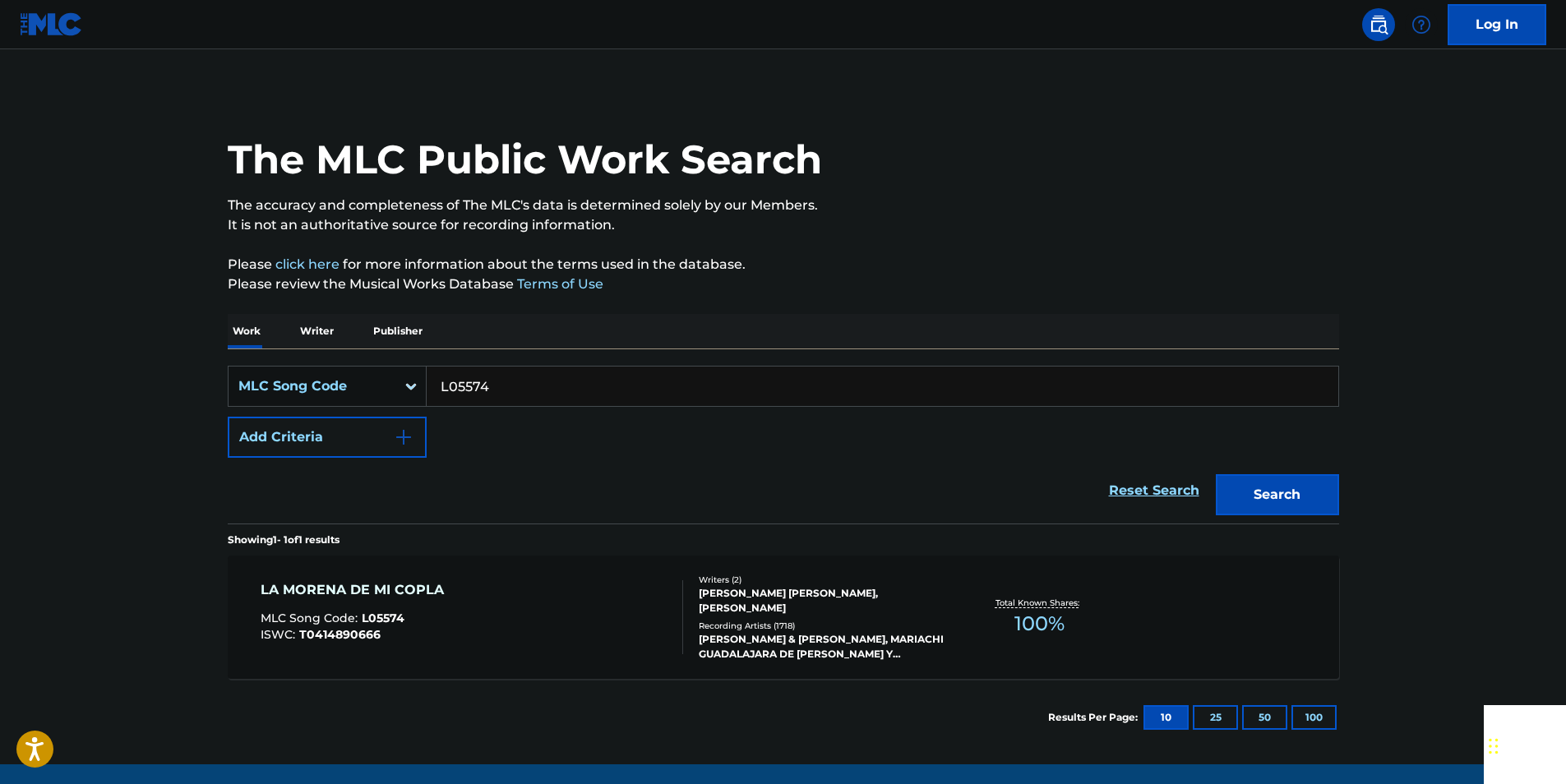
click at [513, 402] on input "L05574" at bounding box center [881, 385] width 911 height 39
paste input "Y01953"
click at [1215, 474] on button "Search" at bounding box center [1277, 494] width 123 height 41
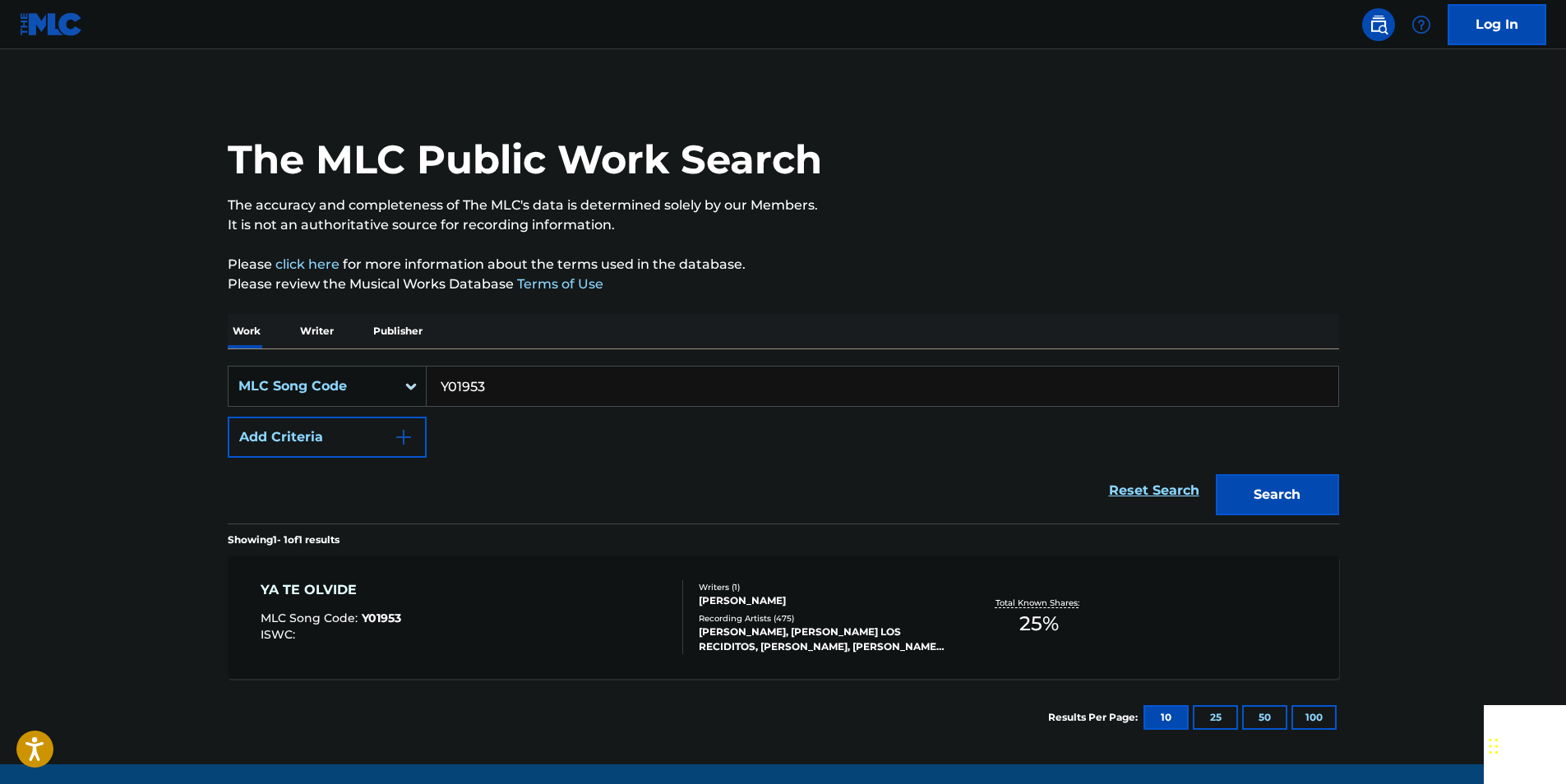
click at [495, 380] on input "Y01953" at bounding box center [881, 385] width 911 height 39
paste input "TA5QQS"
click at [1215, 474] on button "Search" at bounding box center [1277, 494] width 123 height 41
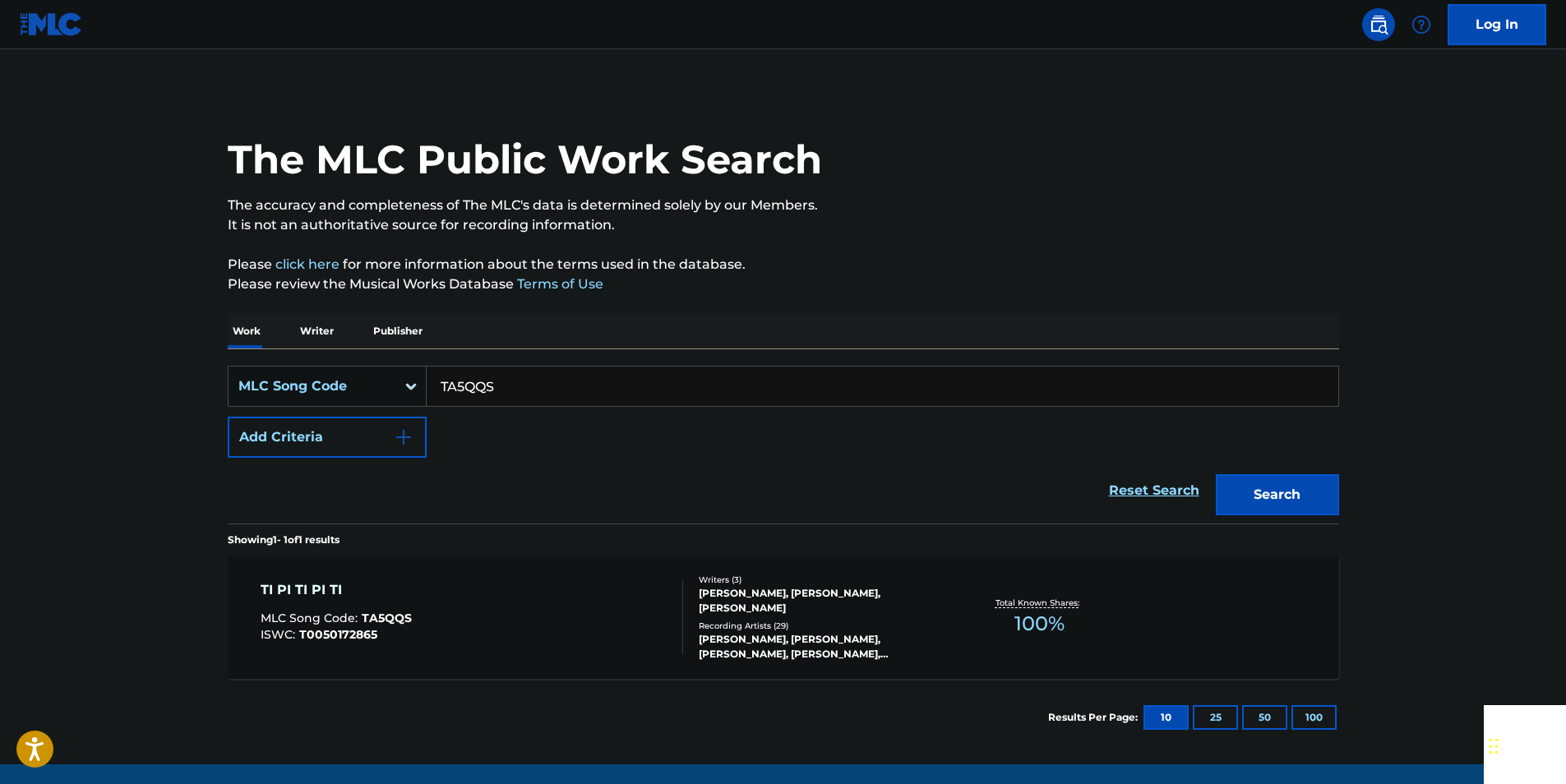
click at [554, 391] on input "TA5QQS" at bounding box center [881, 385] width 911 height 39
paste input "A00294"
click at [1215, 474] on button "Search" at bounding box center [1277, 494] width 123 height 41
click at [498, 386] on input "A00294" at bounding box center [881, 385] width 911 height 39
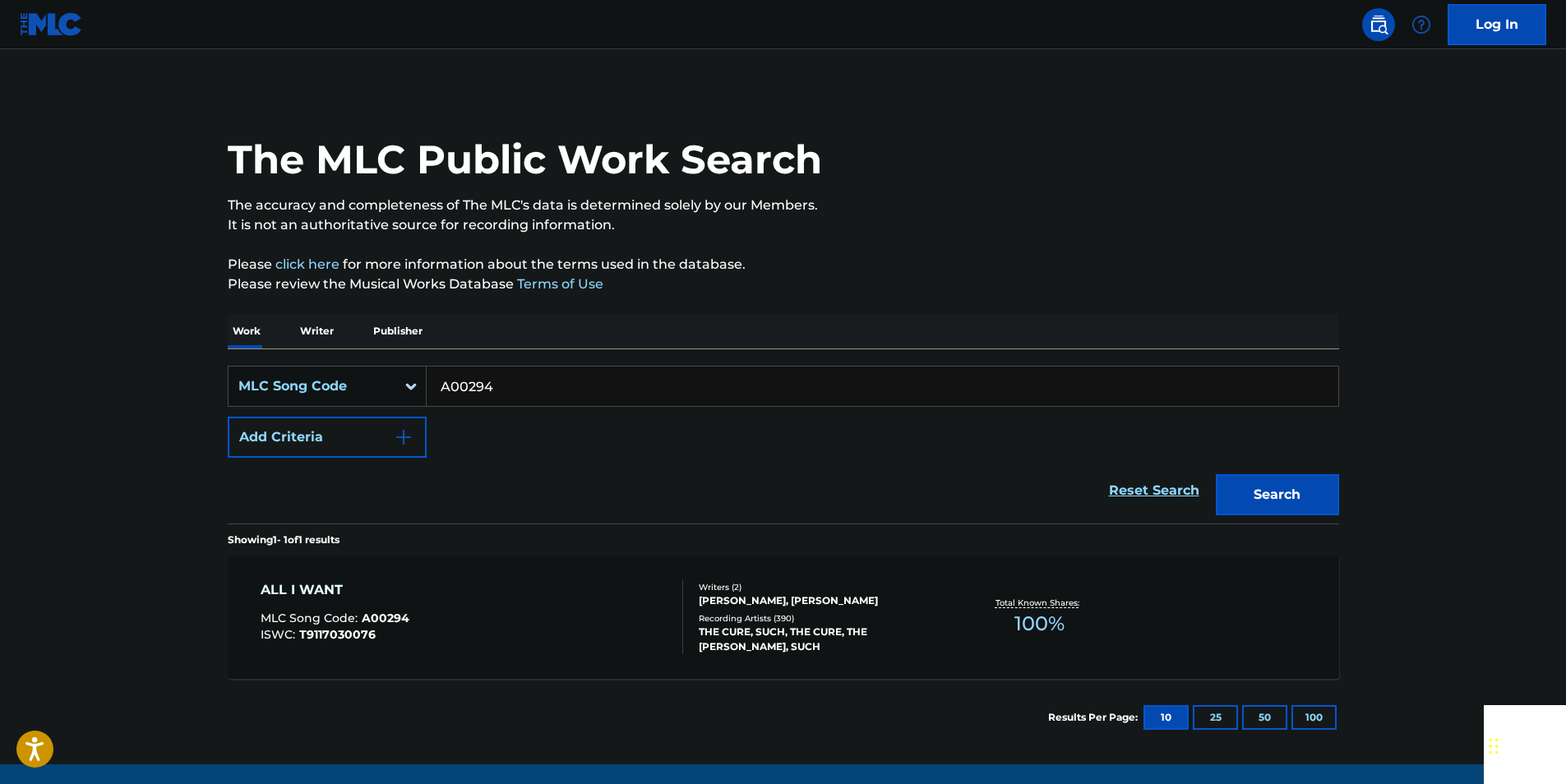
click at [498, 386] on input "A00294" at bounding box center [881, 385] width 911 height 39
paste input "Q1243D"
click at [1215, 474] on button "Search" at bounding box center [1277, 494] width 123 height 41
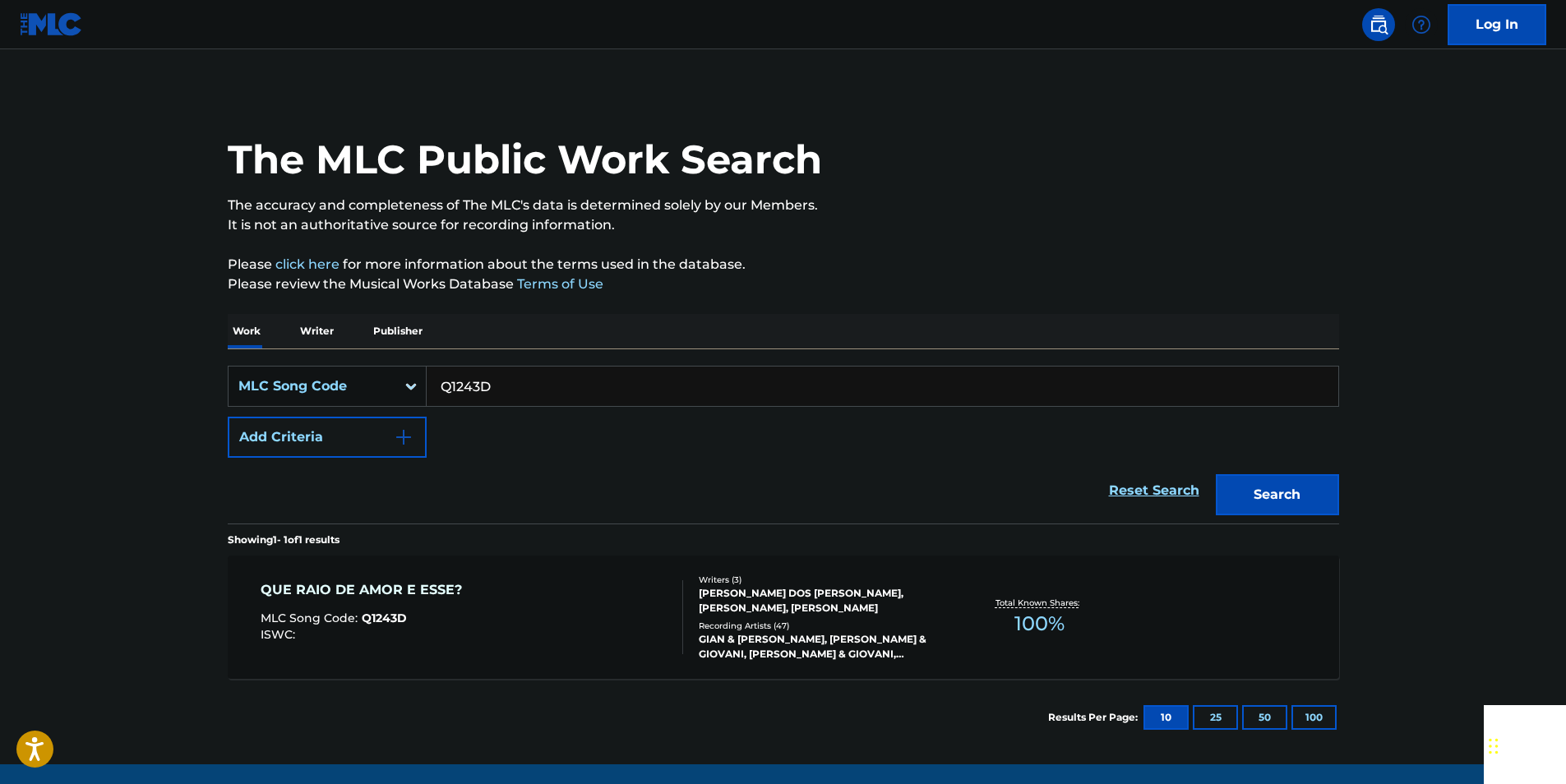
click at [518, 380] on input "Q1243D" at bounding box center [881, 385] width 911 height 39
paste input "TA54BJ"
click at [1320, 488] on button "Search" at bounding box center [1277, 494] width 123 height 41
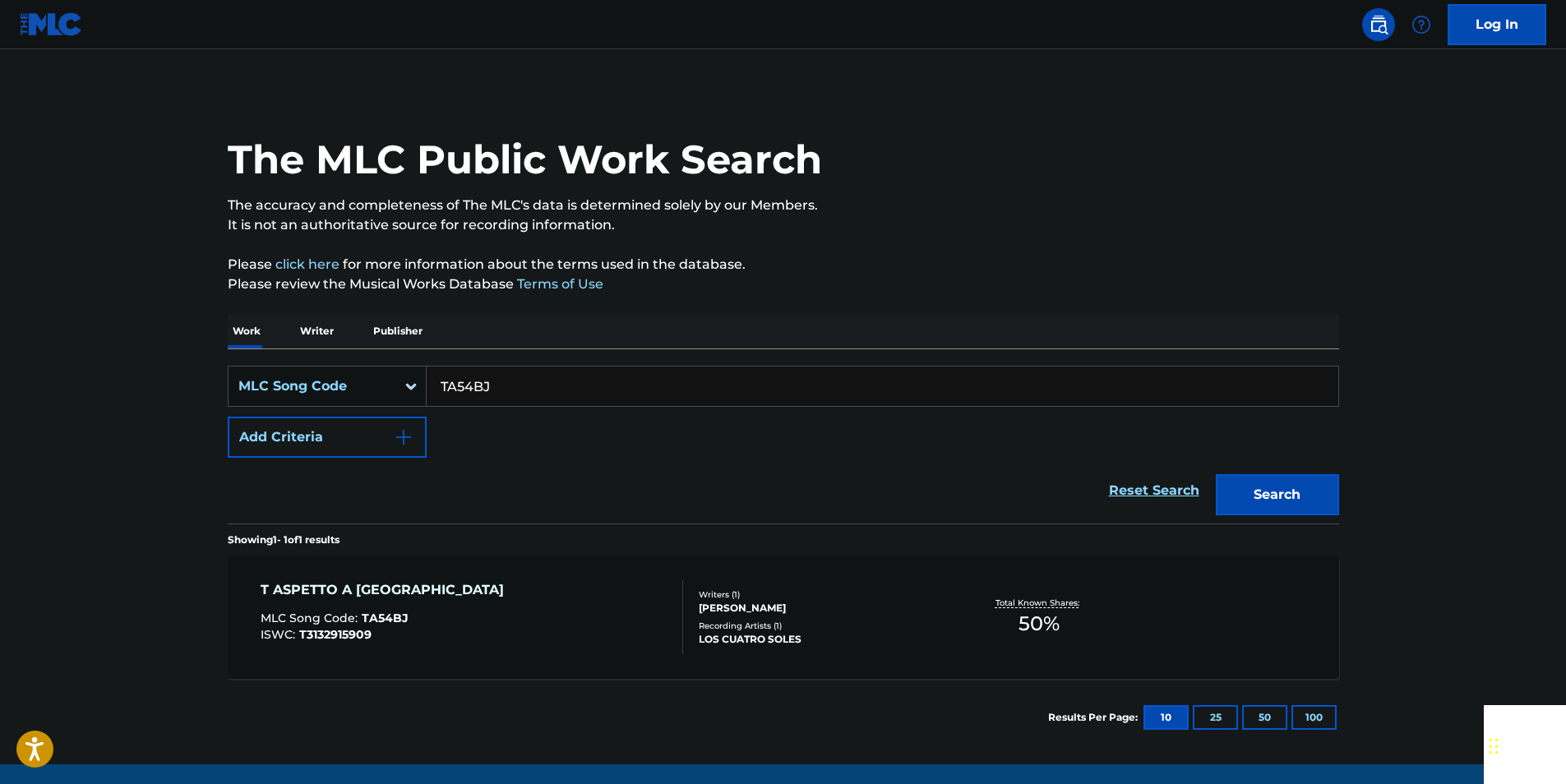
click at [498, 381] on input "TA54BJ" at bounding box center [881, 385] width 911 height 39
paste input "GE2YVP"
click at [513, 389] on input "GE2YVP" at bounding box center [881, 385] width 911 height 39
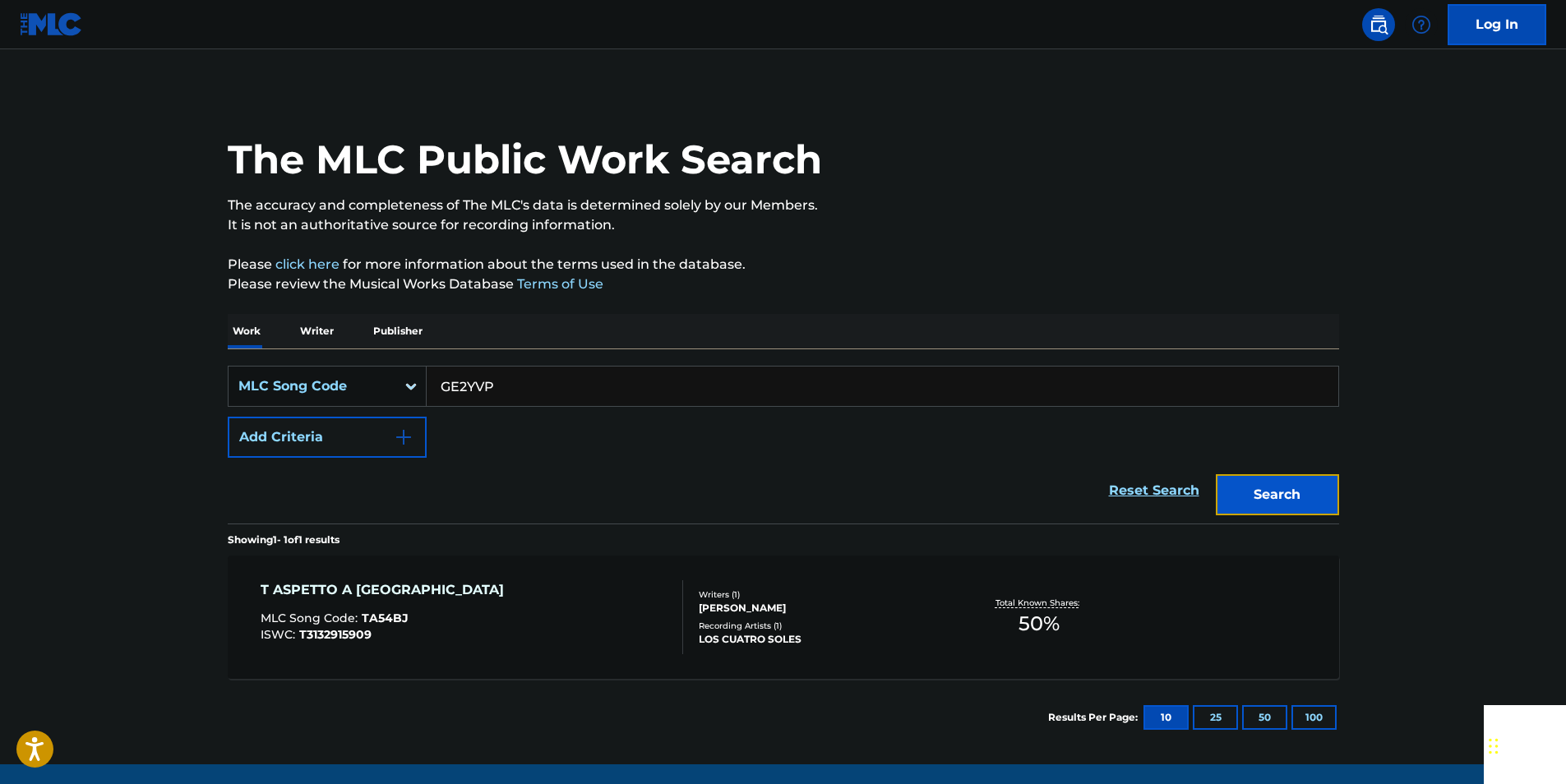
click at [1242, 488] on button "Search" at bounding box center [1277, 494] width 123 height 41
click at [517, 383] on input "GE2YVP" at bounding box center [881, 385] width 911 height 39
paste input "X71794"
drag, startPoint x: 1308, startPoint y: 491, endPoint x: 1280, endPoint y: 477, distance: 31.3
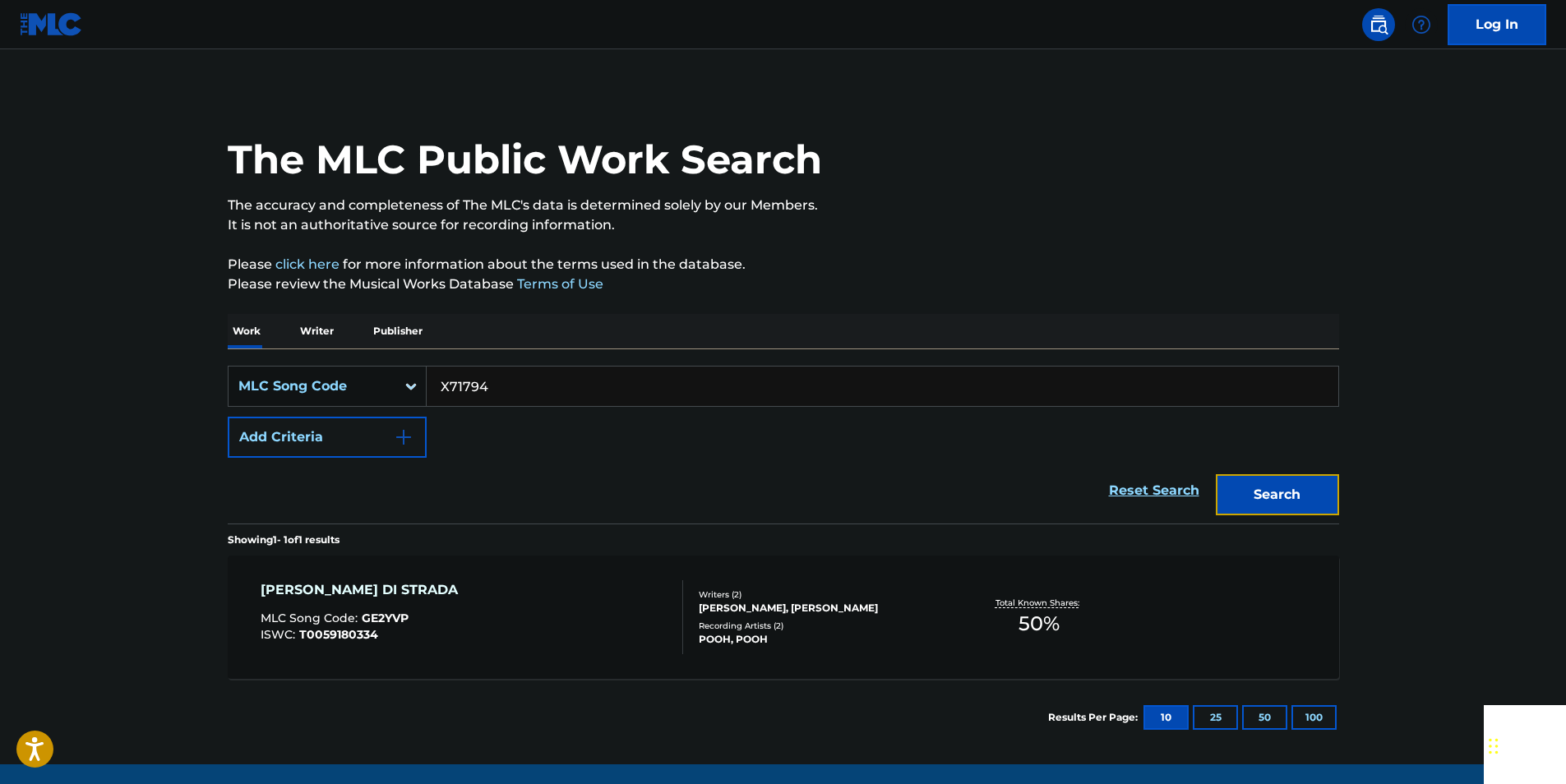
click at [1308, 491] on button "Search" at bounding box center [1277, 494] width 123 height 41
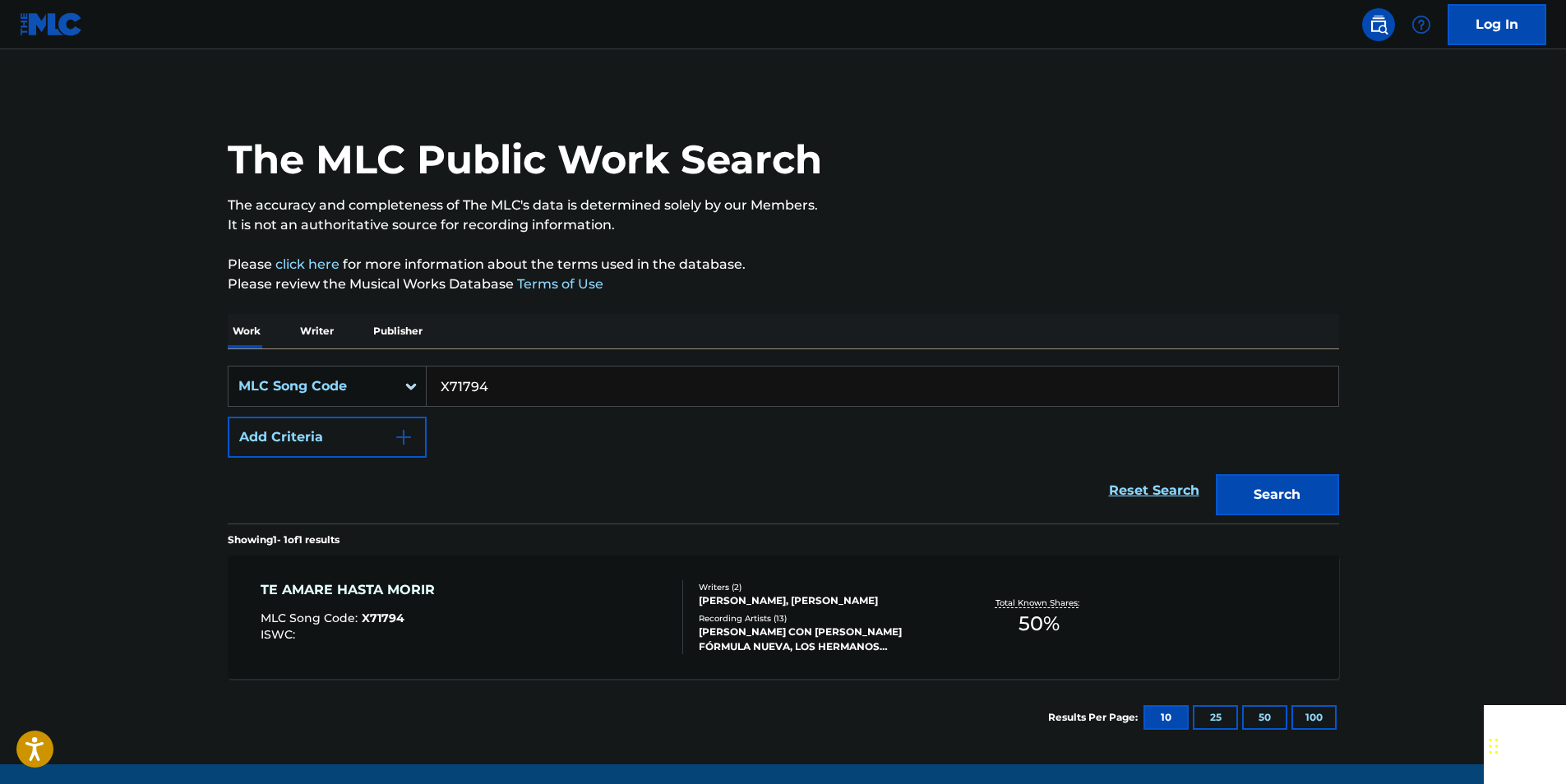
click at [513, 399] on input "X71794" at bounding box center [881, 385] width 911 height 39
drag, startPoint x: 513, startPoint y: 399, endPoint x: 479, endPoint y: 383, distance: 37.6
click at [513, 399] on input "X71794" at bounding box center [881, 385] width 911 height 39
paste input "A2647D"
drag, startPoint x: 1306, startPoint y: 500, endPoint x: 778, endPoint y: 190, distance: 612.3
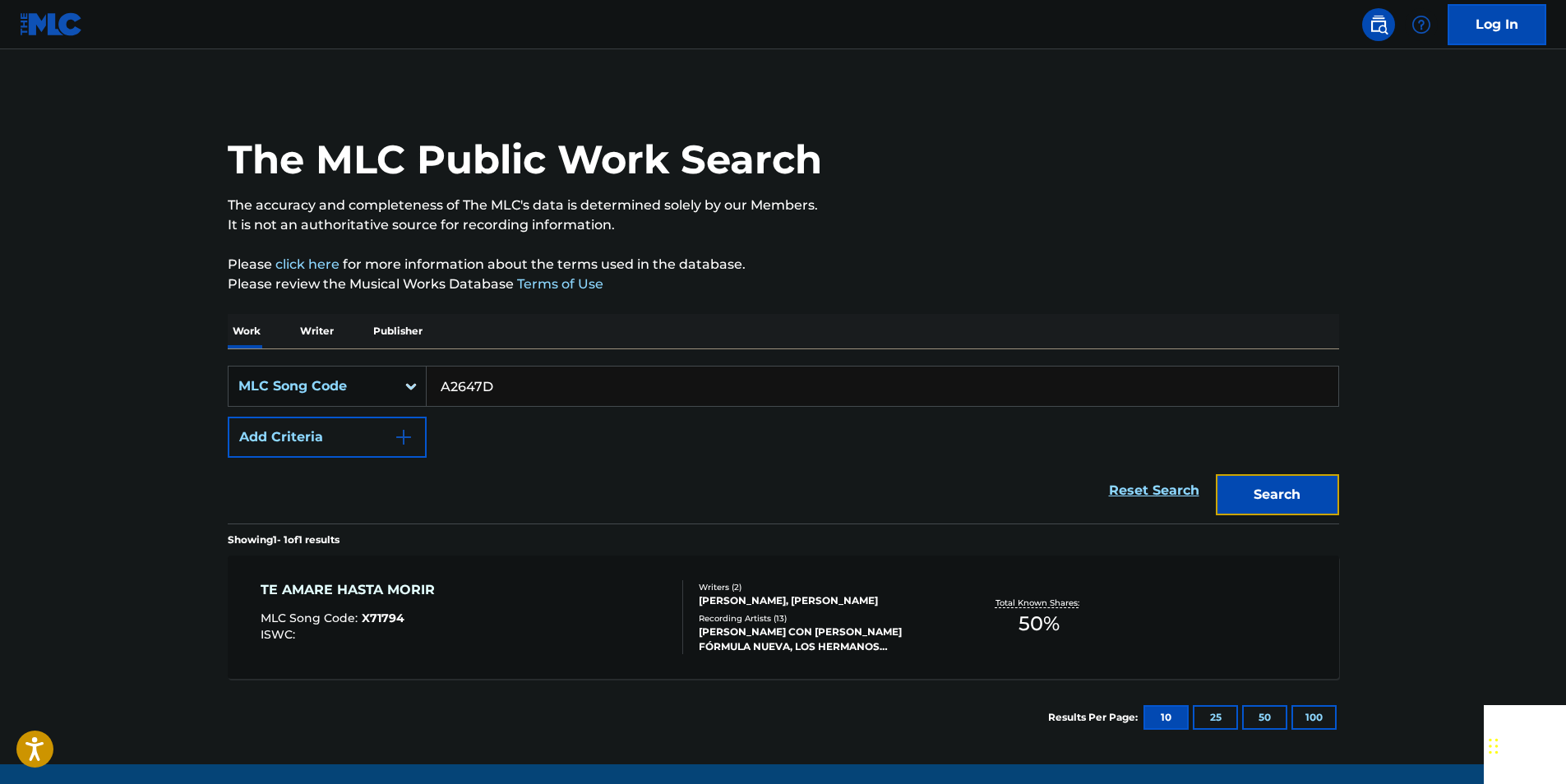
click at [1306, 500] on button "Search" at bounding box center [1277, 494] width 123 height 41
click at [528, 387] on input "A2647D" at bounding box center [881, 385] width 911 height 39
drag, startPoint x: 528, startPoint y: 387, endPoint x: 505, endPoint y: 386, distance: 23.0
click at [528, 386] on input "A2647D" at bounding box center [881, 385] width 911 height 39
paste input "MA8DJW"
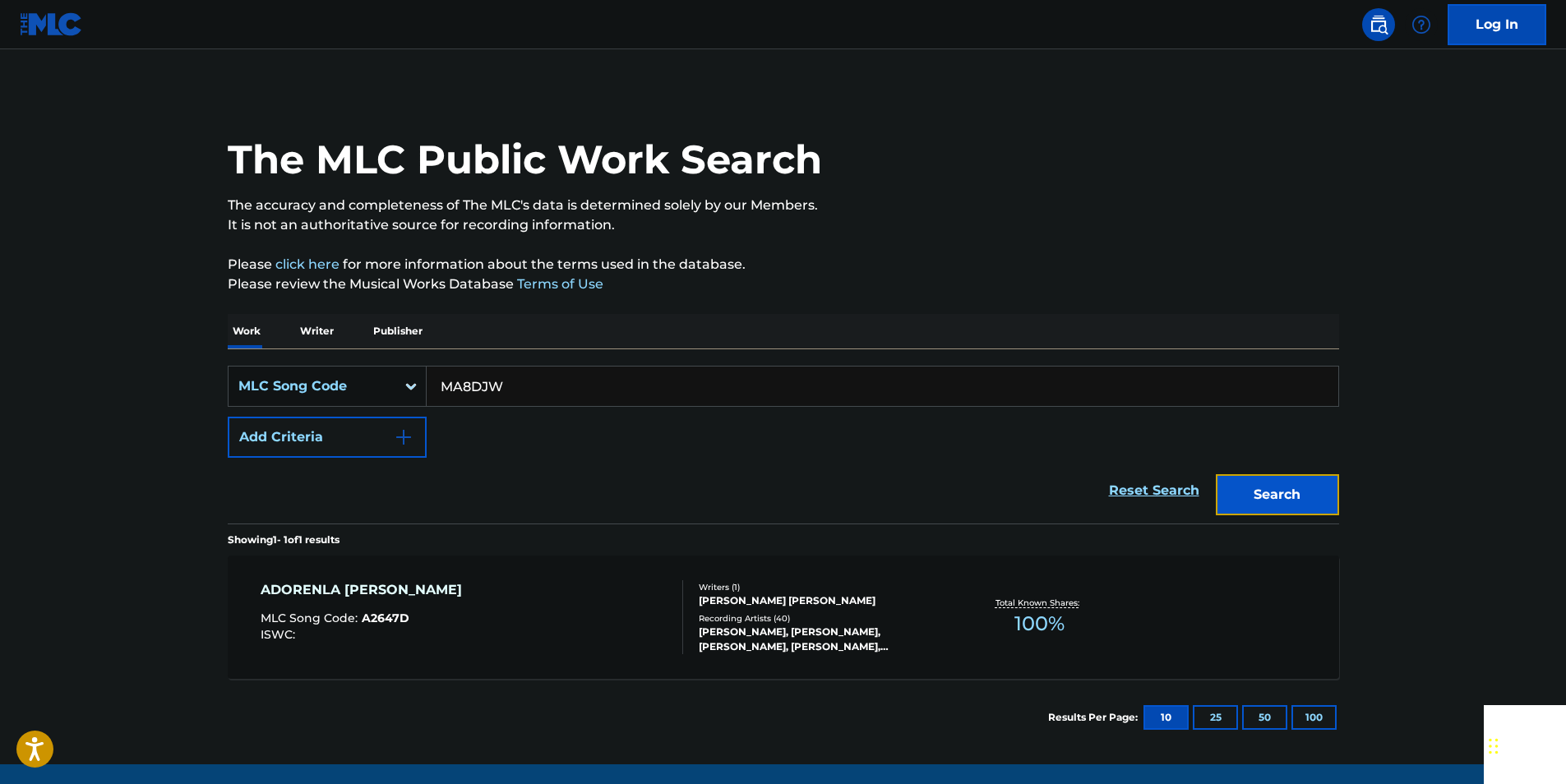
click at [1315, 491] on button "Search" at bounding box center [1277, 494] width 123 height 41
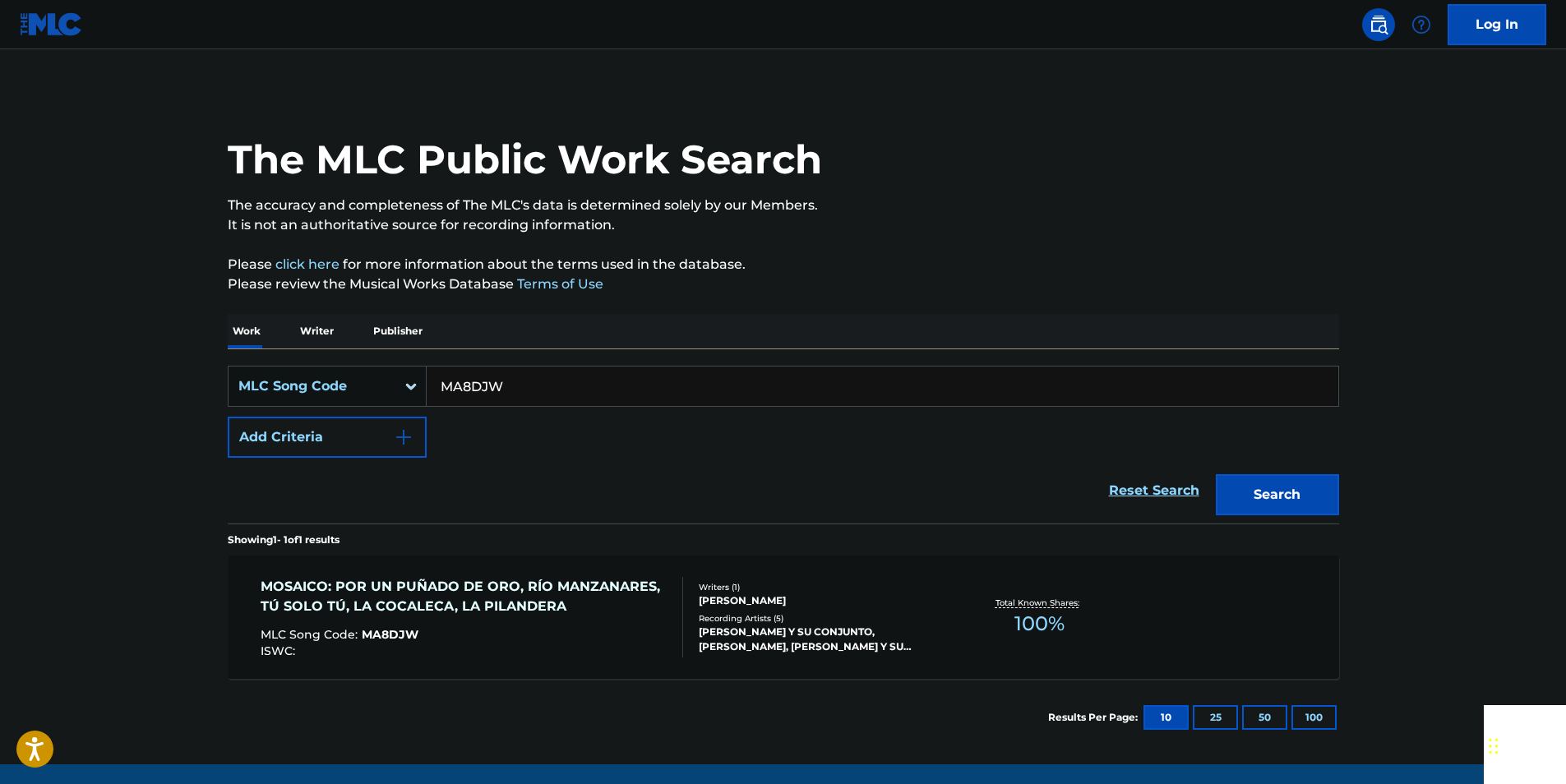
click at [504, 385] on input "MA8DJW" at bounding box center [881, 385] width 911 height 39
paste input "C62520"
drag, startPoint x: 1264, startPoint y: 502, endPoint x: 952, endPoint y: 333, distance: 354.8
click at [1264, 502] on button "Search" at bounding box center [1277, 494] width 123 height 41
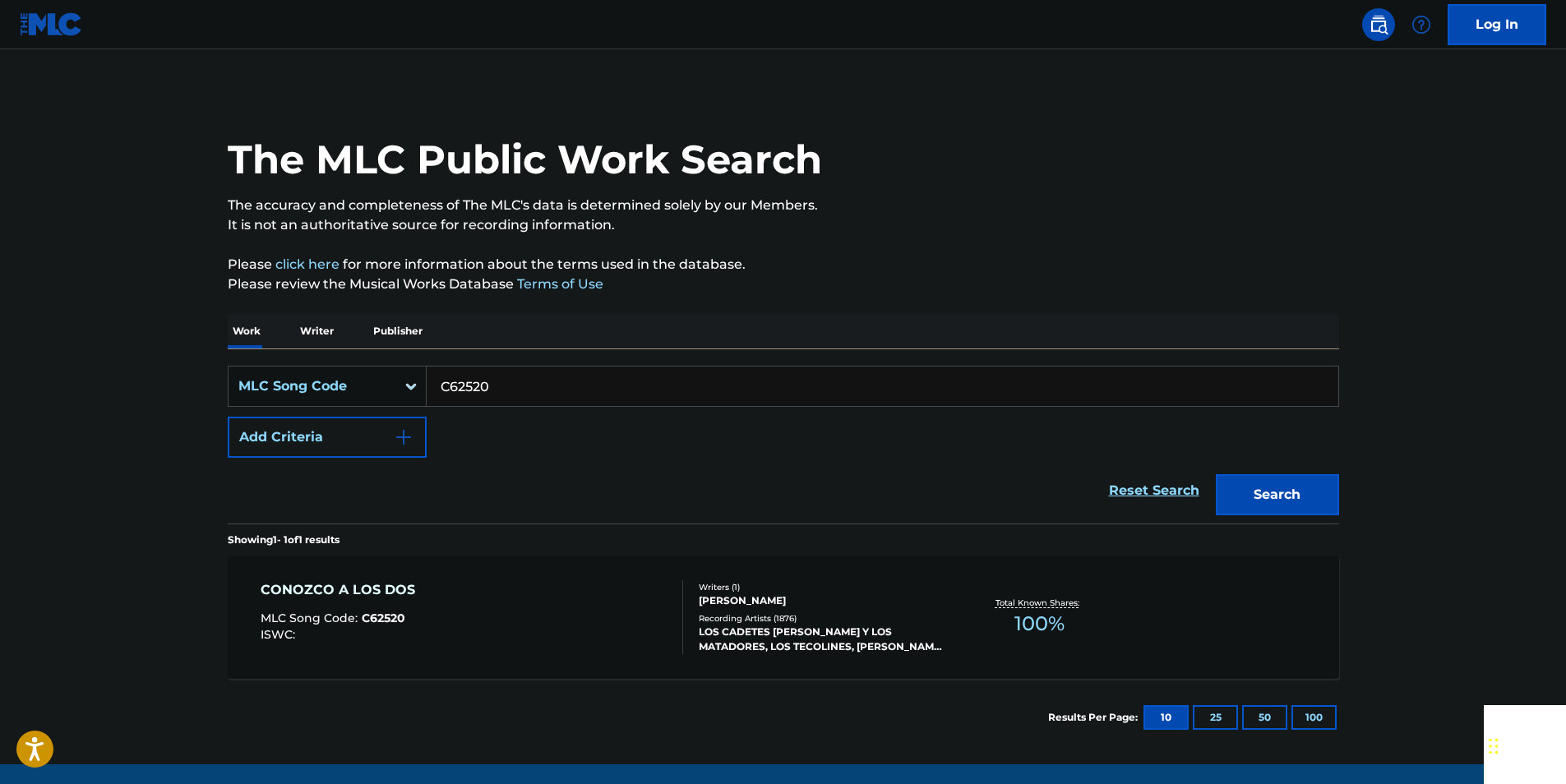
click at [577, 390] on input "C62520" at bounding box center [881, 385] width 911 height 39
paste input "EVA49P"
click at [1295, 502] on button "Search" at bounding box center [1277, 494] width 123 height 41
click at [514, 400] on input "EVA49P" at bounding box center [881, 385] width 911 height 39
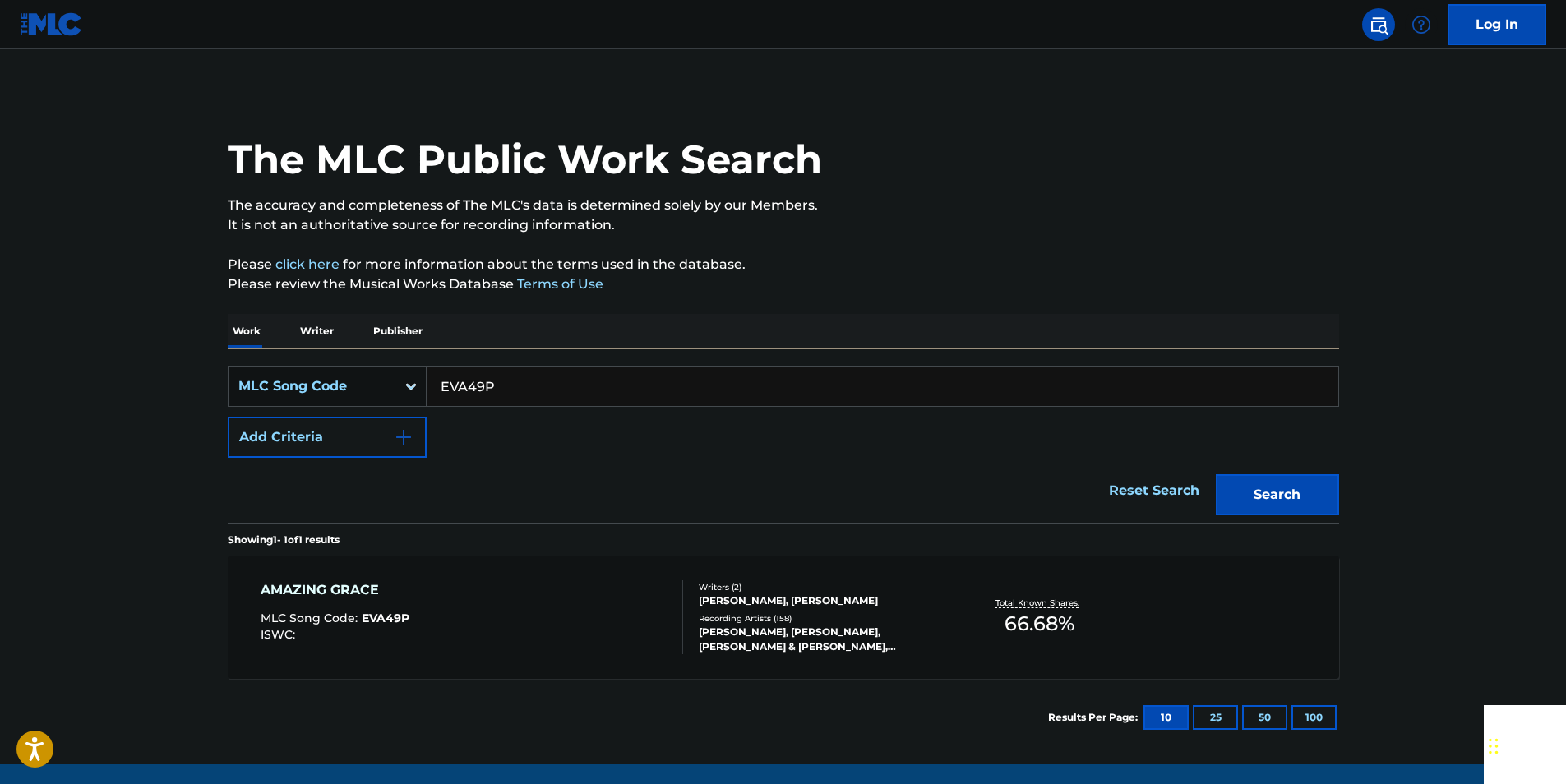
drag, startPoint x: 514, startPoint y: 400, endPoint x: 489, endPoint y: 390, distance: 26.9
click at [514, 400] on input "EVA49P" at bounding box center [881, 385] width 911 height 39
paste input "M78500"
click at [1281, 506] on button "Search" at bounding box center [1277, 494] width 123 height 41
click at [512, 378] on input "M78500" at bounding box center [881, 385] width 911 height 39
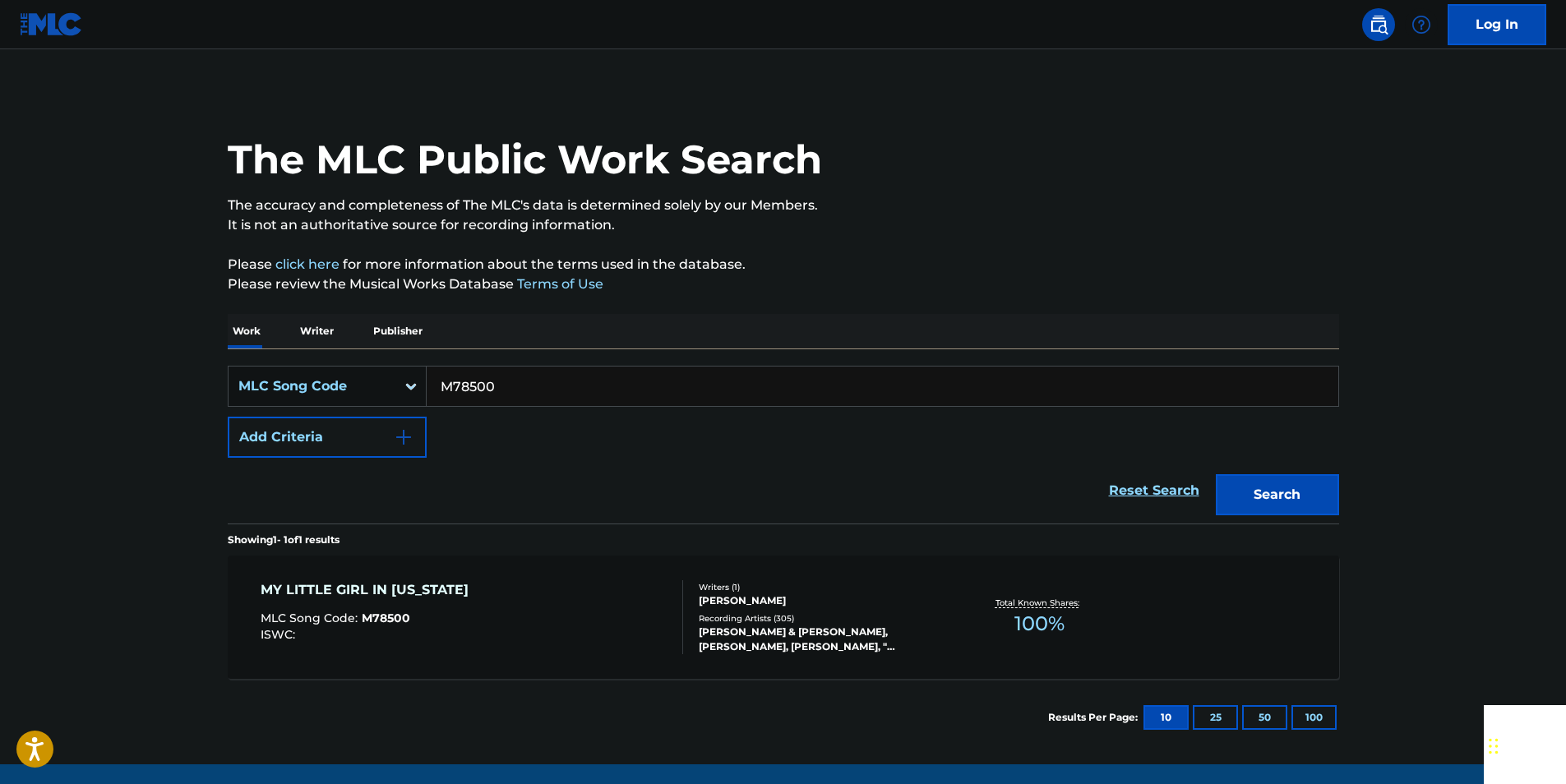
click at [512, 378] on input "M78500" at bounding box center [881, 385] width 911 height 39
paste input "L3324U"
drag, startPoint x: 1290, startPoint y: 491, endPoint x: 1192, endPoint y: 439, distance: 110.9
click at [1290, 491] on button "Search" at bounding box center [1277, 494] width 123 height 41
click at [500, 385] on input "L3324U" at bounding box center [881, 385] width 911 height 39
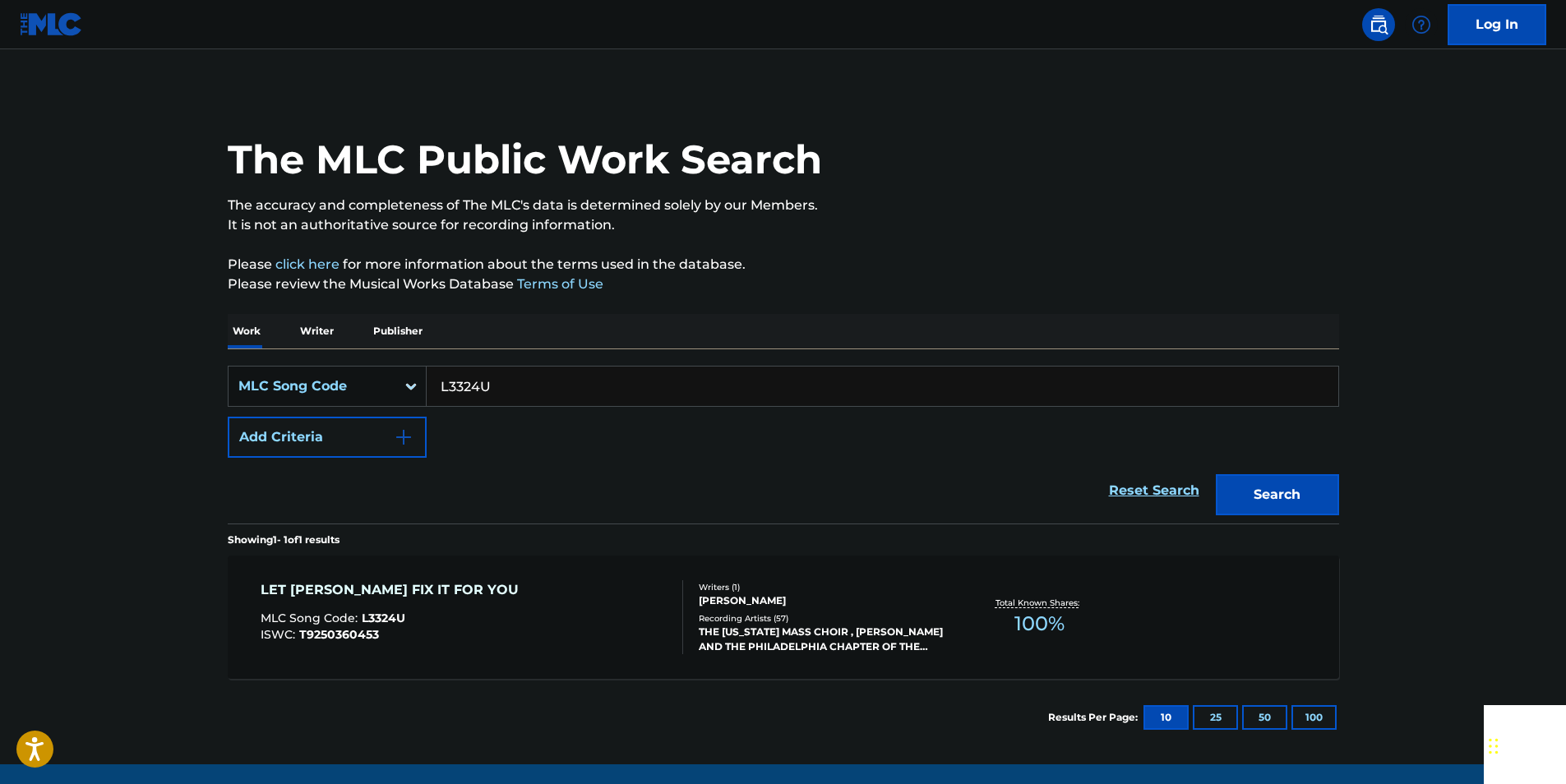
click at [494, 389] on input "L3324U" at bounding box center [881, 385] width 911 height 39
drag, startPoint x: 494, startPoint y: 389, endPoint x: 477, endPoint y: 390, distance: 17.0
click at [494, 389] on input "L3324U" at bounding box center [881, 385] width 911 height 39
paste input "T04053"
drag, startPoint x: 1254, startPoint y: 486, endPoint x: 974, endPoint y: 325, distance: 323.0
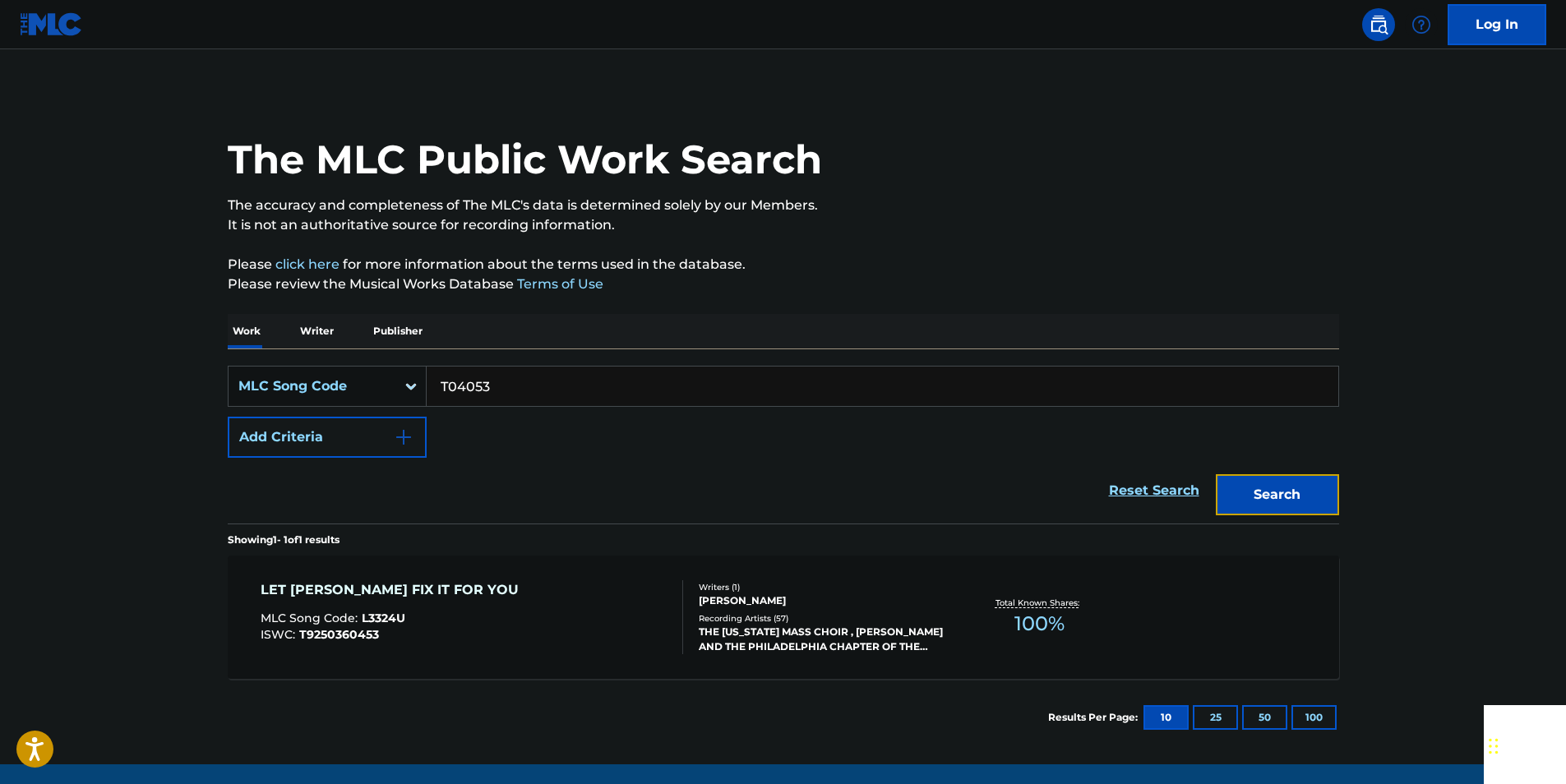
click at [1254, 485] on button "Search" at bounding box center [1277, 494] width 123 height 41
click at [513, 385] on input "T04053" at bounding box center [881, 385] width 911 height 39
click at [512, 384] on input "T04053" at bounding box center [881, 385] width 911 height 39
paste input "945936"
click at [1314, 488] on button "Search" at bounding box center [1277, 494] width 123 height 41
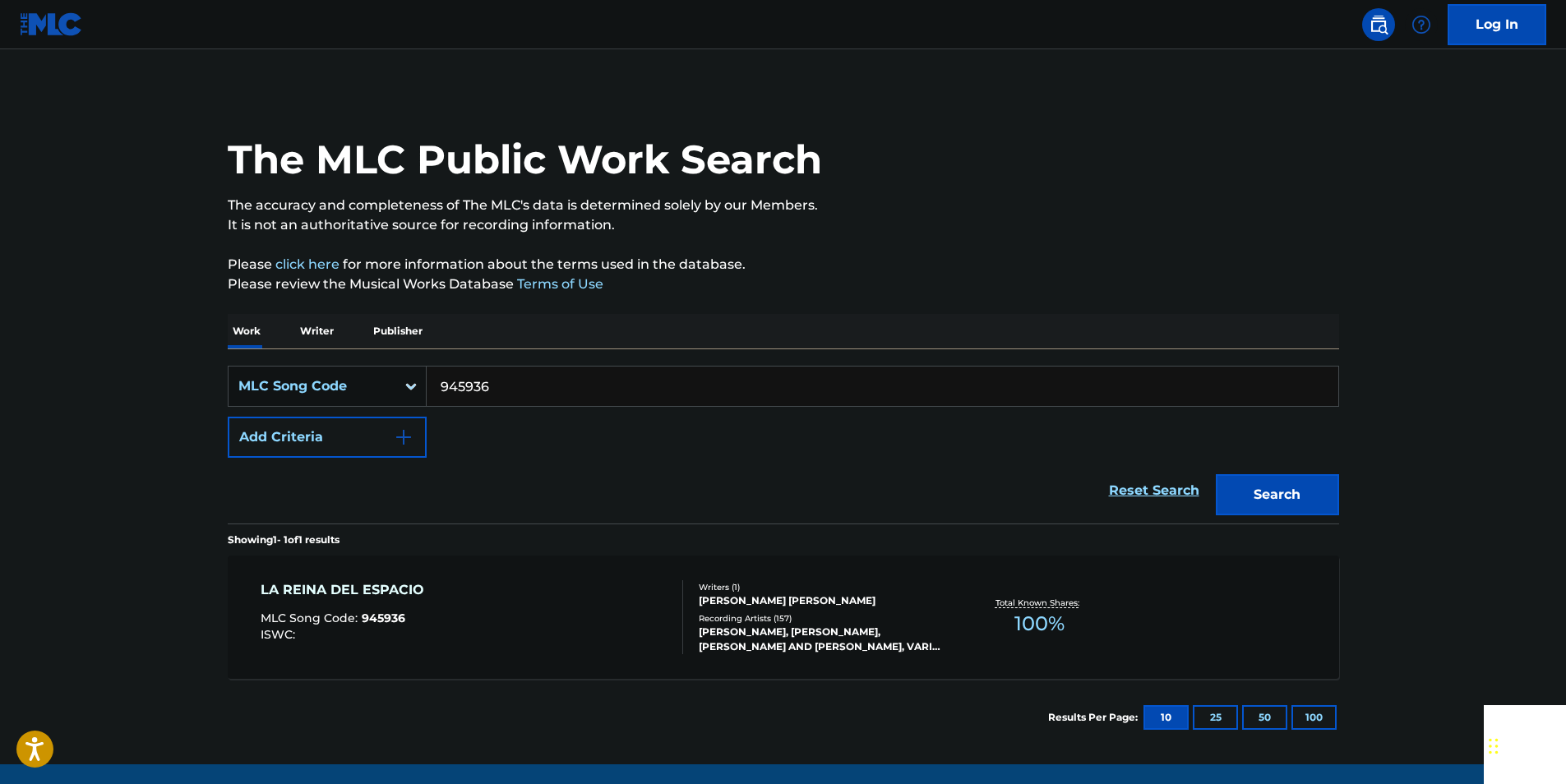
click at [551, 385] on input "945936" at bounding box center [881, 385] width 911 height 39
paste input "E1918Z"
click at [1317, 486] on button "Search" at bounding box center [1277, 494] width 123 height 41
click at [518, 384] on input "E1918Z" at bounding box center [881, 385] width 911 height 39
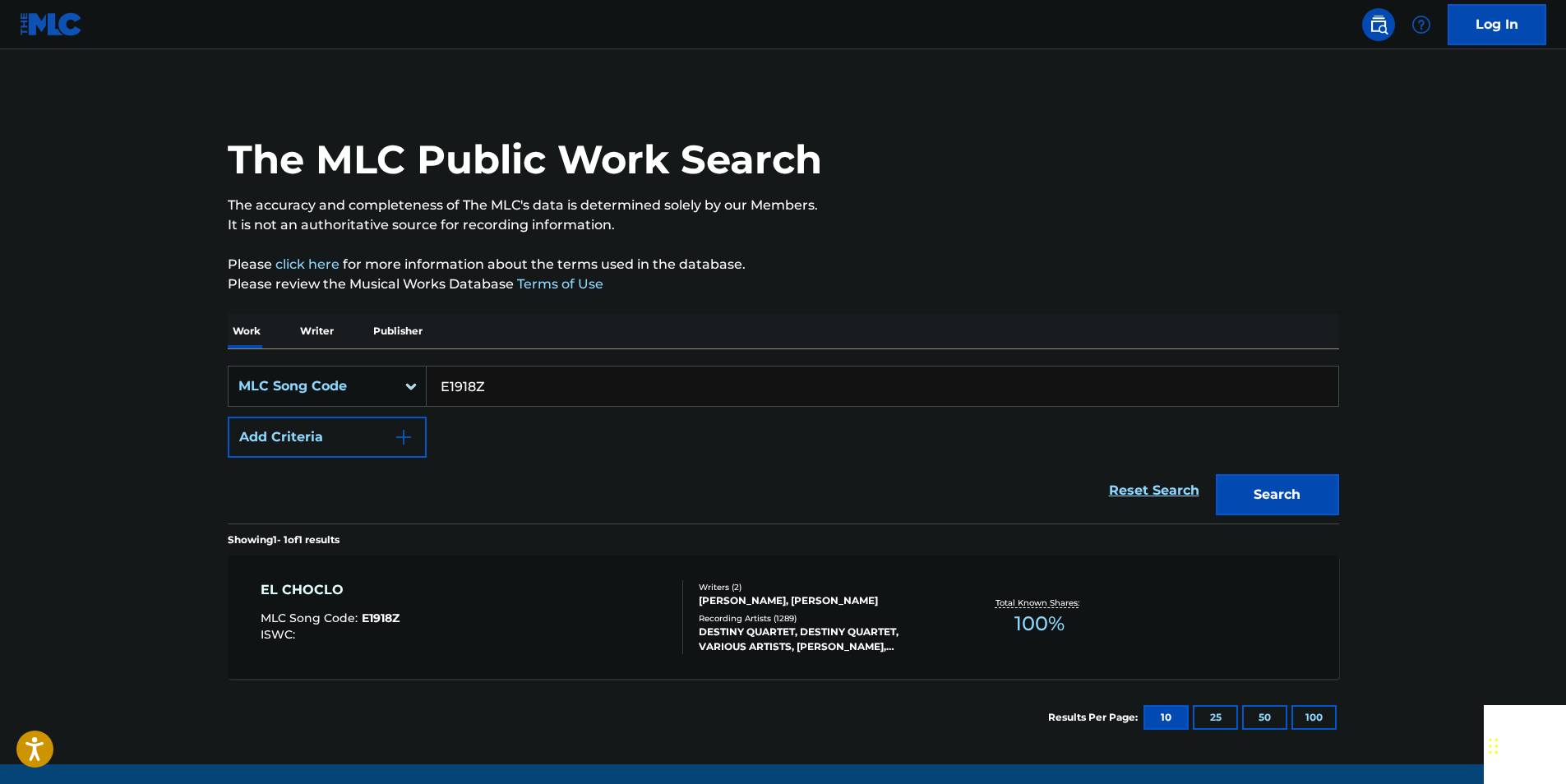
click at [518, 384] on input "E1918Z" at bounding box center [881, 385] width 911 height 39
paste input "V03402"
click at [1314, 483] on button "Search" at bounding box center [1277, 494] width 123 height 41
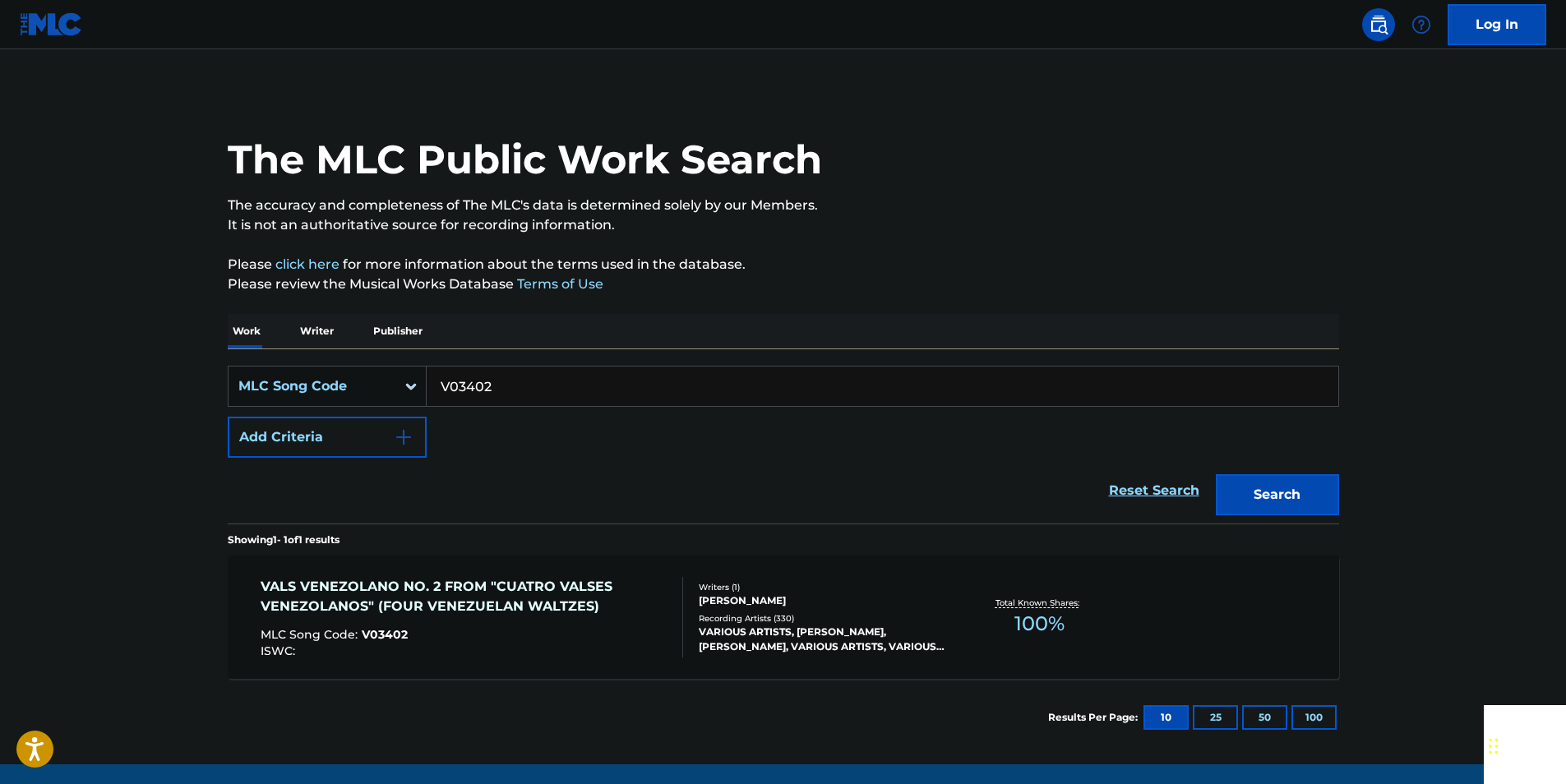
click at [506, 394] on input "V03402" at bounding box center [881, 385] width 911 height 39
paste input "A8125D"
click at [1321, 490] on button "Search" at bounding box center [1277, 494] width 123 height 41
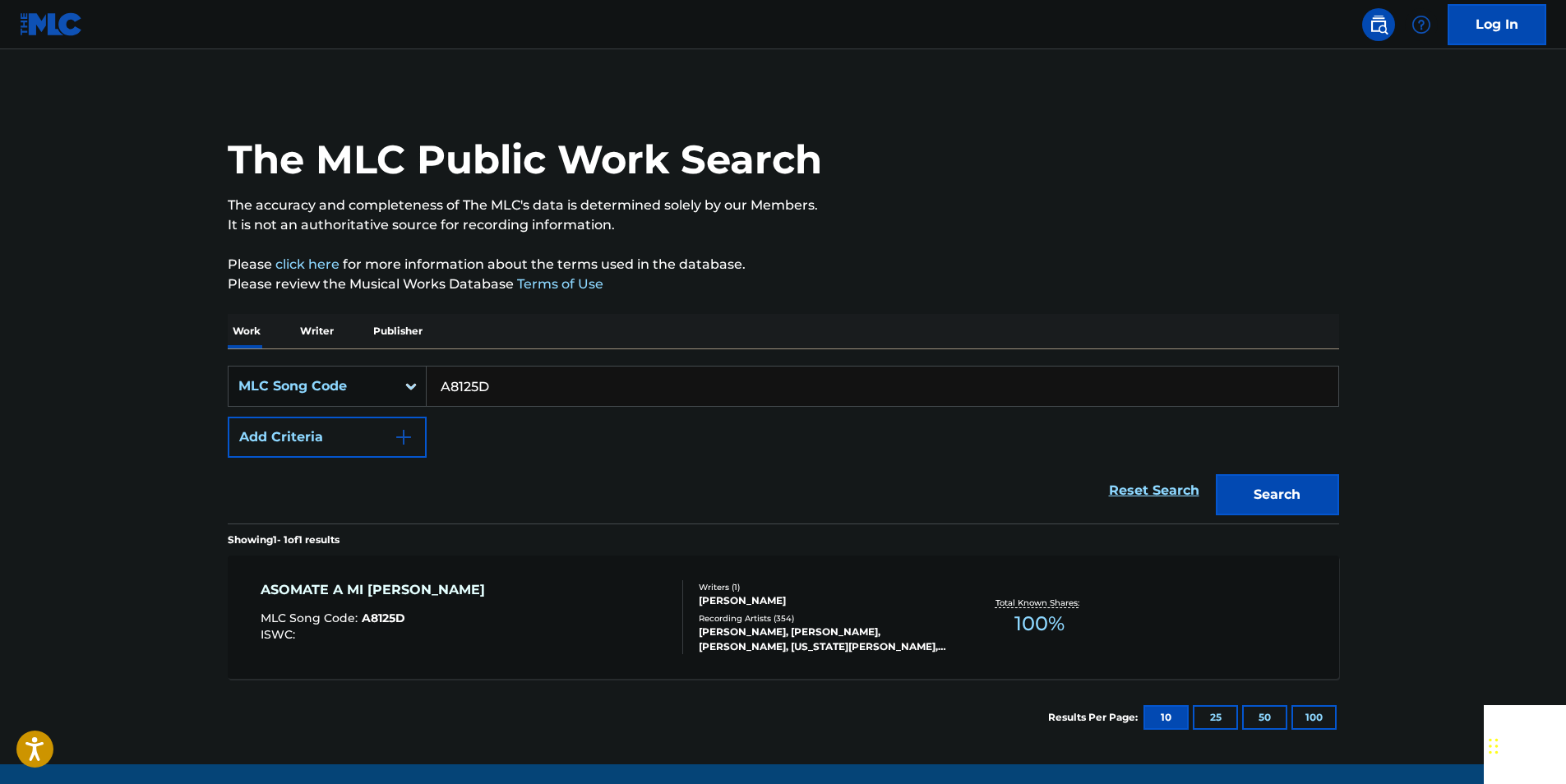
click at [504, 384] on input "A8125D" at bounding box center [881, 385] width 911 height 39
paste input "946428"
click at [1316, 486] on button "Search" at bounding box center [1277, 494] width 123 height 41
drag, startPoint x: 537, startPoint y: 408, endPoint x: 517, endPoint y: 390, distance: 26.9
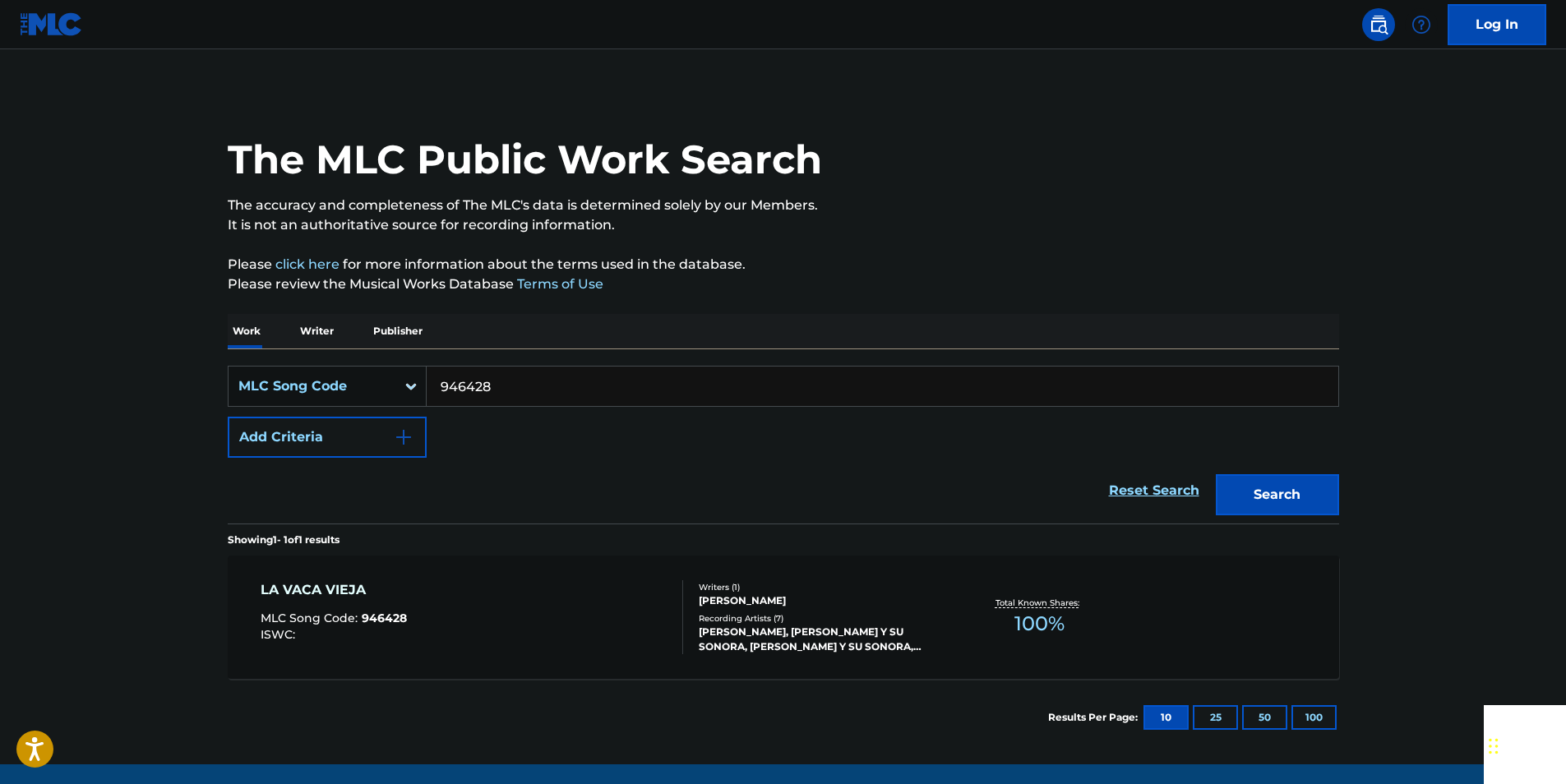
click at [537, 408] on div "SearchWithCriteria7923c320-89f6-447e-a701-3ff64b03b67b MLC Song Code 946428 Add…" at bounding box center [783, 411] width 1112 height 92
click at [515, 388] on input "946428" at bounding box center [881, 385] width 911 height 39
paste input "IVDRRT"
click at [1215, 474] on button "Search" at bounding box center [1277, 494] width 123 height 41
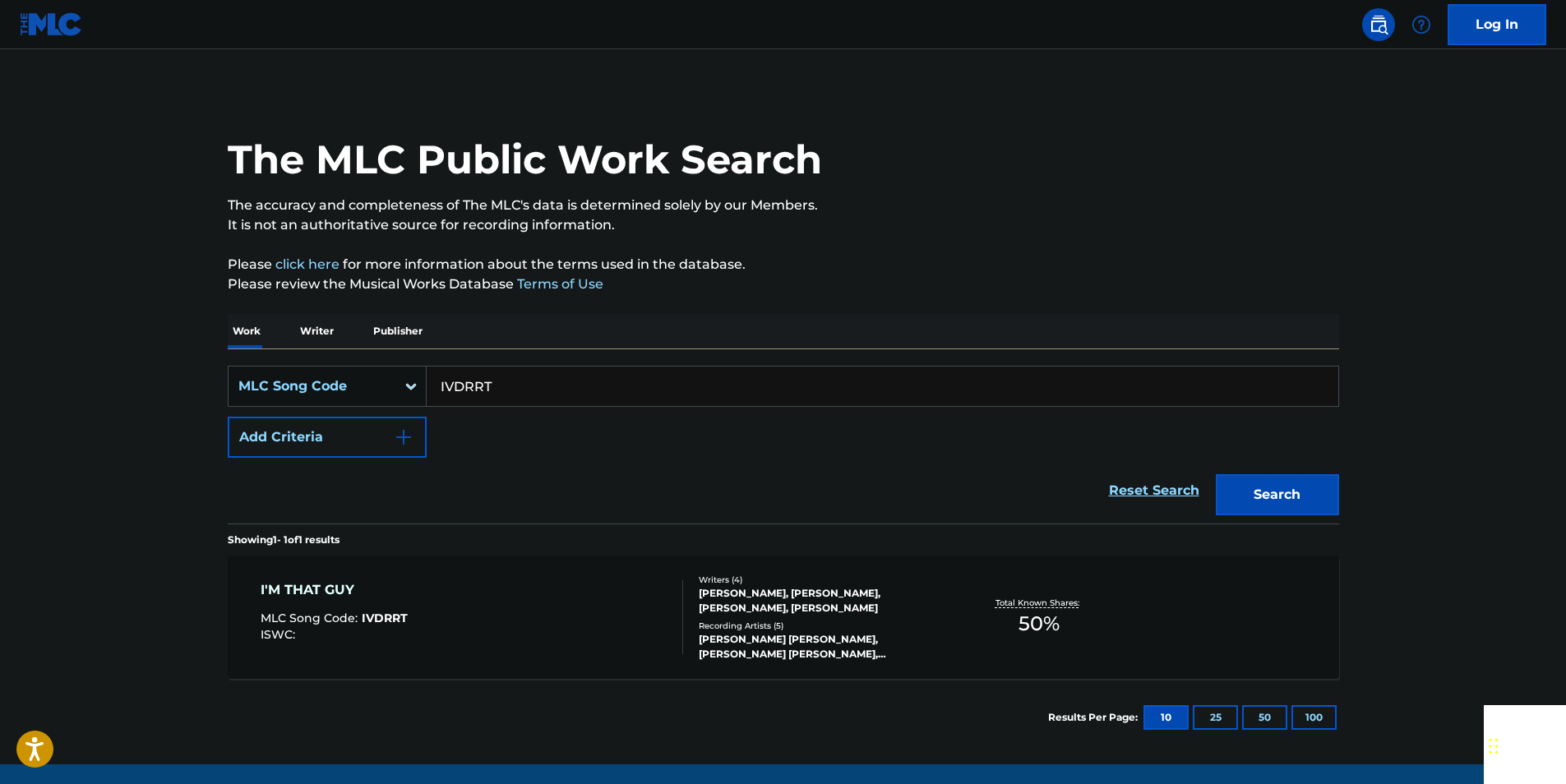
click at [527, 378] on input "IVDRRT" at bounding box center [881, 385] width 911 height 39
paste input "C15030"
click at [1320, 487] on button "Search" at bounding box center [1277, 494] width 123 height 41
click at [513, 385] on input "C15030" at bounding box center [881, 385] width 911 height 39
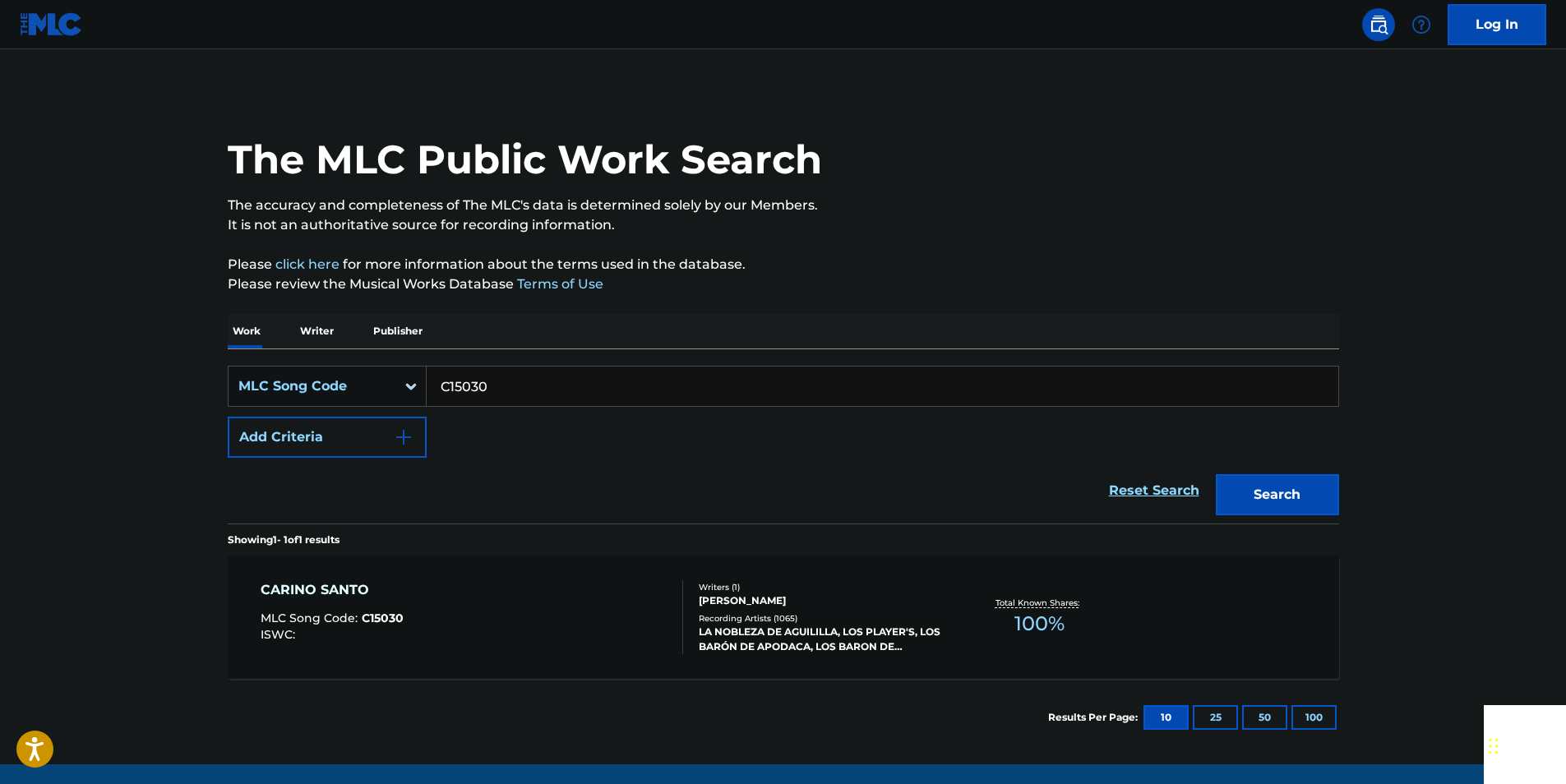
click at [513, 385] on input "C15030" at bounding box center [881, 385] width 911 height 39
paste input "W14116"
click at [1322, 485] on button "Search" at bounding box center [1277, 494] width 123 height 41
click at [516, 373] on input "W14116" at bounding box center [881, 385] width 911 height 39
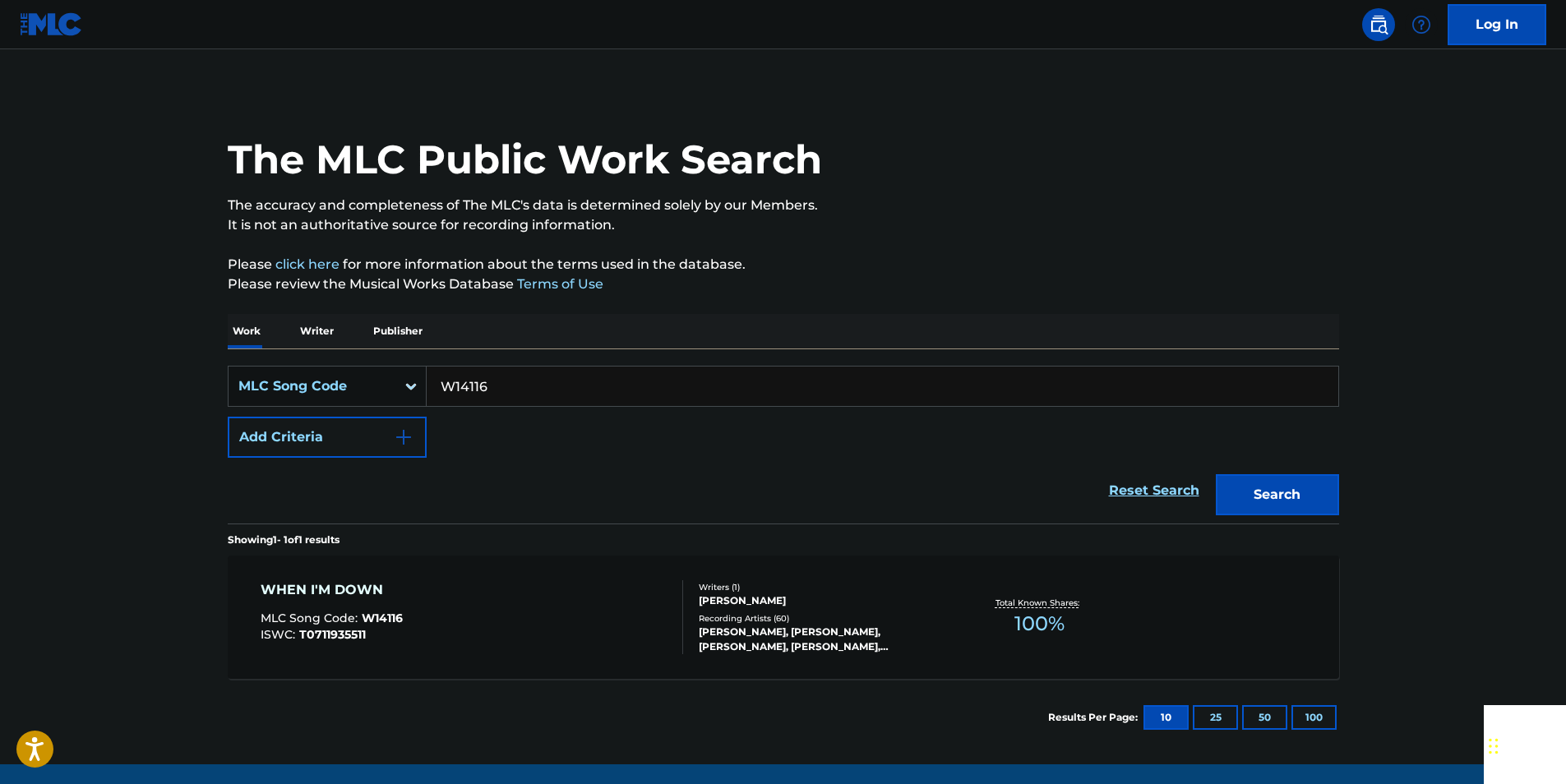
paste input "M01380"
type input "M01380"
click at [1318, 492] on button "Search" at bounding box center [1277, 494] width 123 height 41
